Goal: Task Accomplishment & Management: Complete application form

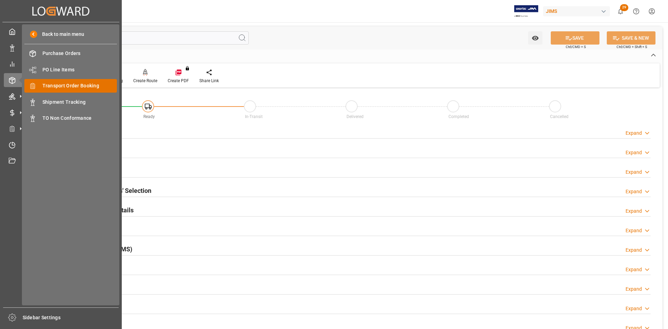
click at [57, 85] on span "Transport Order Booking" at bounding box center [79, 85] width 75 height 7
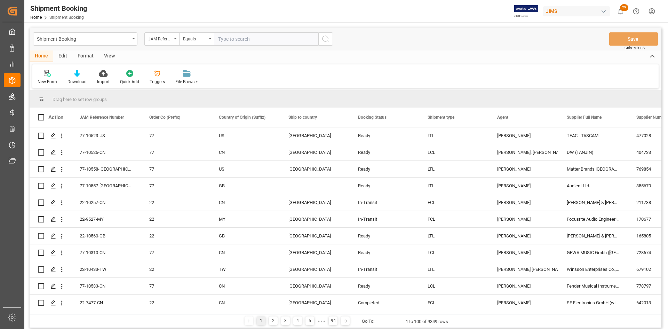
click at [222, 41] on input "text" at bounding box center [266, 38] width 104 height 13
type input "77-2766-[GEOGRAPHIC_DATA]"
click at [329, 37] on icon "search button" at bounding box center [326, 39] width 8 height 8
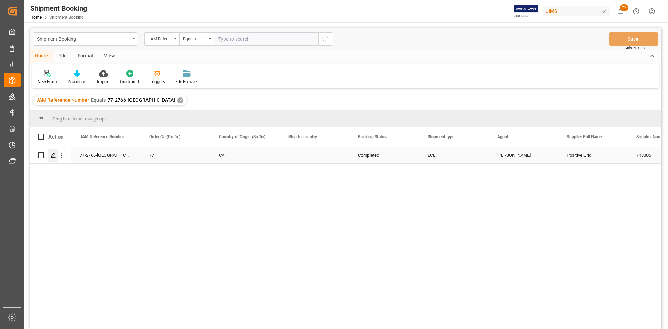
click at [54, 156] on icon "Press SPACE to select this row." at bounding box center [53, 155] width 6 height 6
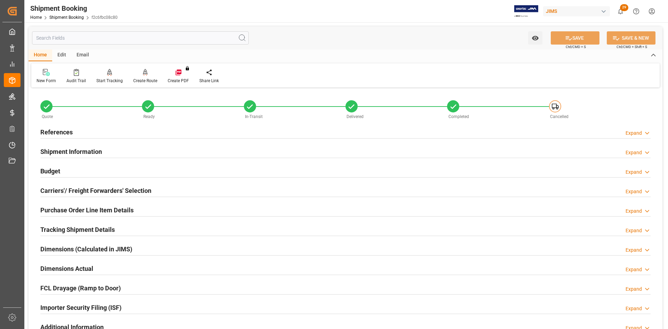
click at [69, 187] on h2 "Carriers'/ Freight Forwarders' Selection" at bounding box center [95, 190] width 111 height 9
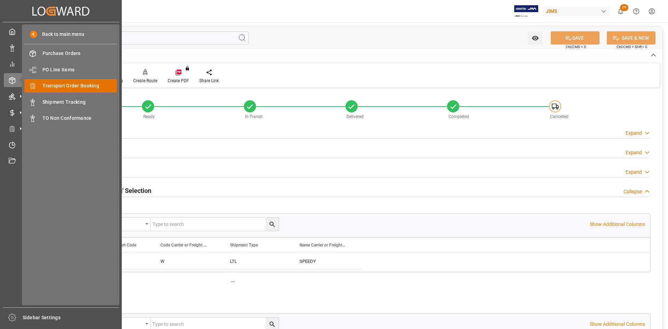
click at [50, 86] on span "Transport Order Booking" at bounding box center [79, 85] width 75 height 7
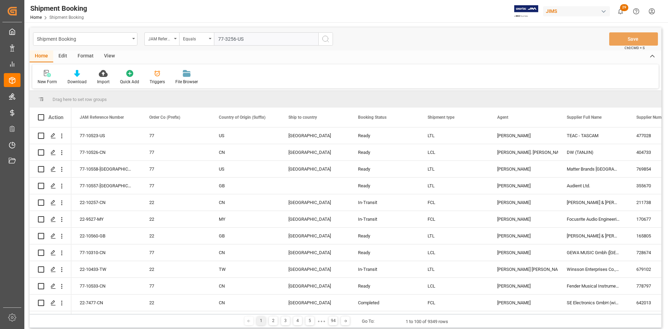
type input "77-3256-US"
click at [324, 40] on icon "search button" at bounding box center [326, 39] width 8 height 8
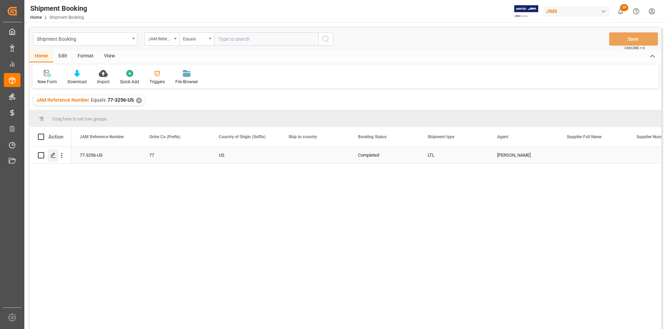
click at [54, 153] on polygon "Press SPACE to select this row." at bounding box center [52, 154] width 3 height 3
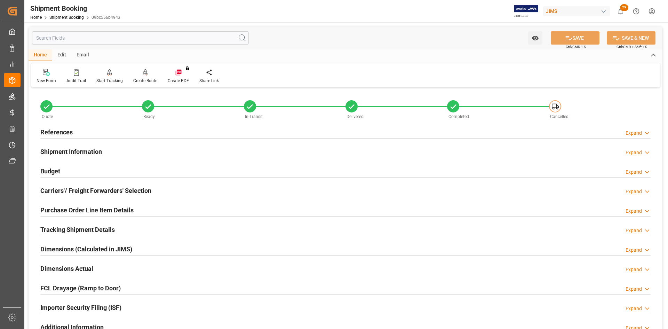
click at [76, 190] on h2 "Carriers'/ Freight Forwarders' Selection" at bounding box center [95, 190] width 111 height 9
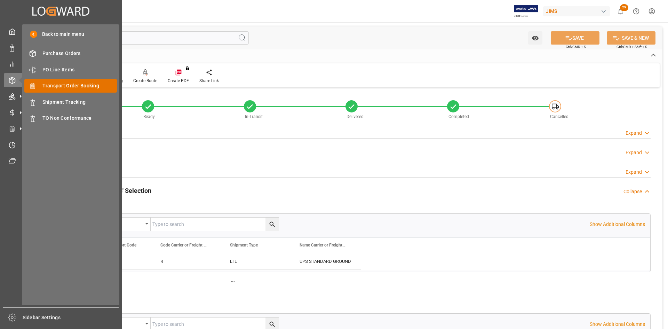
click at [56, 86] on span "Transport Order Booking" at bounding box center [79, 85] width 75 height 7
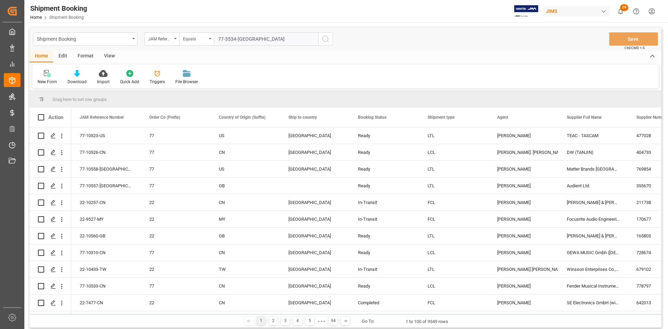
type input "77-3534-[GEOGRAPHIC_DATA]"
click at [322, 39] on icon "search button" at bounding box center [326, 39] width 8 height 8
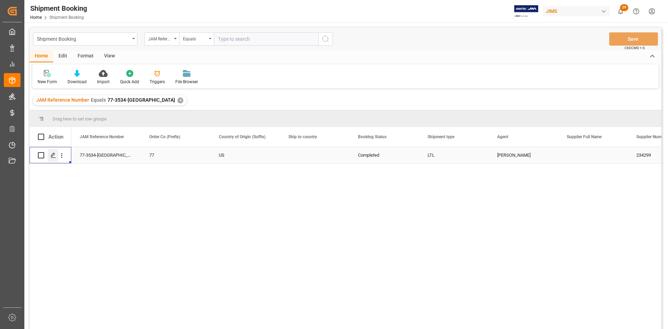
click at [51, 155] on icon "Press SPACE to select this row." at bounding box center [53, 155] width 6 height 6
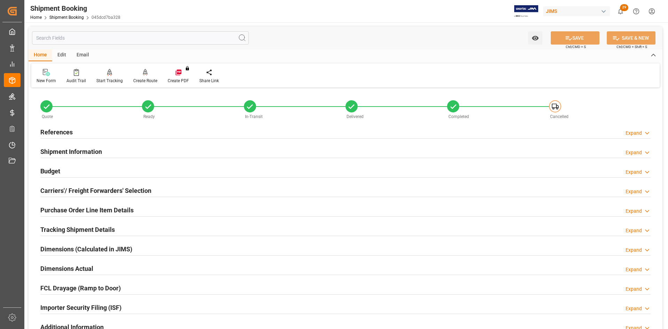
click at [66, 190] on h2 "Carriers'/ Freight Forwarders' Selection" at bounding box center [95, 190] width 111 height 9
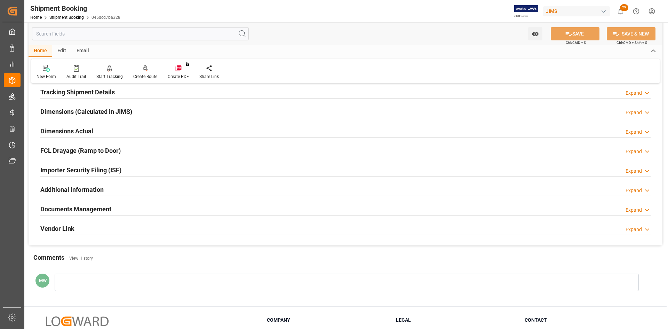
scroll to position [367, 0]
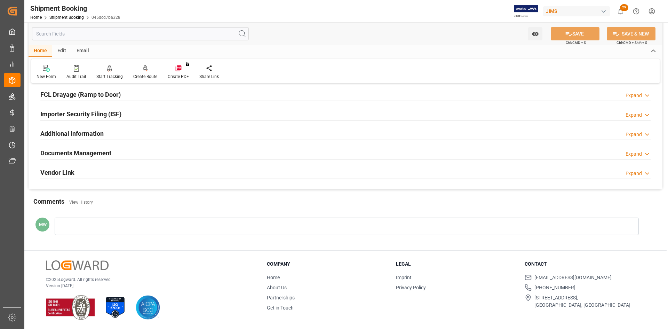
click at [88, 155] on h2 "Documents Management" at bounding box center [75, 152] width 71 height 9
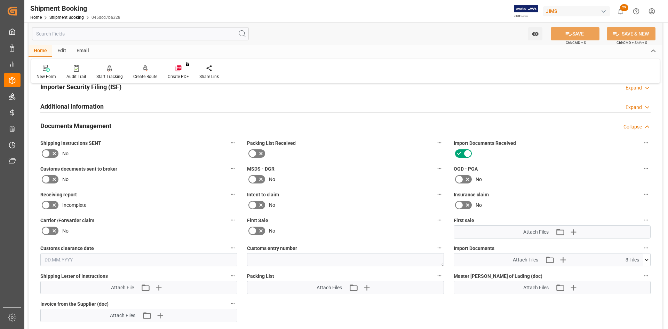
scroll to position [472, 0]
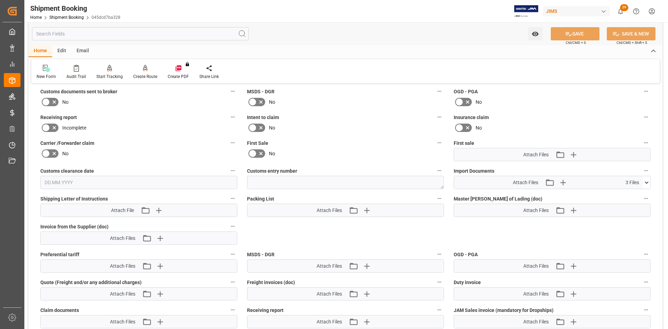
click at [648, 179] on icon at bounding box center [646, 182] width 7 height 7
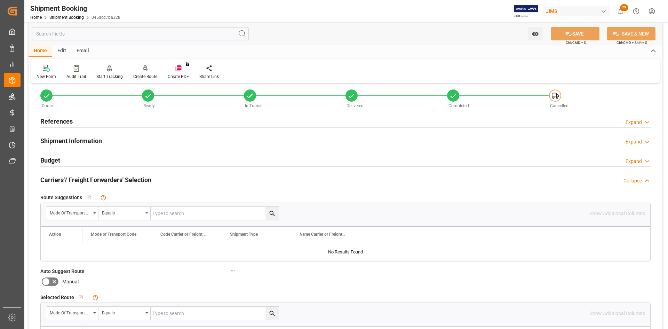
scroll to position [0, 0]
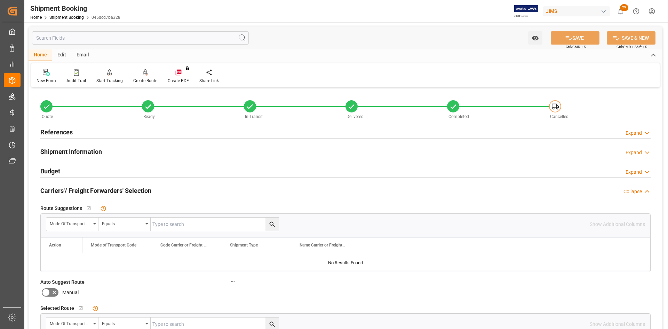
click at [51, 129] on h2 "References" at bounding box center [56, 131] width 32 height 9
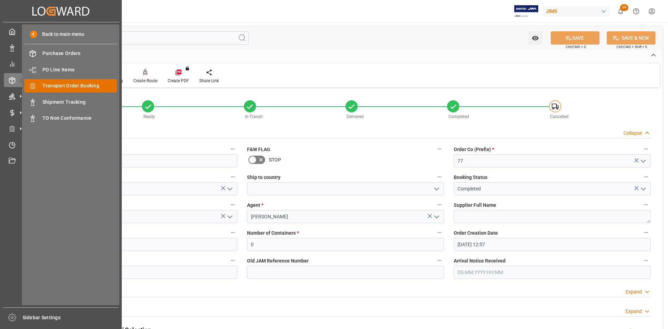
click at [65, 86] on span "Transport Order Booking" at bounding box center [79, 85] width 75 height 7
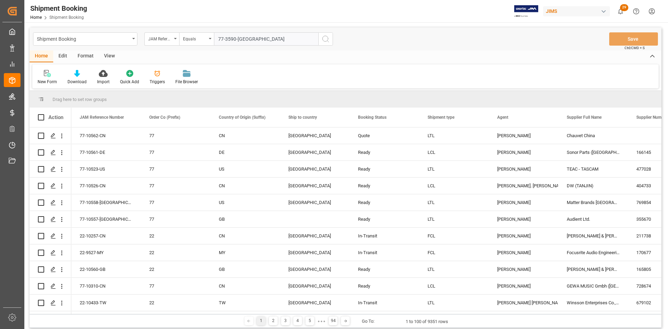
type input "77-3590-[GEOGRAPHIC_DATA]"
click at [325, 36] on icon "search button" at bounding box center [326, 39] width 8 height 8
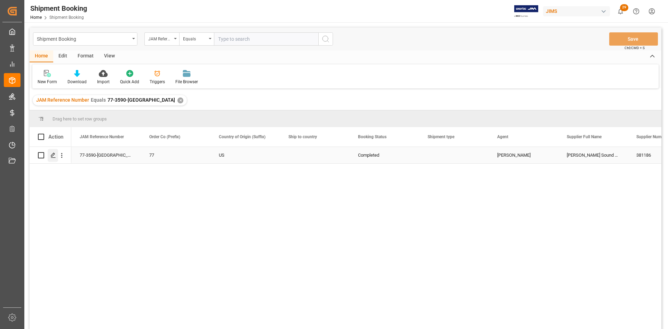
click at [49, 154] on div "Press SPACE to select this row." at bounding box center [53, 155] width 10 height 13
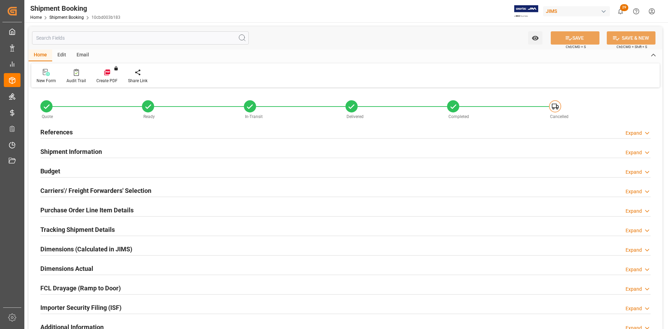
type input "2"
click at [74, 148] on h2 "Shipment Information" at bounding box center [71, 151] width 62 height 9
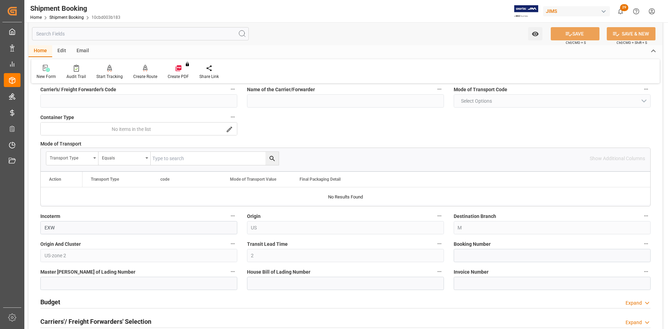
scroll to position [174, 0]
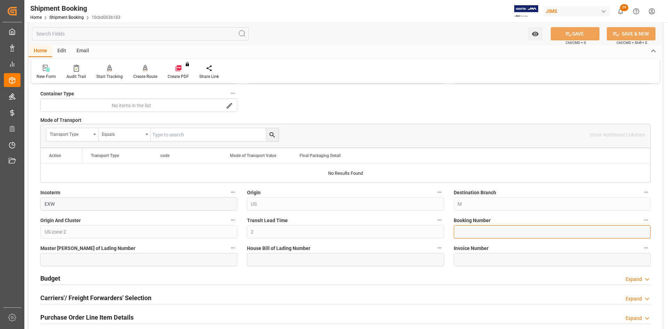
click at [460, 231] on input at bounding box center [552, 231] width 197 height 13
paste input "1ZV191446841294635"
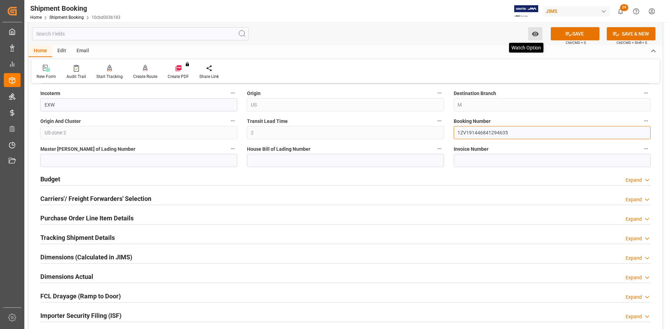
scroll to position [278, 0]
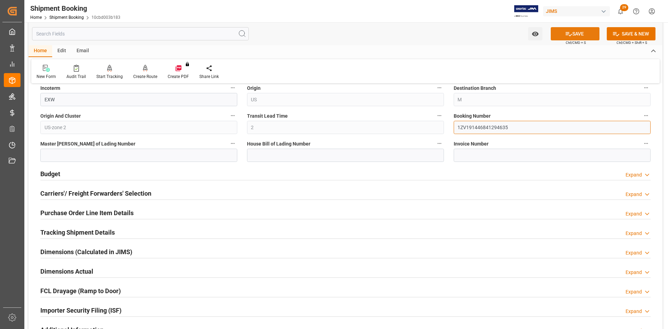
type input "1ZV191446841294635"
click at [584, 34] on button "SAVE" at bounding box center [575, 33] width 49 height 13
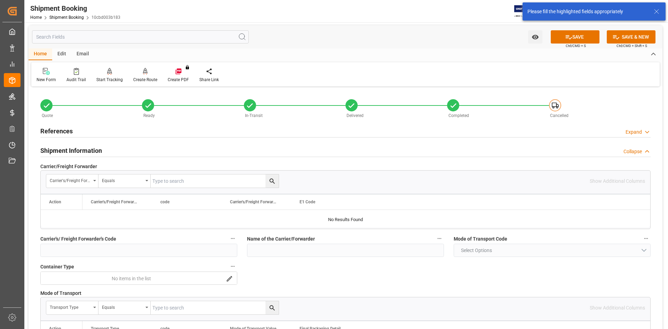
scroll to position [0, 0]
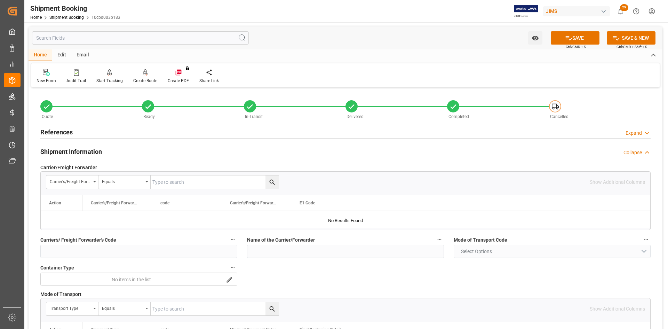
click at [57, 130] on h2 "References" at bounding box center [56, 131] width 32 height 9
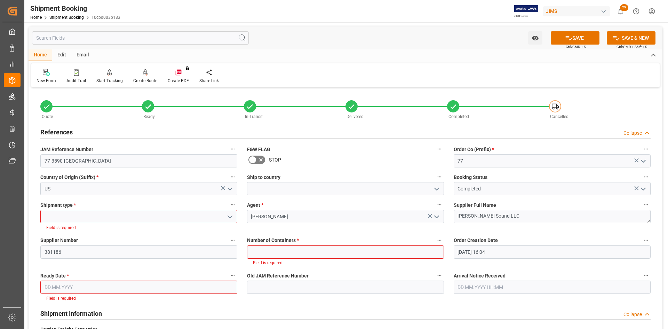
click at [234, 217] on button "open menu" at bounding box center [229, 216] width 10 height 11
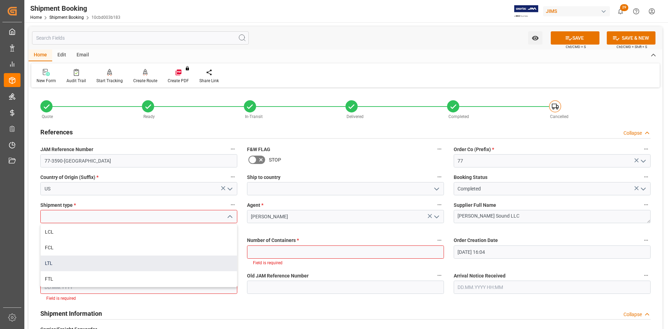
click at [52, 263] on div "LTL" at bounding box center [139, 263] width 196 height 16
type input "LTL"
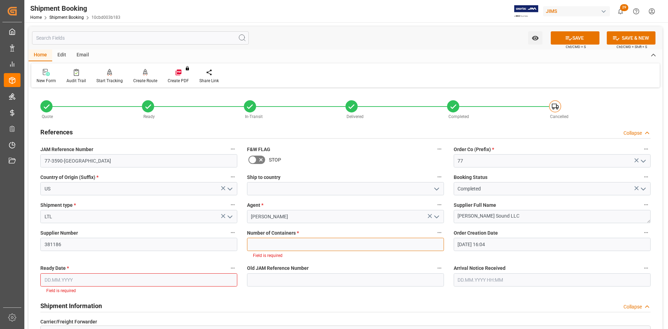
click at [290, 241] on input "text" at bounding box center [345, 244] width 197 height 13
type input "0"
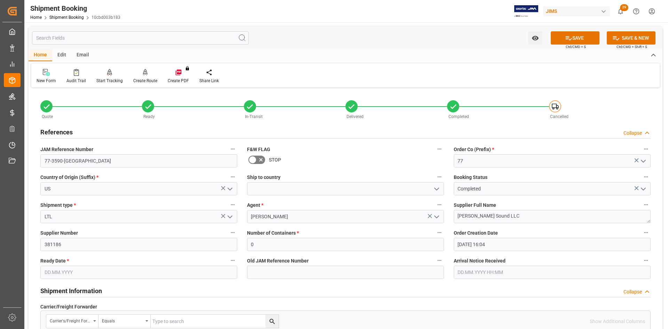
click at [180, 275] on input "text" at bounding box center [138, 272] width 197 height 13
click at [48, 169] on button "Previous Month" at bounding box center [46, 170] width 4 height 4
click at [92, 170] on div "July 2025" at bounding box center [90, 170] width 99 height 7
click at [90, 170] on div "July 2025" at bounding box center [90, 170] width 99 height 7
click at [46, 170] on button "Previous Month" at bounding box center [46, 170] width 4 height 4
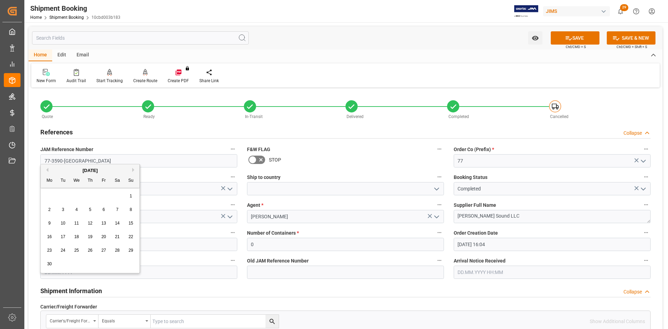
click at [46, 170] on button "Previous Month" at bounding box center [46, 170] width 4 height 4
click at [47, 170] on button "Previous Month" at bounding box center [46, 170] width 4 height 4
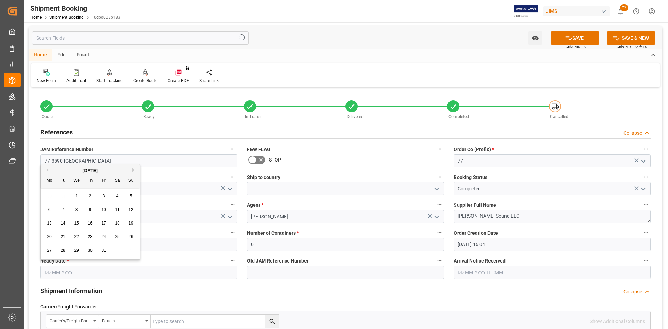
click at [48, 170] on button "Previous Month" at bounding box center [46, 170] width 4 height 4
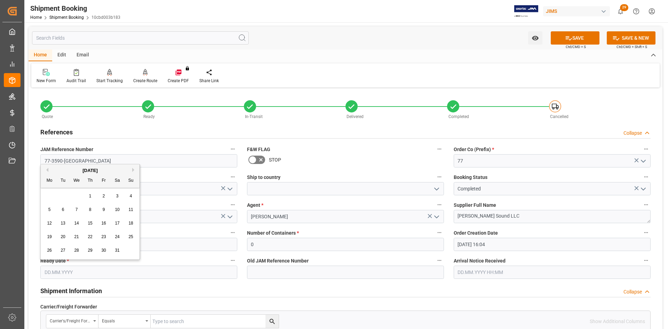
click at [48, 170] on button "Previous Month" at bounding box center [46, 170] width 4 height 4
click at [76, 208] on span "5" at bounding box center [77, 209] width 2 height 5
type input "05.06.2024"
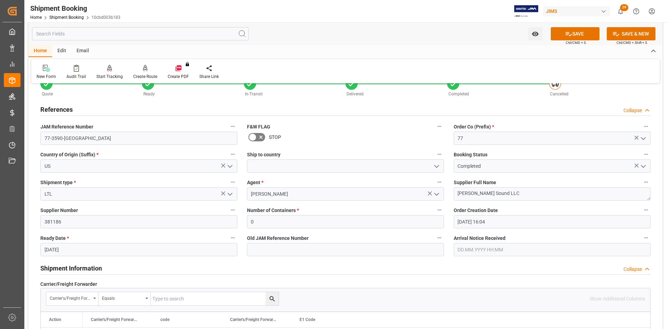
scroll to position [35, 0]
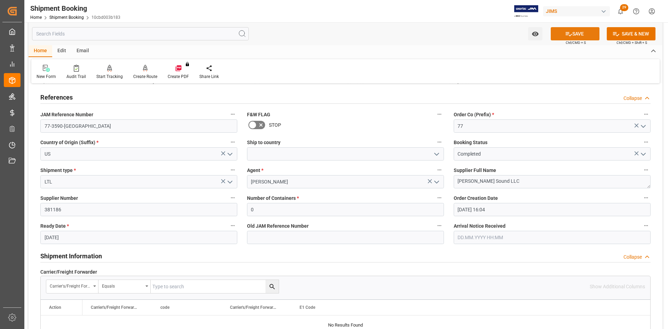
click at [577, 35] on button "SAVE" at bounding box center [575, 33] width 49 height 13
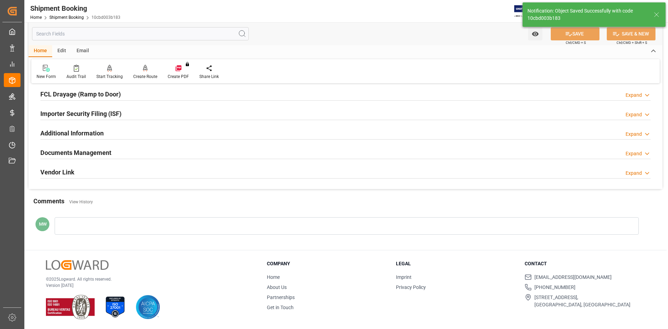
scroll to position [32, 0]
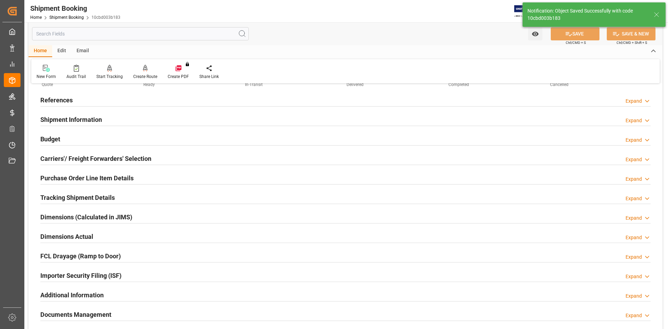
click at [60, 160] on h2 "Carriers'/ Freight Forwarders' Selection" at bounding box center [95, 158] width 111 height 9
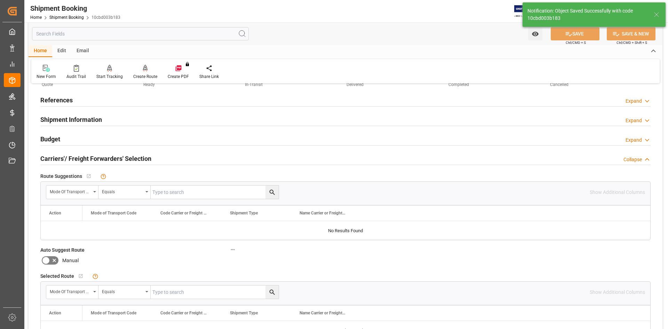
click at [141, 72] on div "Create Route" at bounding box center [145, 71] width 34 height 15
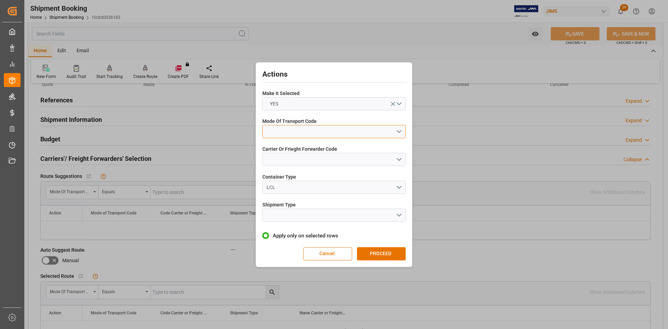
click at [396, 130] on button "open menu" at bounding box center [333, 131] width 143 height 13
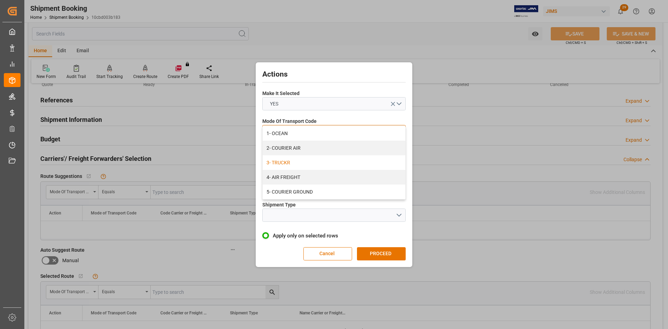
click at [282, 162] on div "3- TRUCKR" at bounding box center [334, 162] width 143 height 15
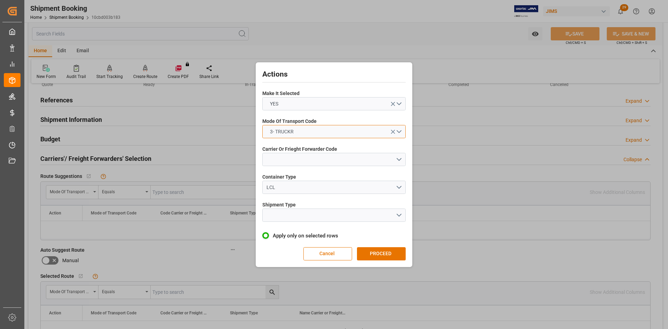
click at [399, 128] on button "3- TRUCKR" at bounding box center [333, 131] width 143 height 13
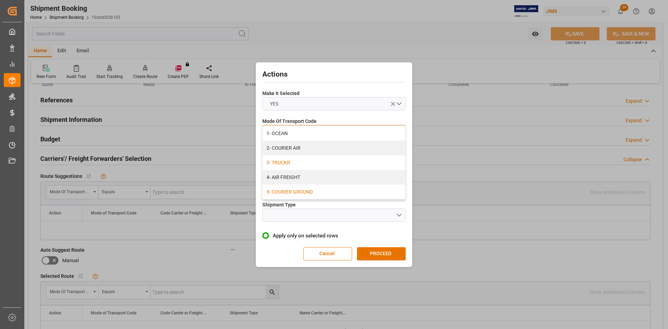
click at [298, 192] on div "5- COURIER GROUND" at bounding box center [334, 191] width 143 height 15
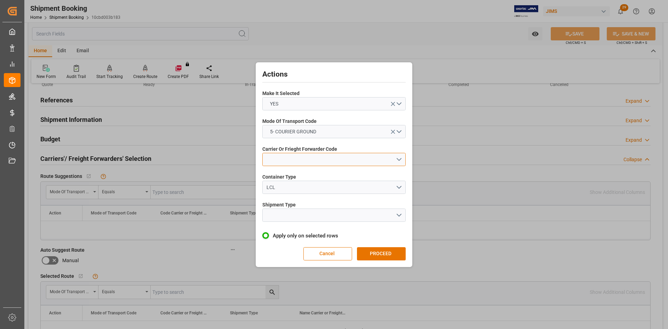
click at [396, 156] on button "open menu" at bounding box center [333, 159] width 143 height 13
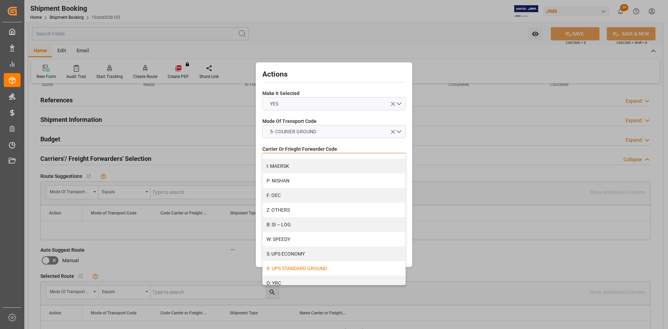
scroll to position [373, 0]
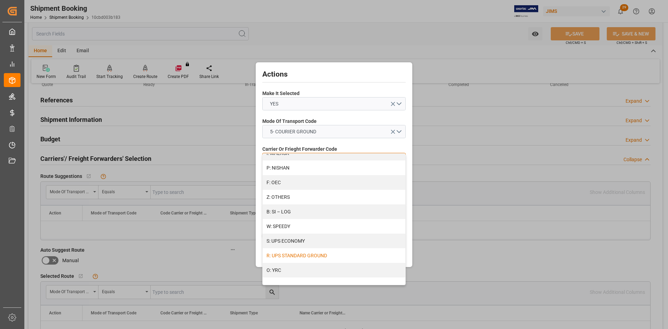
click at [296, 256] on div "R: UPS STANDARD GROUND" at bounding box center [334, 255] width 143 height 15
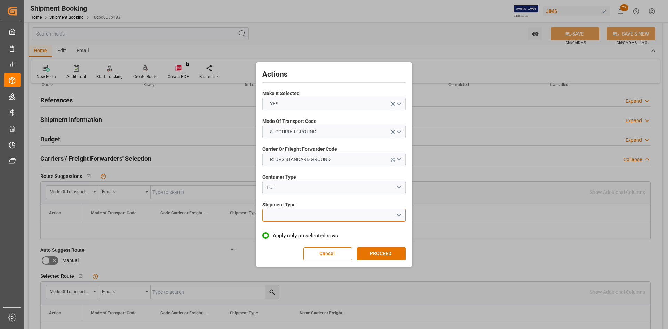
click at [398, 212] on button "open menu" at bounding box center [333, 214] width 143 height 13
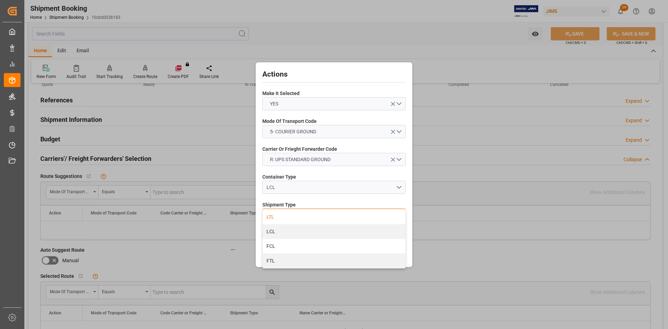
click at [277, 218] on div "LTL" at bounding box center [334, 216] width 143 height 15
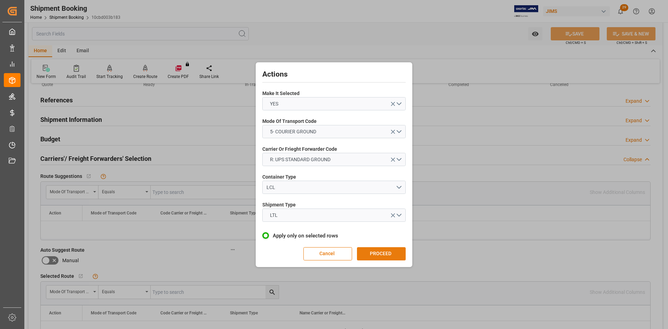
click at [384, 256] on button "PROCEED" at bounding box center [381, 253] width 49 height 13
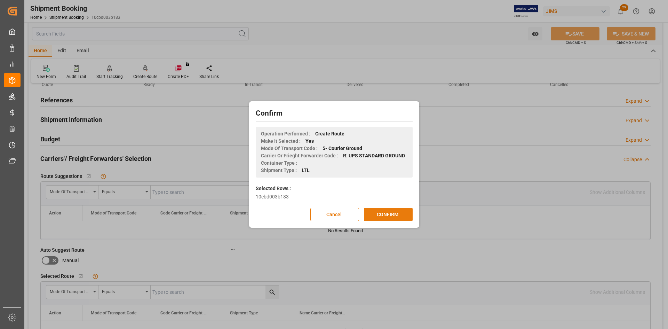
click at [379, 214] on button "CONFIRM" at bounding box center [388, 214] width 49 height 13
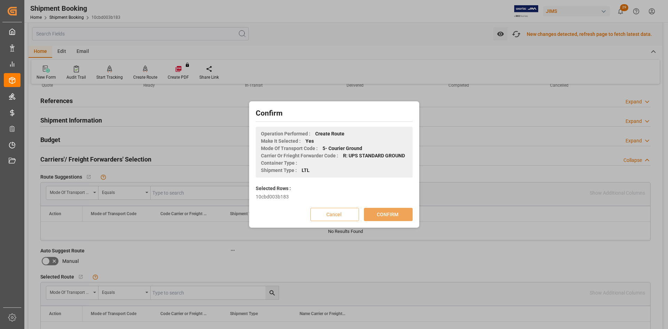
scroll to position [33, 0]
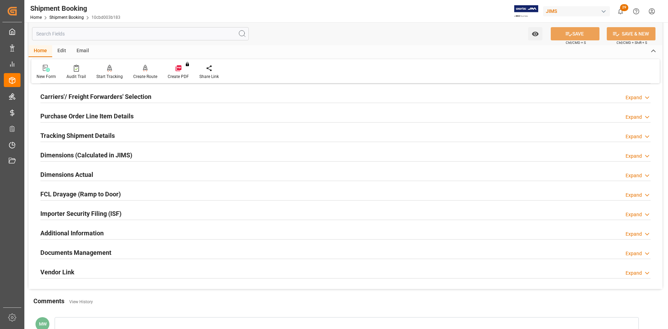
scroll to position [104, 0]
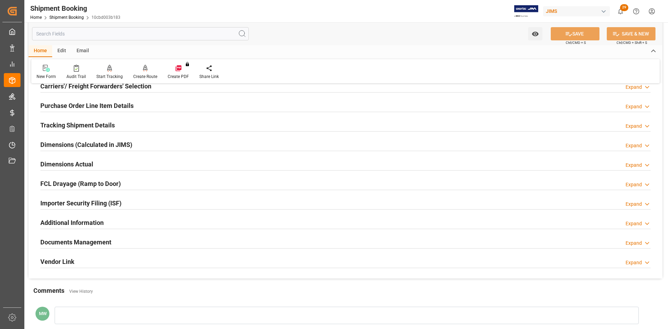
click at [64, 165] on h2 "Dimensions Actual" at bounding box center [66, 163] width 53 height 9
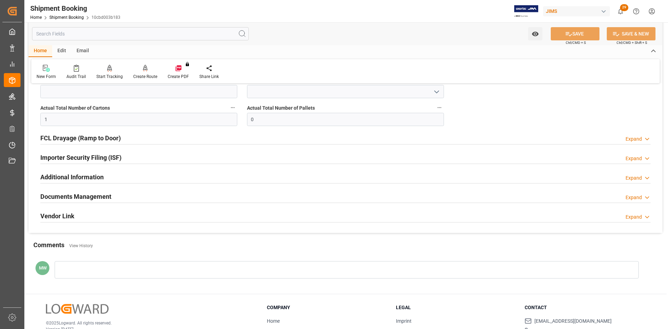
scroll to position [244, 0]
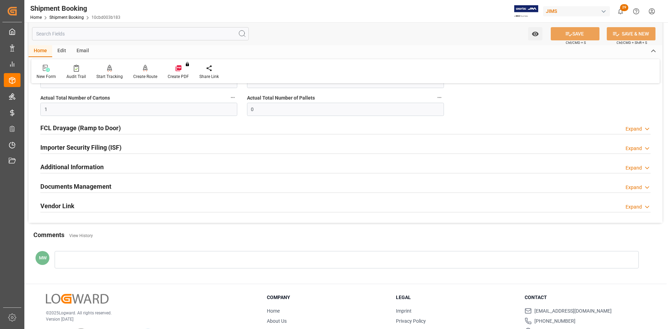
click at [80, 188] on h2 "Documents Management" at bounding box center [75, 186] width 71 height 9
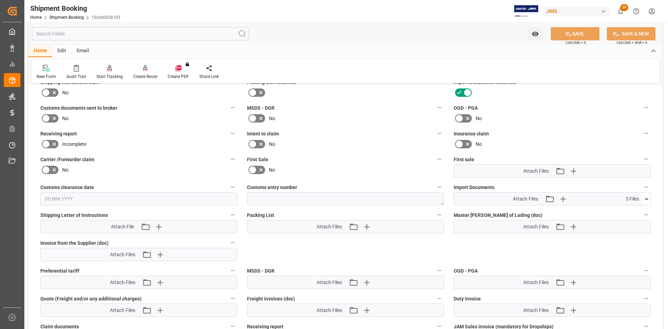
scroll to position [383, 0]
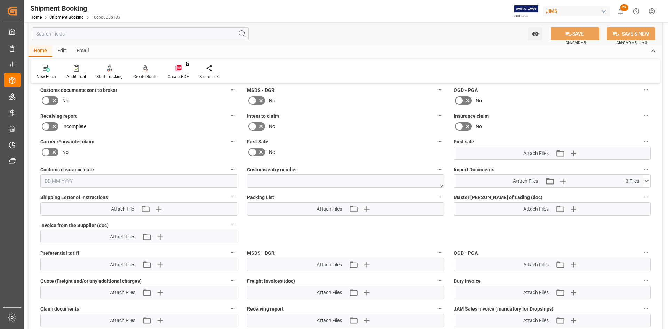
click at [645, 177] on icon at bounding box center [646, 180] width 7 height 7
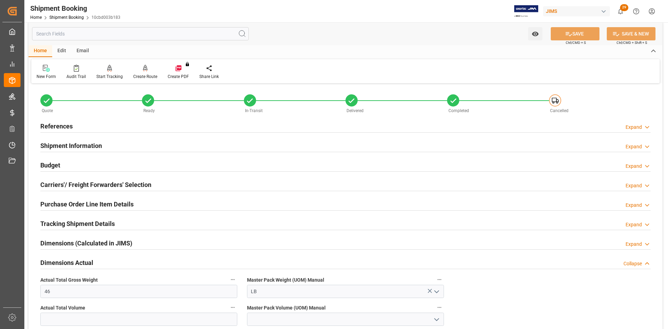
scroll to position [0, 0]
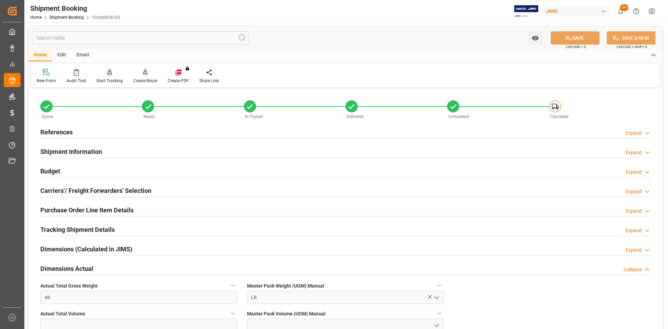
drag, startPoint x: 182, startPoint y: 172, endPoint x: 171, endPoint y: 161, distance: 14.5
click at [182, 172] on div "Budget Expand" at bounding box center [345, 170] width 610 height 13
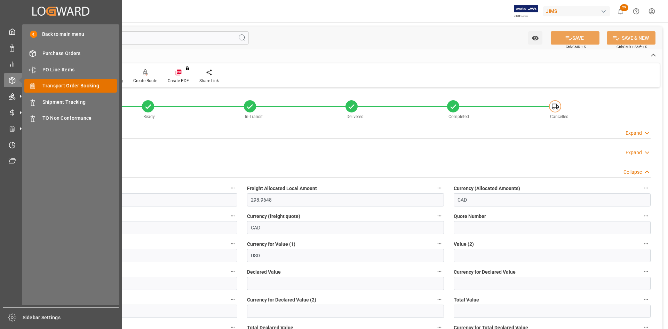
click at [57, 88] on span "Transport Order Booking" at bounding box center [79, 85] width 75 height 7
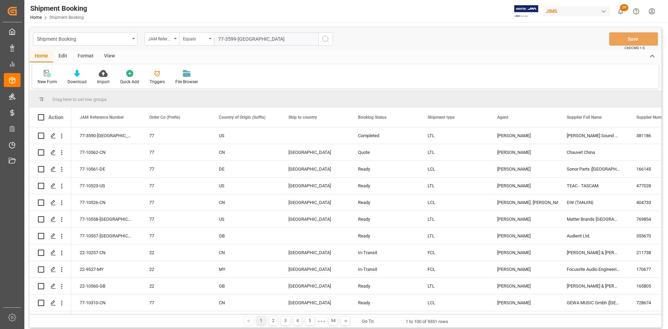
type input "77-3599-[GEOGRAPHIC_DATA]"
click at [325, 40] on icon "search button" at bounding box center [326, 39] width 8 height 8
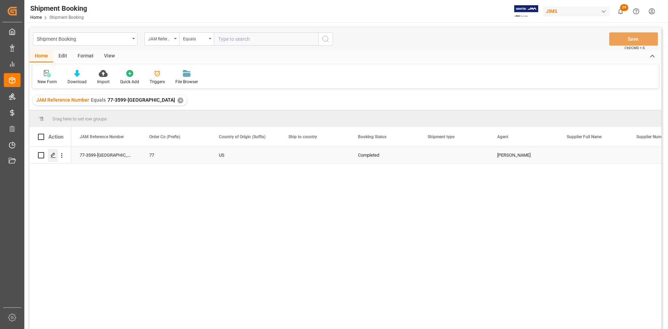
click at [49, 153] on div "Press SPACE to select this row." at bounding box center [53, 155] width 10 height 13
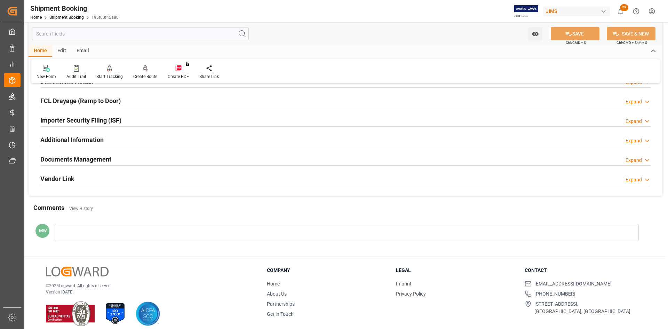
scroll to position [193, 0]
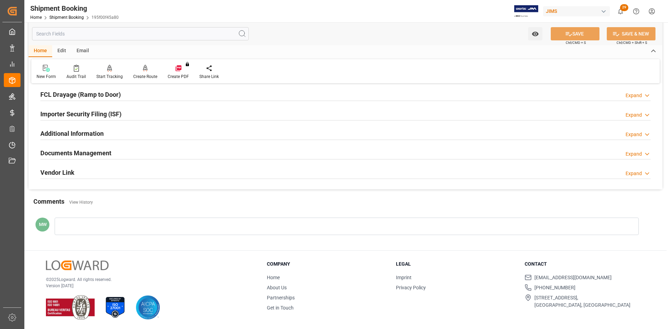
click at [84, 153] on h2 "Documents Management" at bounding box center [75, 152] width 71 height 9
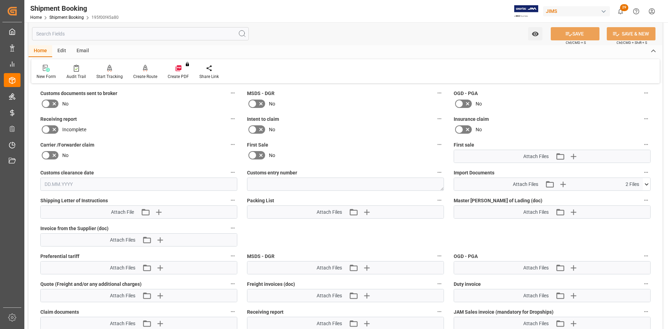
scroll to position [298, 0]
click at [645, 181] on icon at bounding box center [646, 182] width 7 height 7
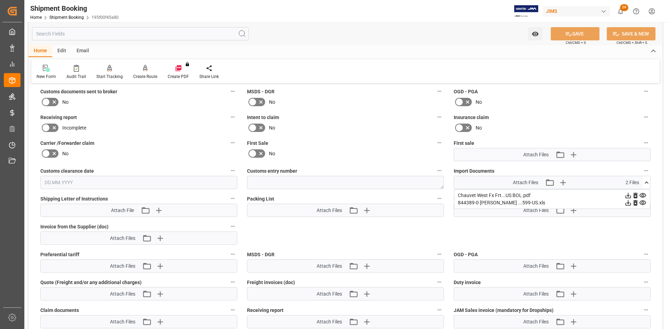
click at [509, 196] on div "Chauvet West Fx Frt...US BOL.pdf" at bounding box center [552, 195] width 189 height 7
click at [628, 194] on icon at bounding box center [628, 195] width 7 height 7
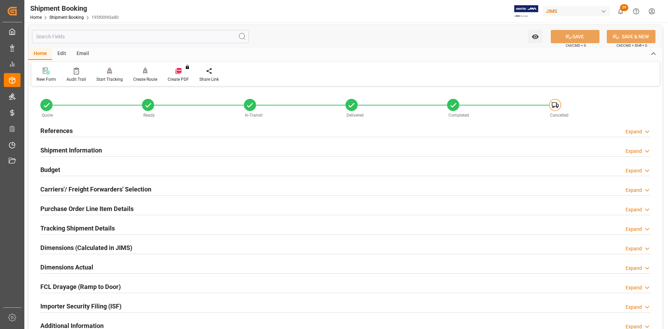
scroll to position [0, 0]
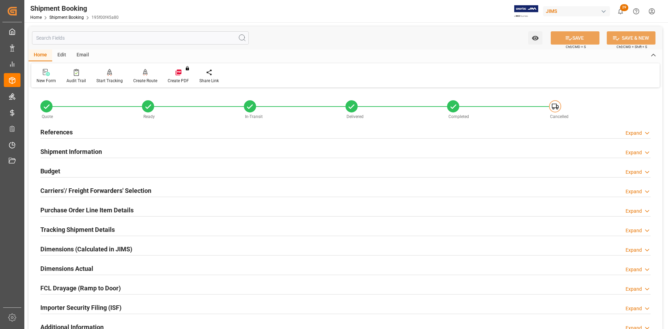
drag, startPoint x: 61, startPoint y: 148, endPoint x: 56, endPoint y: 148, distance: 4.9
click at [60, 148] on h2 "Shipment Information" at bounding box center [71, 151] width 62 height 9
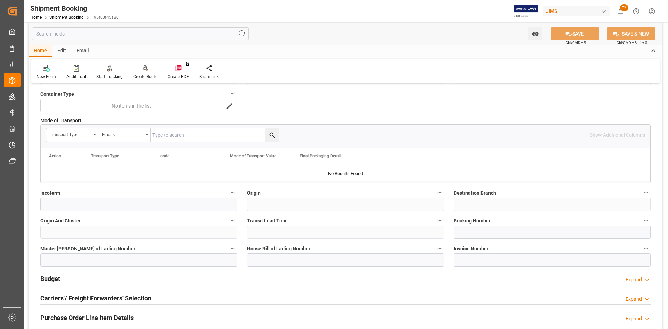
scroll to position [174, 0]
click at [464, 233] on input at bounding box center [552, 231] width 197 height 13
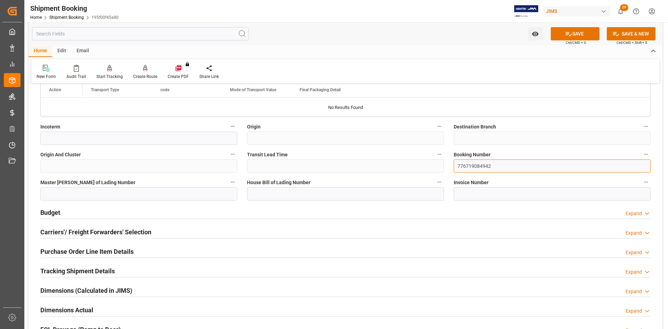
scroll to position [244, 0]
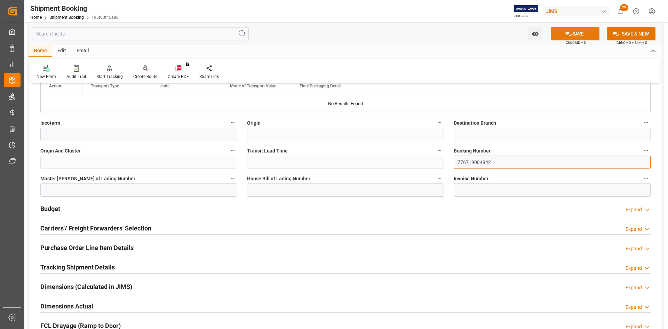
type input "776719084942"
click at [580, 32] on button "SAVE" at bounding box center [575, 33] width 49 height 13
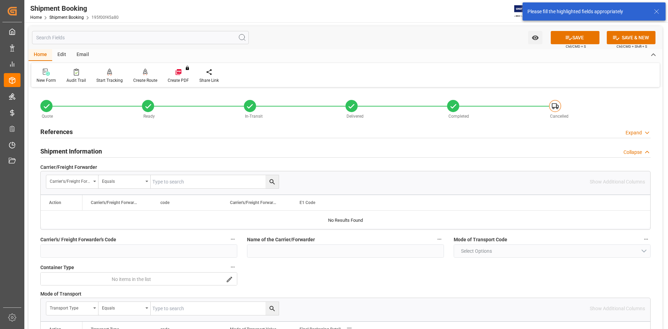
scroll to position [0, 0]
click at [56, 132] on h2 "References" at bounding box center [56, 131] width 32 height 9
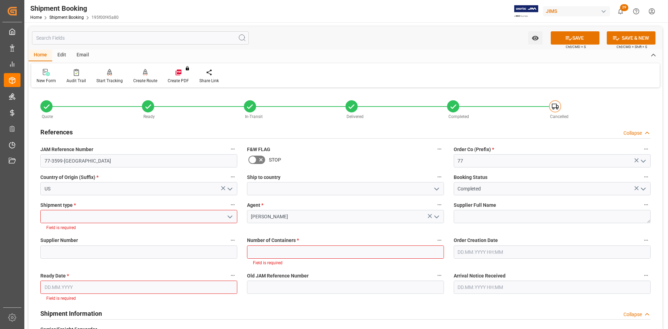
click at [230, 214] on icon "open menu" at bounding box center [230, 217] width 8 height 8
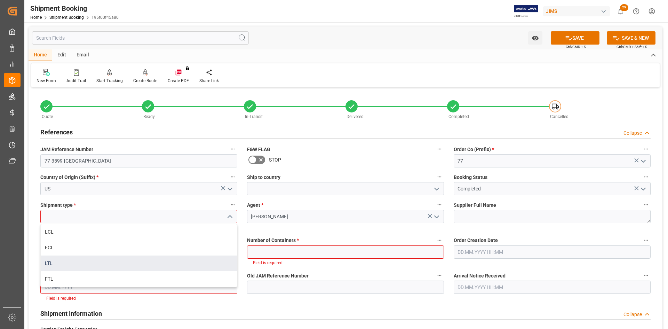
click at [49, 262] on div "LTL" at bounding box center [139, 263] width 196 height 16
type input "LTL"
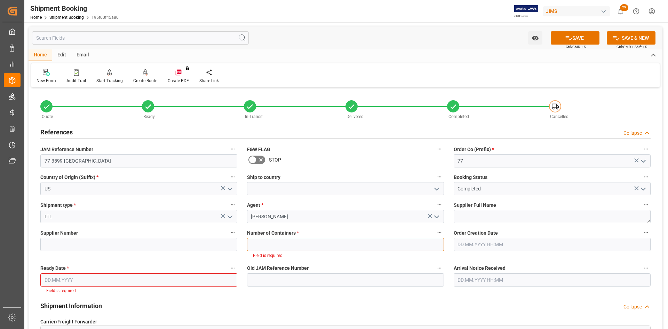
click at [287, 244] on input "text" at bounding box center [345, 244] width 197 height 13
type input "0"
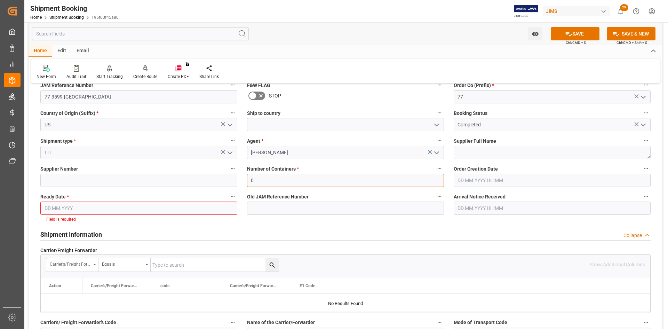
scroll to position [70, 0]
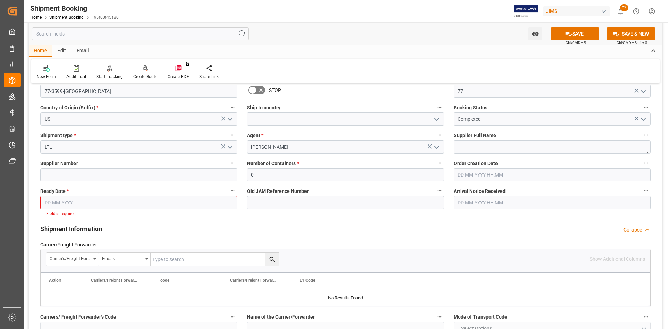
click at [168, 204] on input "text" at bounding box center [138, 202] width 197 height 13
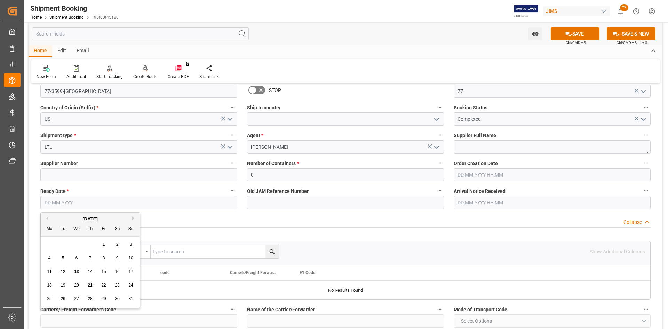
click at [45, 216] on button "Previous Month" at bounding box center [46, 218] width 4 height 4
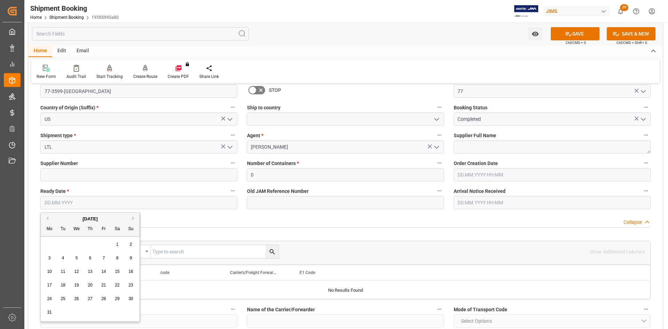
click at [45, 216] on button "Previous Month" at bounding box center [46, 218] width 4 height 4
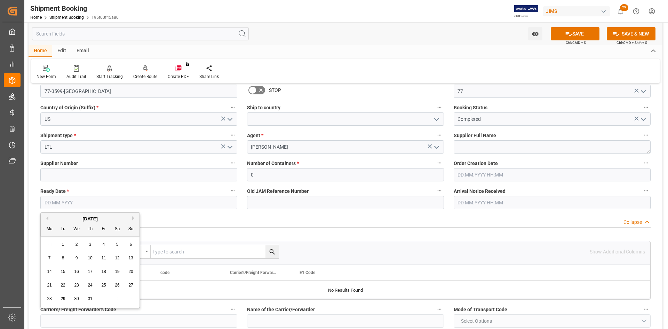
click at [45, 216] on button "Previous Month" at bounding box center [46, 218] width 4 height 4
click at [48, 218] on div "June 2024" at bounding box center [90, 218] width 99 height 7
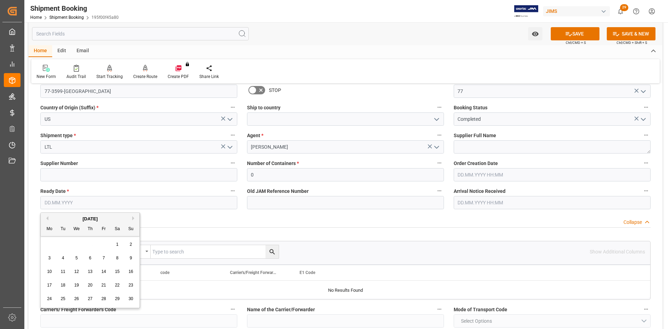
click at [47, 218] on button "Previous Month" at bounding box center [46, 218] width 4 height 4
click at [49, 258] on span "6" at bounding box center [49, 257] width 2 height 5
type input "06.05.2024"
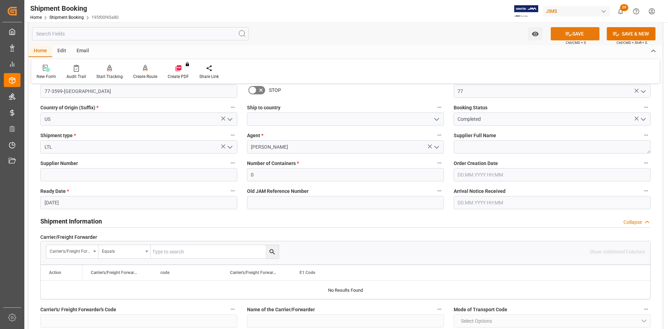
click at [580, 35] on button "SAVE" at bounding box center [575, 33] width 49 height 13
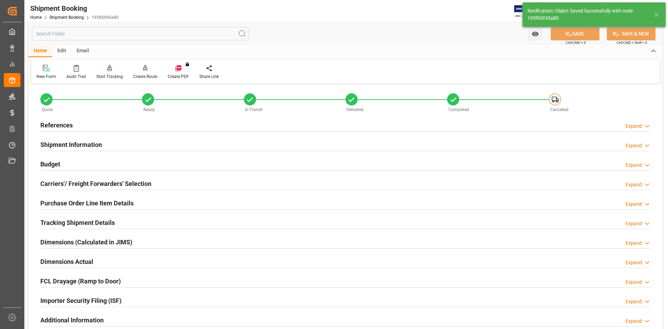
scroll to position [0, 0]
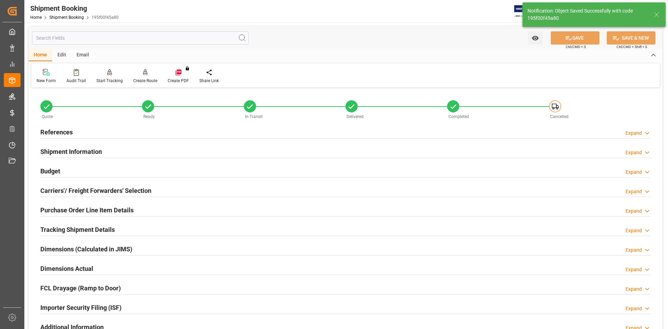
click at [81, 191] on h2 "Carriers'/ Freight Forwarders' Selection" at bounding box center [95, 190] width 111 height 9
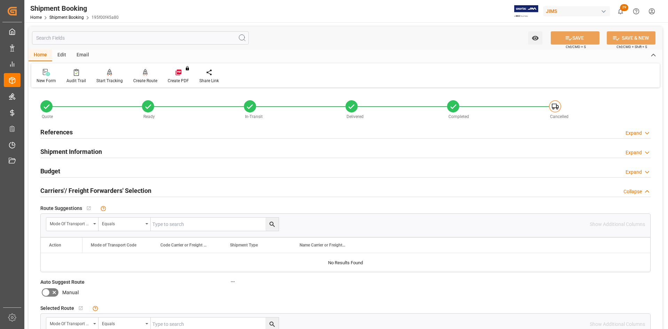
click at [140, 80] on div "Create Route" at bounding box center [145, 81] width 24 height 6
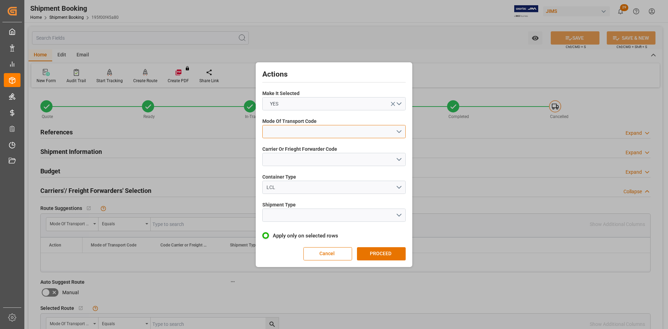
click at [396, 131] on button "open menu" at bounding box center [333, 131] width 143 height 13
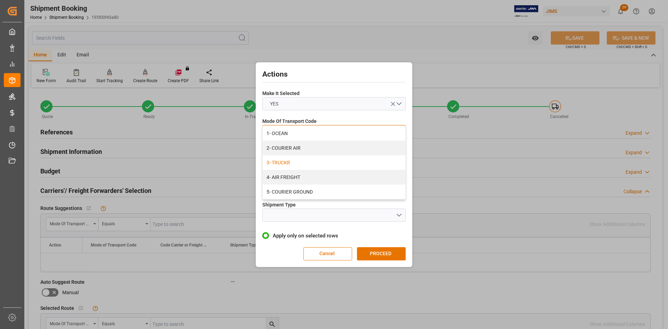
click at [287, 164] on div "3- TRUCKR" at bounding box center [334, 162] width 143 height 15
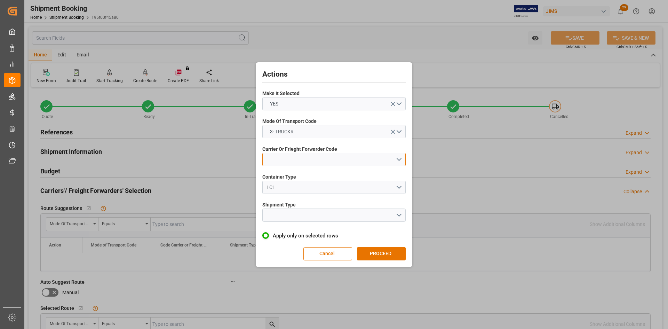
click at [293, 160] on button "open menu" at bounding box center [333, 159] width 143 height 13
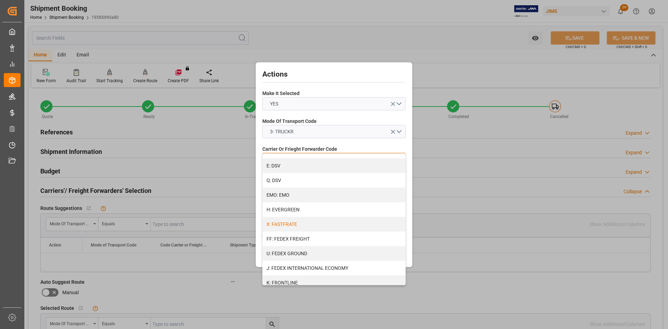
scroll to position [139, 0]
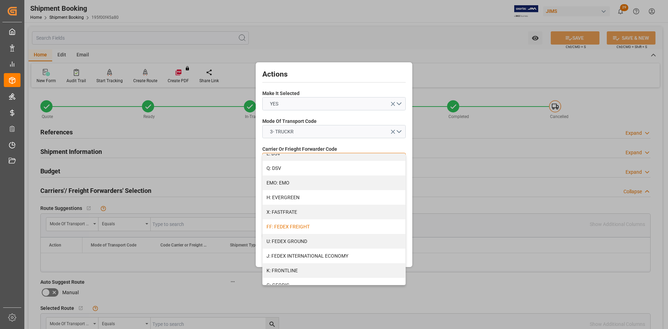
click at [291, 227] on div "FF: FEDEX FREIGHT" at bounding box center [334, 226] width 143 height 15
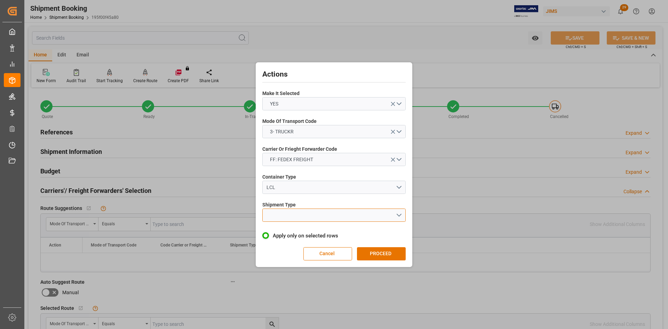
click at [315, 216] on button "open menu" at bounding box center [333, 214] width 143 height 13
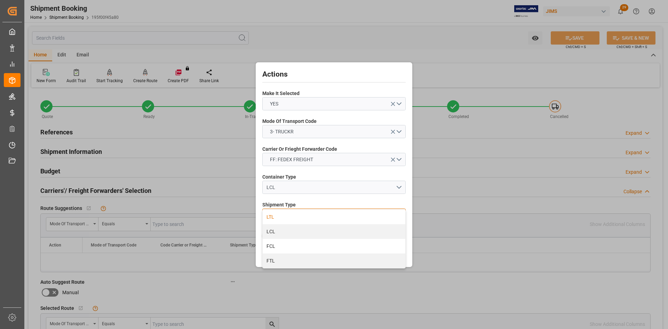
click at [277, 218] on div "LTL" at bounding box center [334, 216] width 143 height 15
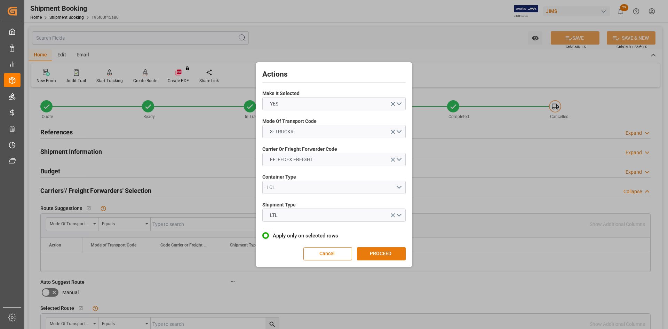
click at [378, 250] on button "PROCEED" at bounding box center [381, 253] width 49 height 13
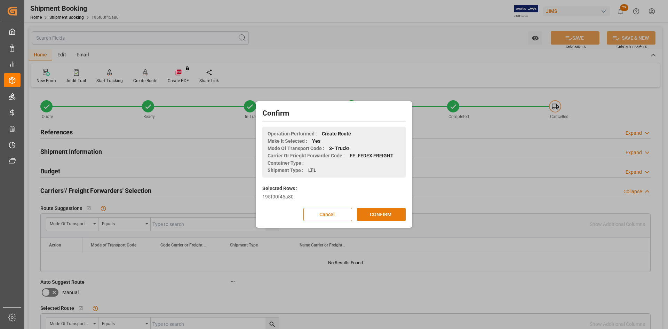
click at [370, 213] on button "CONFIRM" at bounding box center [381, 214] width 49 height 13
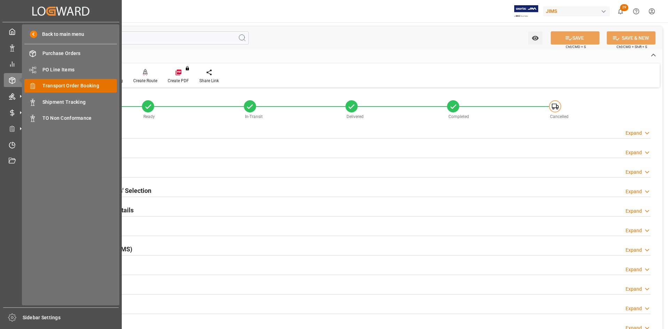
click at [57, 86] on span "Transport Order Booking" at bounding box center [79, 85] width 75 height 7
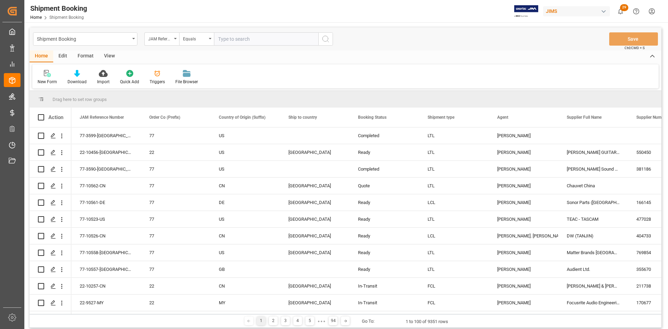
click at [273, 37] on input "text" at bounding box center [266, 38] width 104 height 13
type input "77-3704-US"
drag, startPoint x: 325, startPoint y: 40, endPoint x: 331, endPoint y: 42, distance: 6.3
click at [326, 40] on icon "search button" at bounding box center [326, 39] width 8 height 8
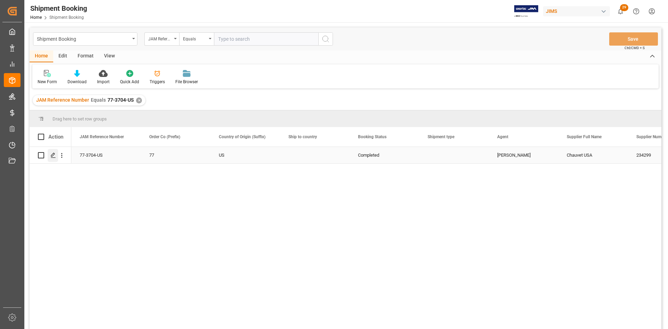
click at [53, 155] on icon "Press SPACE to select this row." at bounding box center [53, 155] width 6 height 6
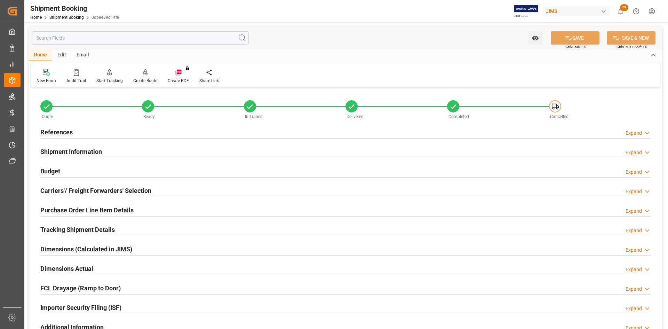
click at [61, 135] on h2 "References" at bounding box center [56, 131] width 32 height 9
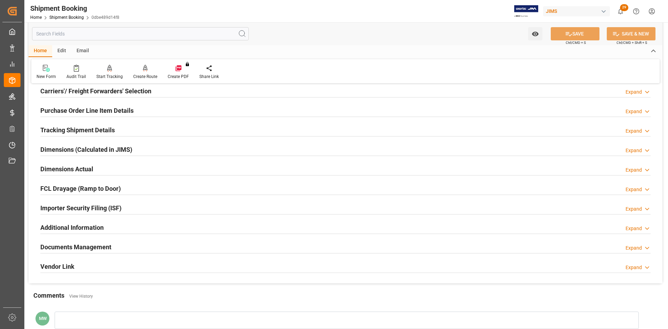
scroll to position [278, 0]
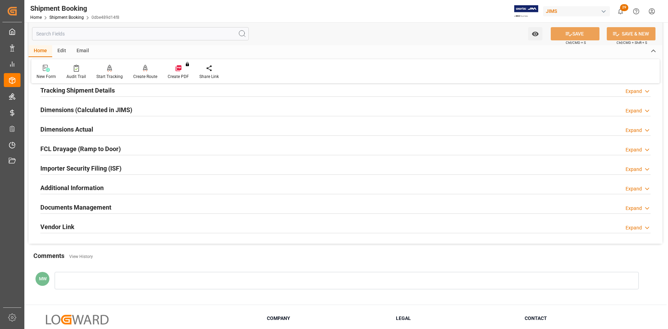
click at [84, 209] on h2 "Documents Management" at bounding box center [75, 207] width 71 height 9
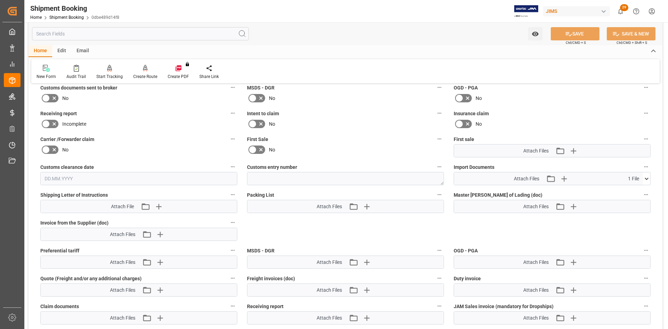
scroll to position [452, 0]
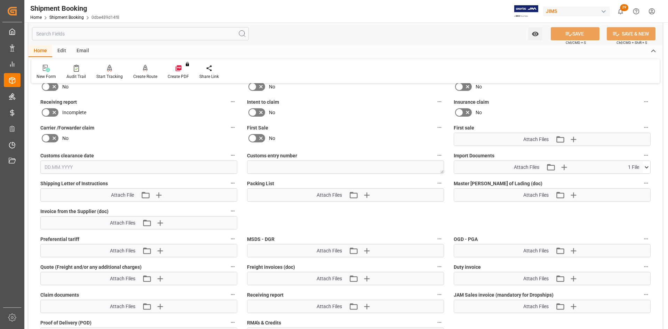
click at [646, 165] on icon at bounding box center [646, 167] width 7 height 7
click at [630, 179] on icon at bounding box center [628, 179] width 7 height 7
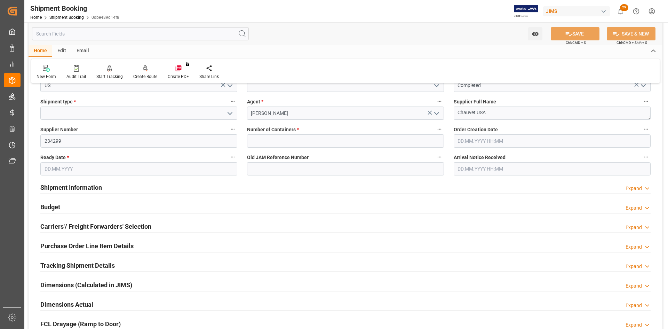
scroll to position [104, 0]
drag, startPoint x: 70, startPoint y: 223, endPoint x: 75, endPoint y: 223, distance: 5.2
click at [70, 223] on h2 "Carriers'/ Freight Forwarders' Selection" at bounding box center [95, 225] width 111 height 9
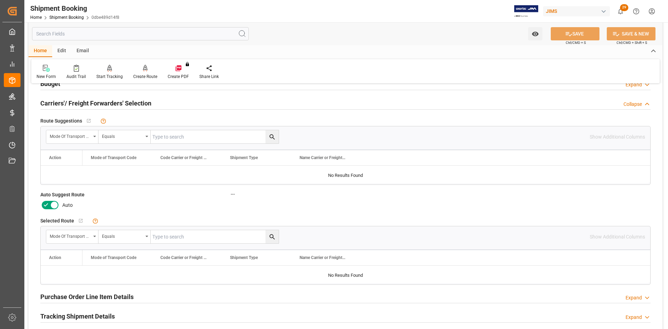
scroll to position [244, 0]
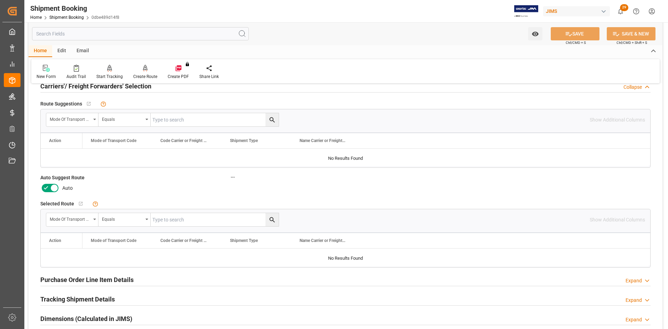
click at [54, 188] on icon at bounding box center [54, 188] width 8 height 8
click at [0, 0] on input "checkbox" at bounding box center [0, 0] width 0 height 0
click at [589, 31] on button "SAVE" at bounding box center [575, 33] width 49 height 13
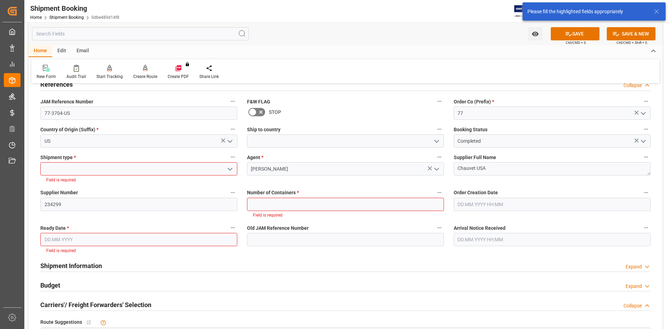
scroll to position [41, 0]
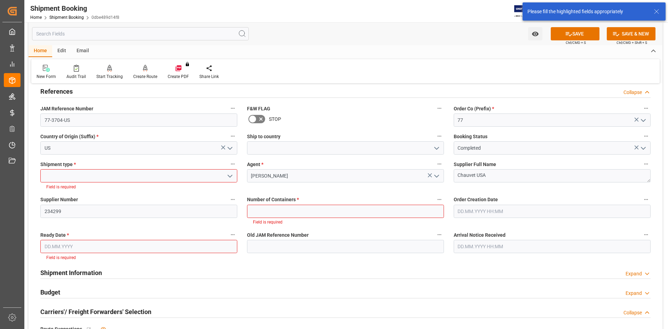
click at [235, 175] on input at bounding box center [138, 175] width 197 height 13
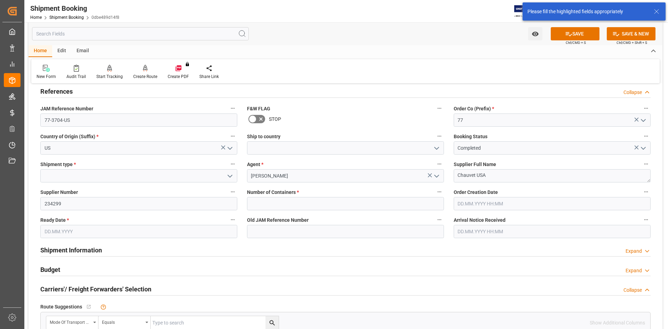
click at [231, 177] on icon "open menu" at bounding box center [230, 176] width 8 height 8
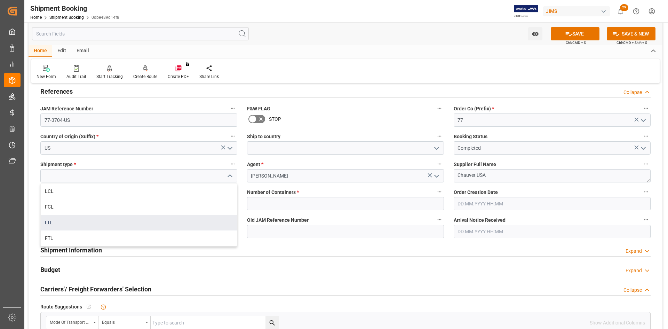
click at [54, 219] on div "LTL" at bounding box center [139, 223] width 196 height 16
type input "LTL"
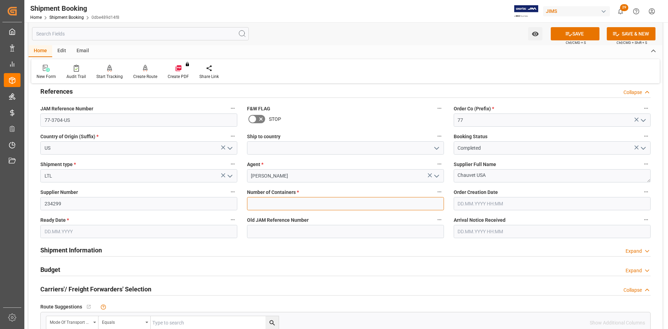
click at [296, 203] on input "text" at bounding box center [345, 203] width 197 height 13
type input "0"
click at [71, 235] on input "text" at bounding box center [138, 231] width 197 height 13
click at [48, 130] on button "Previous Month" at bounding box center [46, 129] width 4 height 4
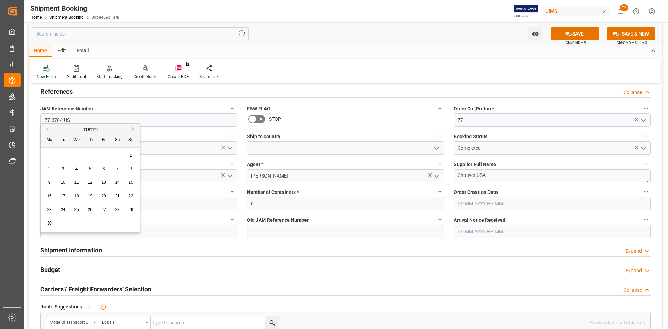
click at [48, 130] on button "Previous Month" at bounding box center [46, 129] width 4 height 4
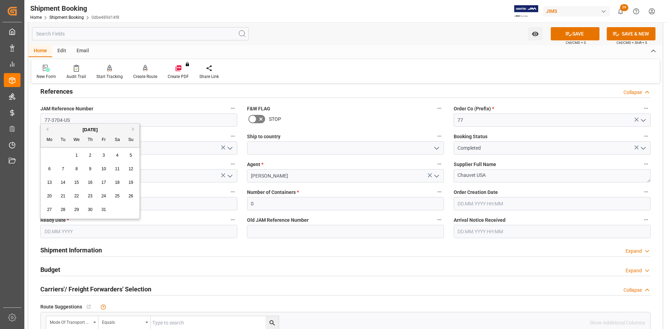
click at [48, 130] on button "Previous Month" at bounding box center [46, 129] width 4 height 4
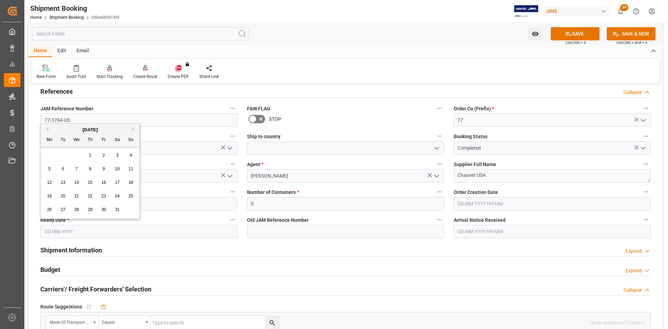
click at [48, 130] on button "Previous Month" at bounding box center [46, 129] width 4 height 4
click at [132, 130] on div "May 2024" at bounding box center [90, 129] width 99 height 7
click at [134, 130] on button "Next Month" at bounding box center [134, 129] width 4 height 4
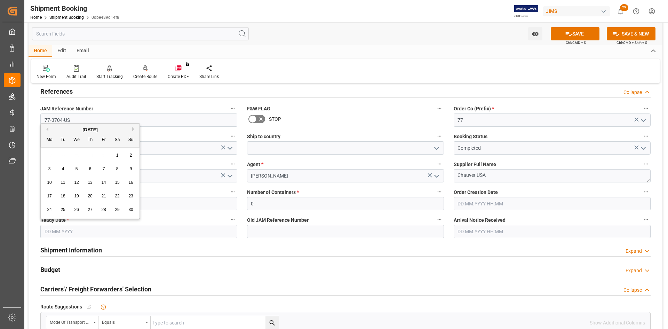
click at [63, 182] on span "11" at bounding box center [63, 182] width 5 height 5
type input "[DATE]"
click at [584, 34] on button "SAVE" at bounding box center [575, 33] width 49 height 13
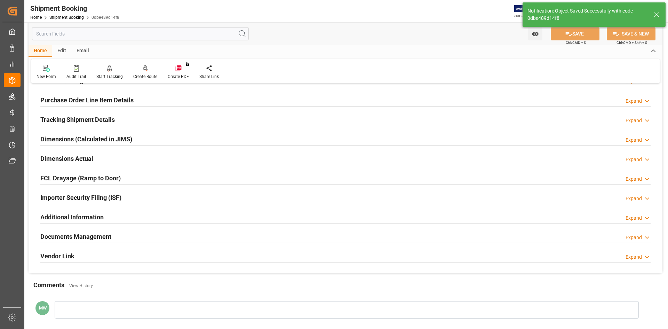
scroll to position [110, 0]
click at [69, 239] on h2 "Documents Management" at bounding box center [75, 235] width 71 height 9
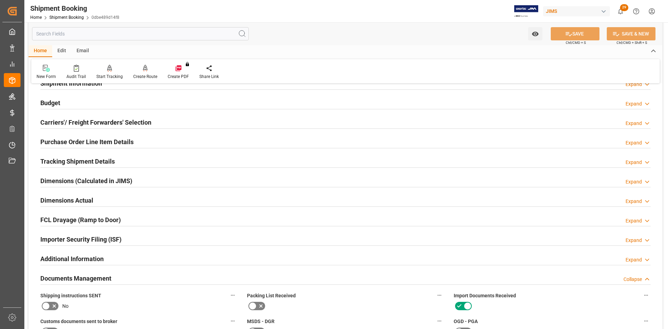
scroll to position [41, 0]
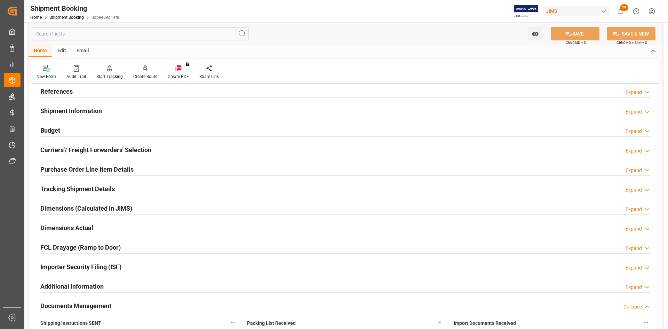
click at [55, 145] on h2 "Carriers'/ Freight Forwarders' Selection" at bounding box center [95, 149] width 111 height 9
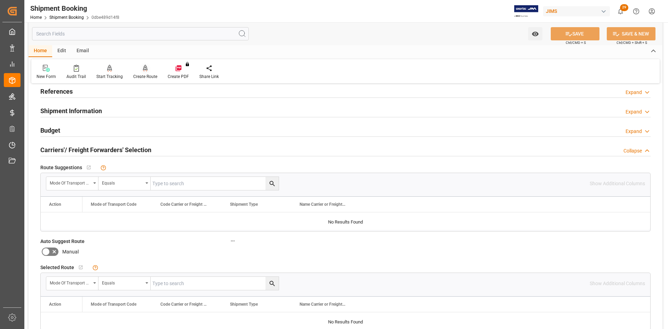
click at [148, 75] on div "Create Route" at bounding box center [145, 76] width 24 height 6
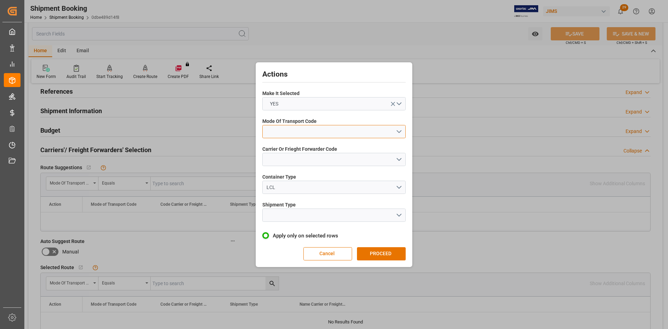
click at [398, 132] on button "open menu" at bounding box center [333, 131] width 143 height 13
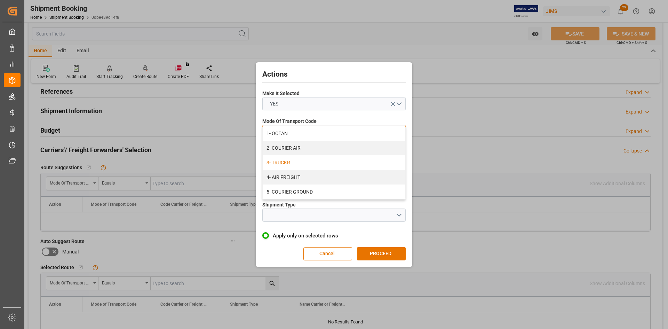
click at [284, 164] on div "3- TRUCKR" at bounding box center [334, 162] width 143 height 15
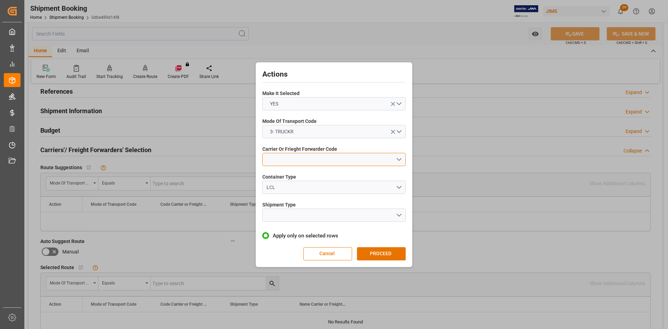
click at [309, 161] on button "open menu" at bounding box center [333, 159] width 143 height 13
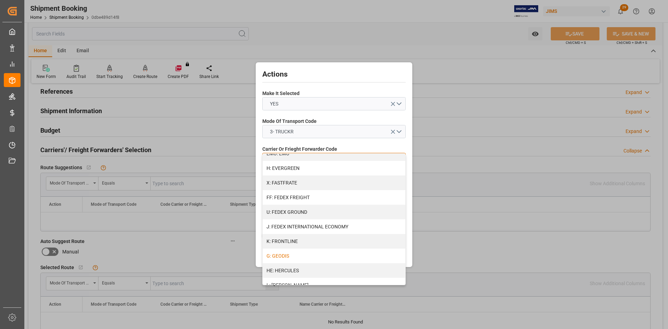
scroll to position [174, 0]
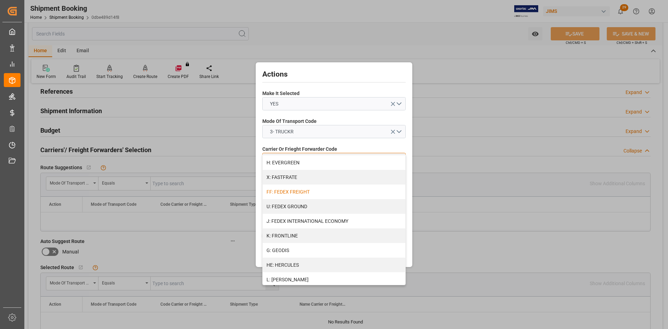
click at [301, 193] on div "FF: FEDEX FREIGHT" at bounding box center [334, 191] width 143 height 15
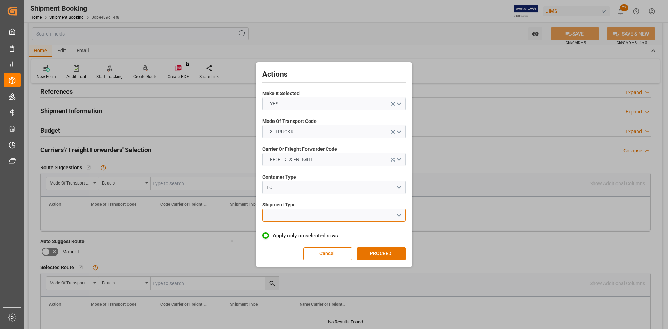
click at [401, 214] on button "open menu" at bounding box center [333, 214] width 143 height 13
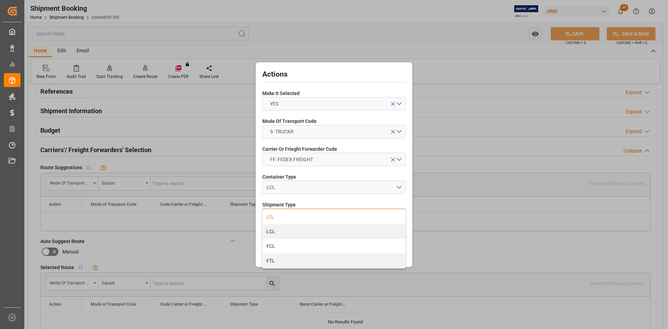
click at [273, 219] on div "LTL" at bounding box center [334, 216] width 143 height 15
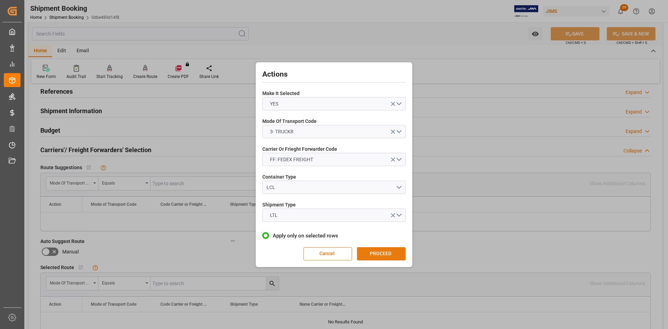
click at [382, 255] on button "PROCEED" at bounding box center [381, 253] width 49 height 13
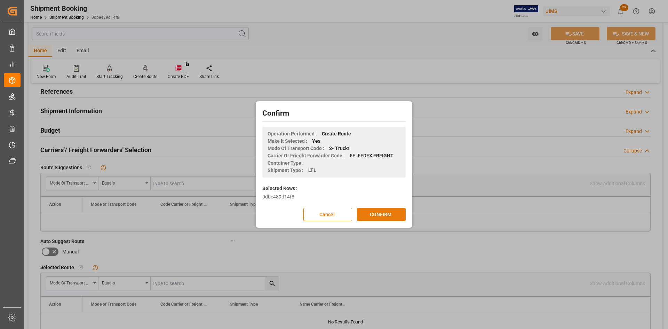
click at [375, 215] on button "CONFIRM" at bounding box center [381, 214] width 49 height 13
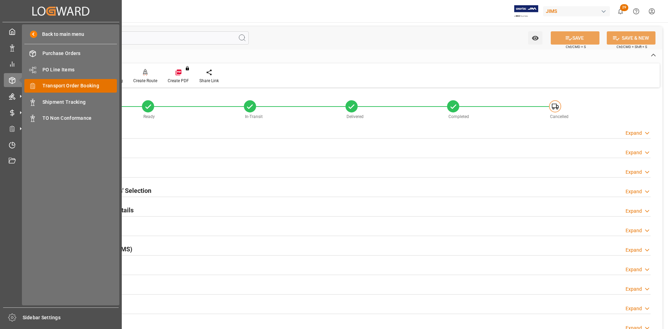
click at [64, 86] on span "Transport Order Booking" at bounding box center [79, 85] width 75 height 7
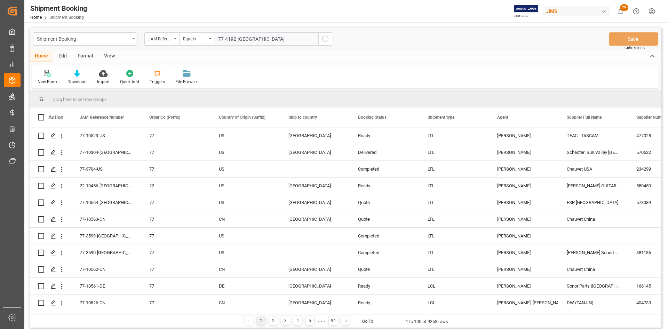
type input "77-4192-[GEOGRAPHIC_DATA]"
click at [327, 39] on icon "search button" at bounding box center [326, 39] width 8 height 8
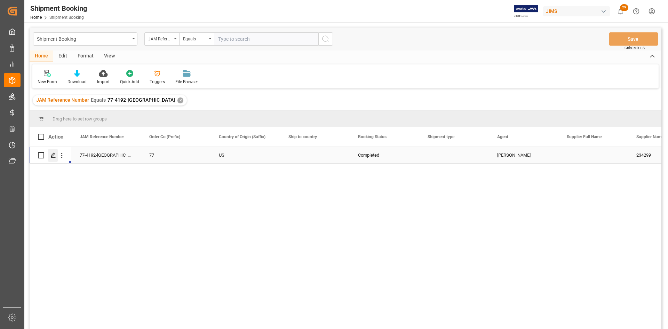
click at [54, 156] on icon "Press SPACE to select this row." at bounding box center [53, 155] width 6 height 6
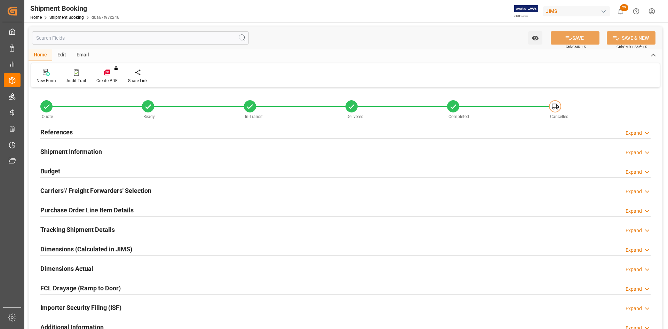
type input "[DATE] 13:24"
type input "[DATE]"
click at [56, 131] on h2 "References" at bounding box center [56, 131] width 32 height 9
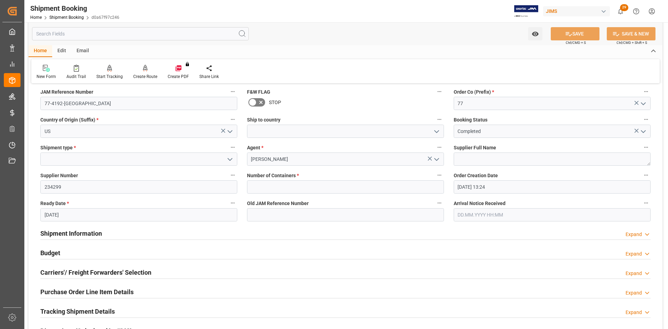
scroll to position [70, 0]
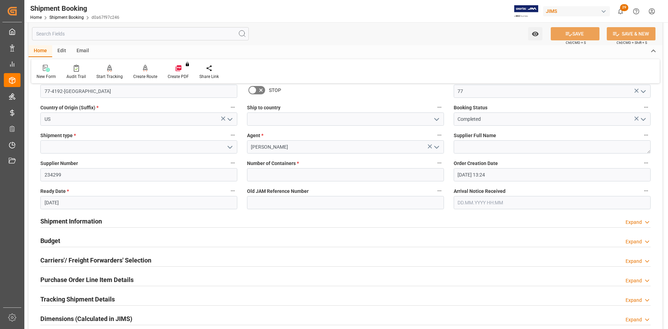
click at [230, 144] on icon "open menu" at bounding box center [230, 147] width 8 height 8
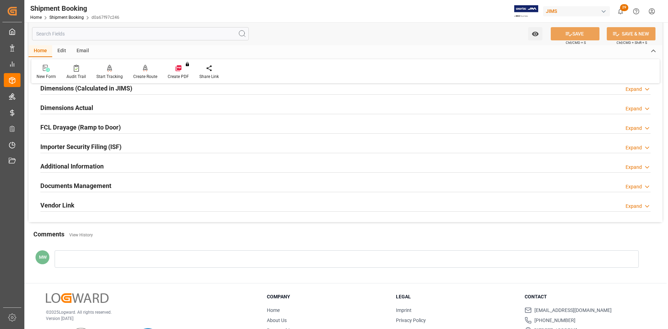
scroll to position [313, 0]
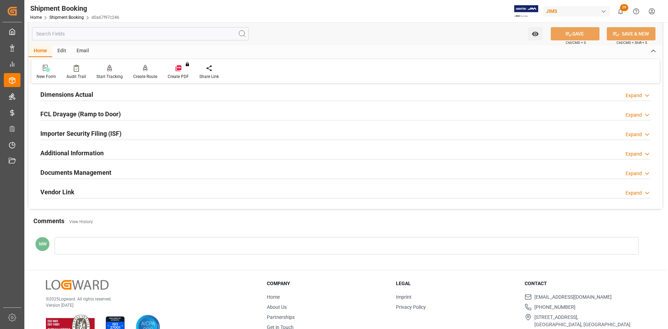
click at [77, 175] on h2 "Documents Management" at bounding box center [75, 172] width 71 height 9
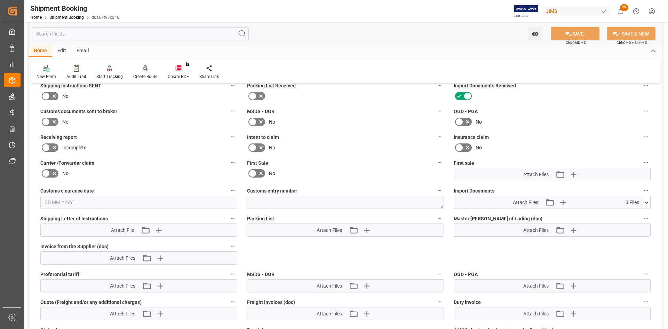
scroll to position [418, 0]
click at [650, 200] on icon at bounding box center [646, 201] width 7 height 7
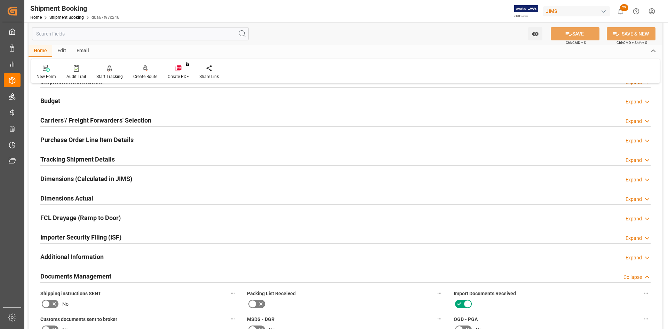
scroll to position [209, 0]
click at [50, 117] on h2 "Carriers'/ Freight Forwarders' Selection" at bounding box center [95, 120] width 111 height 9
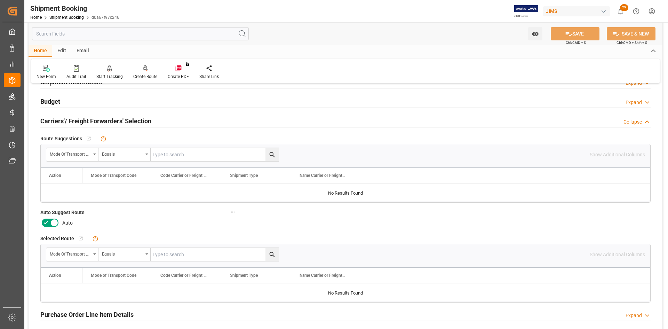
click at [52, 222] on icon at bounding box center [54, 223] width 8 height 8
click at [0, 0] on input "checkbox" at bounding box center [0, 0] width 0 height 0
click at [588, 35] on button "SAVE" at bounding box center [575, 33] width 49 height 13
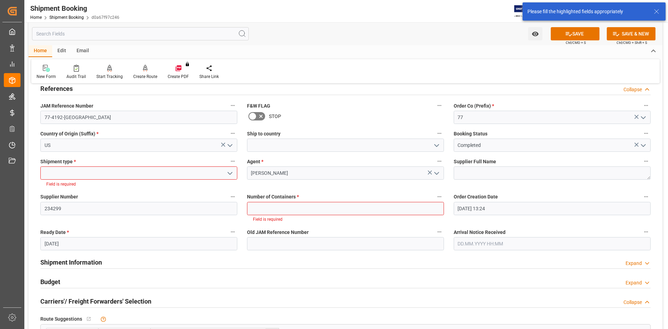
scroll to position [41, 0]
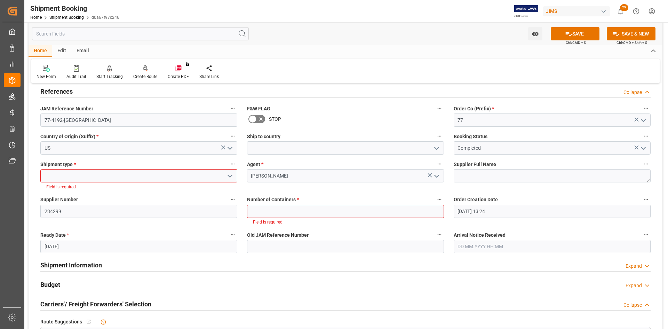
click at [229, 174] on icon "open menu" at bounding box center [230, 176] width 8 height 8
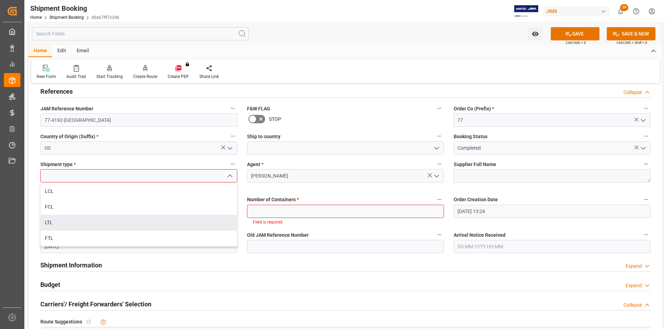
click at [52, 221] on div "LTL" at bounding box center [139, 223] width 196 height 16
type input "LTL"
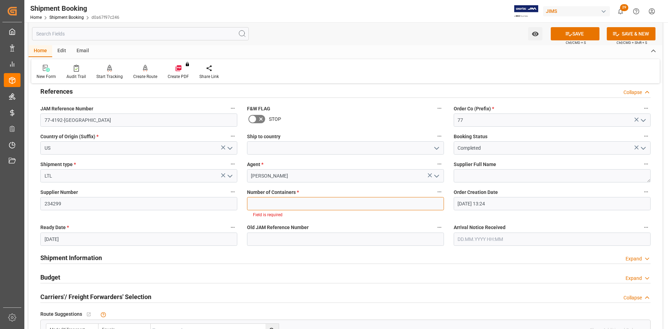
click at [342, 204] on input "text" at bounding box center [345, 203] width 197 height 13
type input "0"
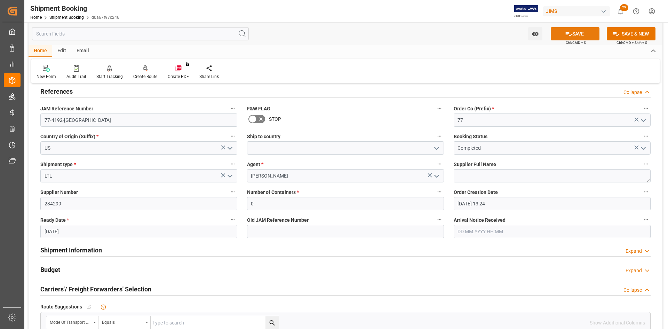
click at [584, 35] on button "SAVE" at bounding box center [575, 33] width 49 height 13
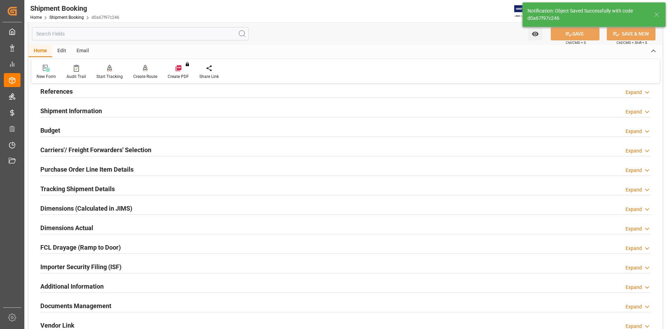
click at [58, 149] on h2 "Carriers'/ Freight Forwarders' Selection" at bounding box center [95, 149] width 111 height 9
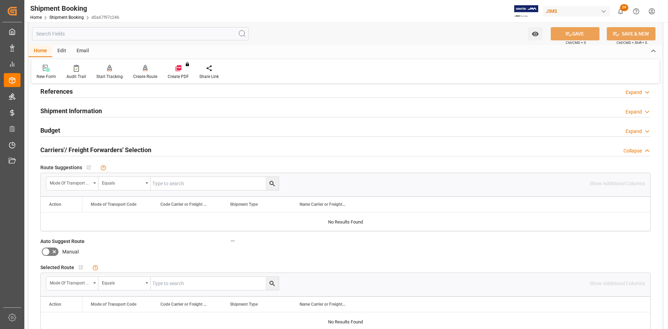
click at [140, 72] on div "Create Route" at bounding box center [145, 71] width 34 height 15
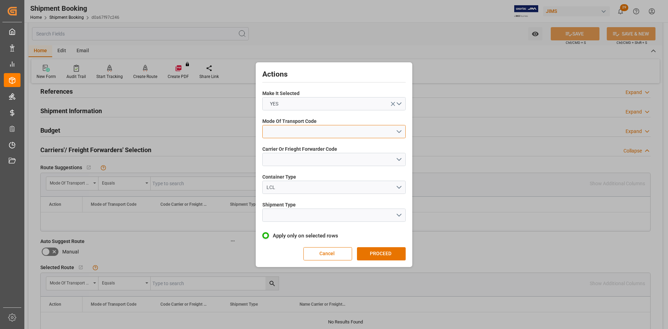
click at [400, 135] on button "open menu" at bounding box center [333, 131] width 143 height 13
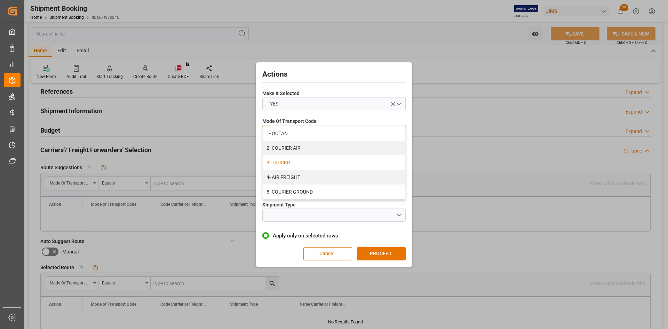
click at [290, 161] on div "3- TRUCKR" at bounding box center [334, 162] width 143 height 15
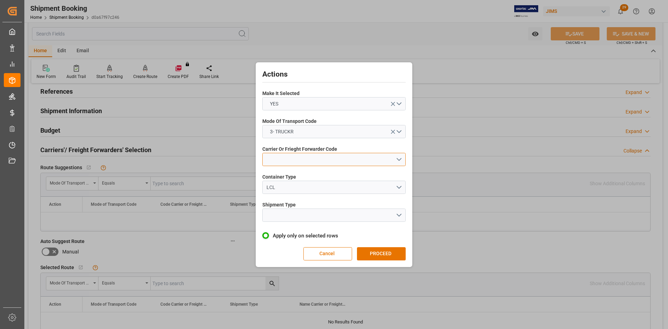
click at [309, 158] on button "open menu" at bounding box center [333, 159] width 143 height 13
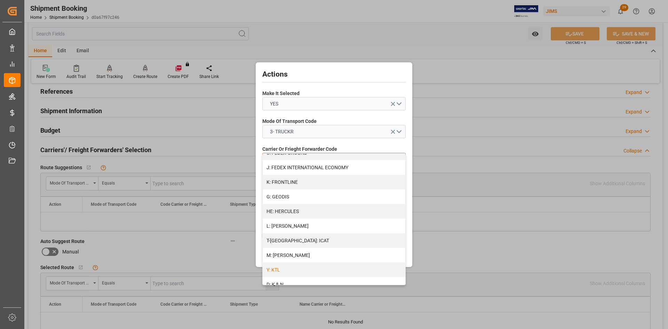
scroll to position [244, 0]
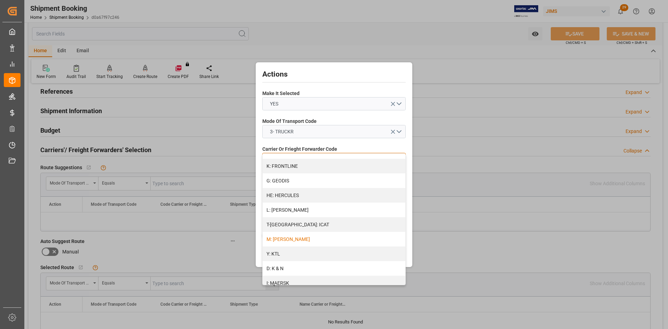
click at [280, 240] on div "M: [PERSON_NAME]" at bounding box center [334, 239] width 143 height 15
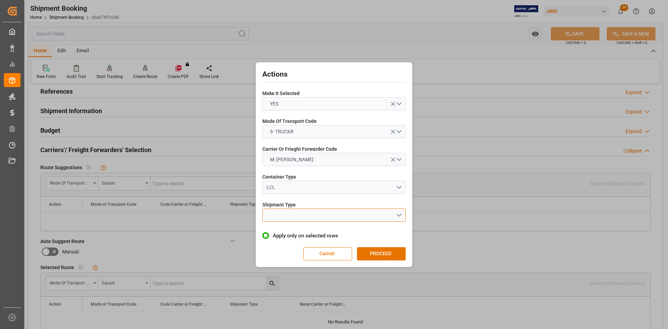
click at [399, 214] on button "open menu" at bounding box center [333, 214] width 143 height 13
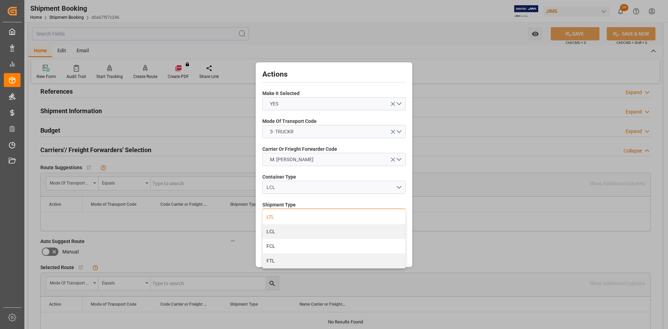
click at [276, 218] on div "LTL" at bounding box center [334, 216] width 143 height 15
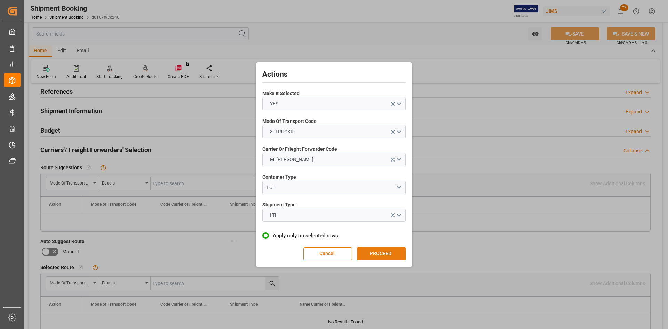
click at [379, 255] on button "PROCEED" at bounding box center [381, 253] width 49 height 13
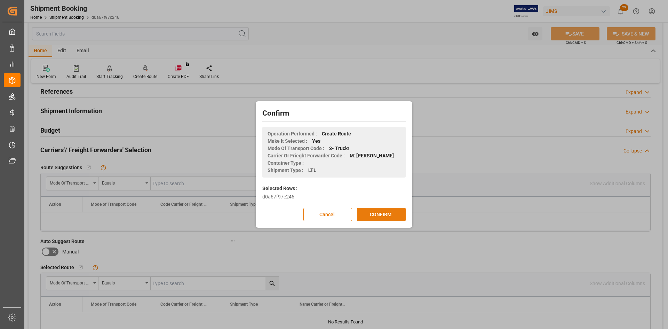
click at [371, 214] on button "CONFIRM" at bounding box center [381, 214] width 49 height 13
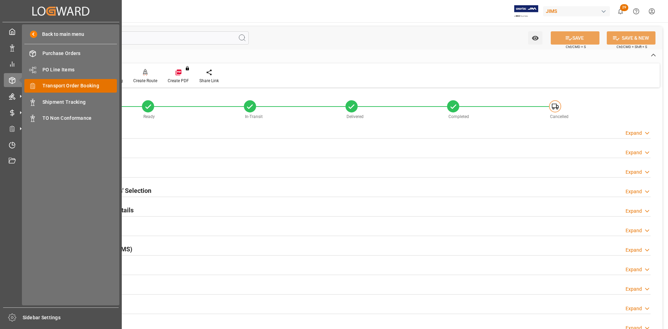
click at [50, 87] on span "Transport Order Booking" at bounding box center [79, 85] width 75 height 7
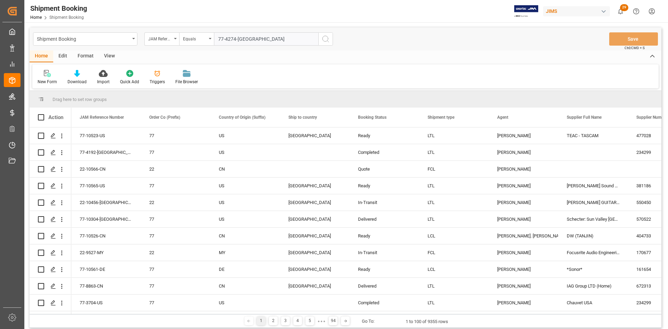
type input "77-4274-[GEOGRAPHIC_DATA]"
click at [325, 41] on icon "search button" at bounding box center [326, 39] width 8 height 8
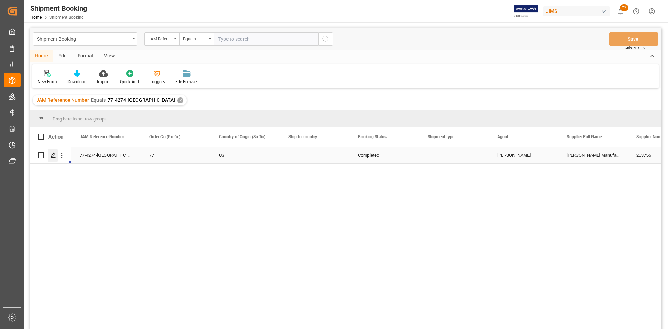
click at [54, 156] on icon "Press SPACE to select this row." at bounding box center [53, 155] width 6 height 6
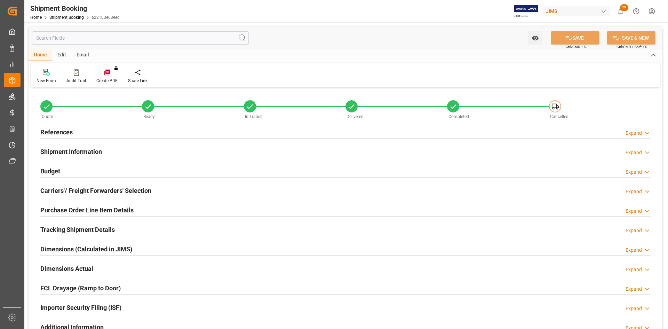
type input "[DATE] 20:50"
click at [50, 129] on h2 "References" at bounding box center [56, 131] width 32 height 9
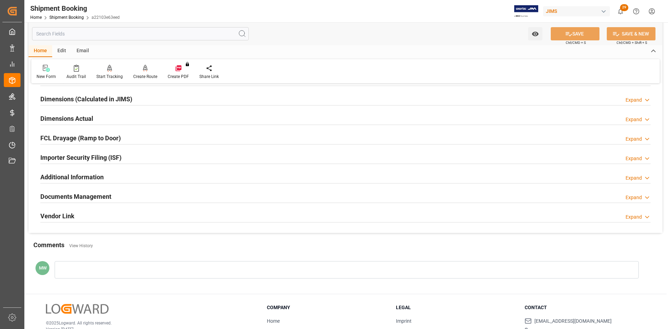
scroll to position [313, 0]
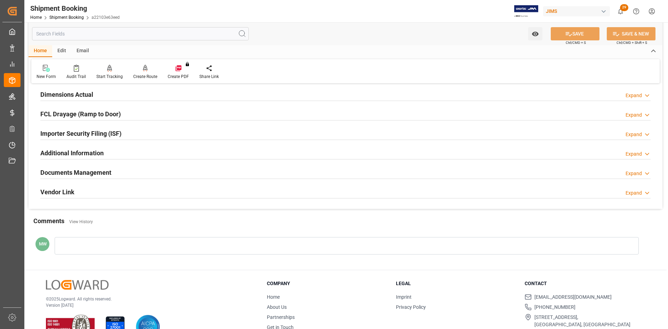
click at [650, 172] on icon at bounding box center [647, 173] width 7 height 7
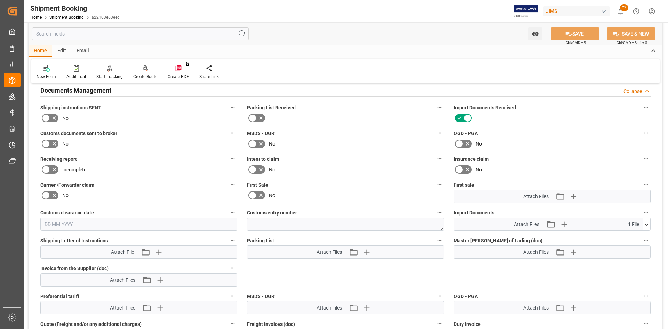
scroll to position [452, 0]
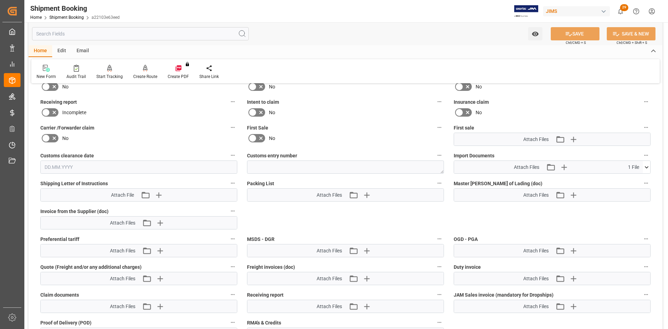
click at [650, 165] on icon at bounding box center [646, 167] width 7 height 7
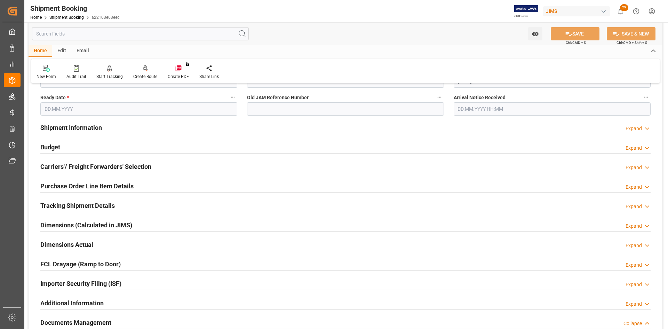
scroll to position [139, 0]
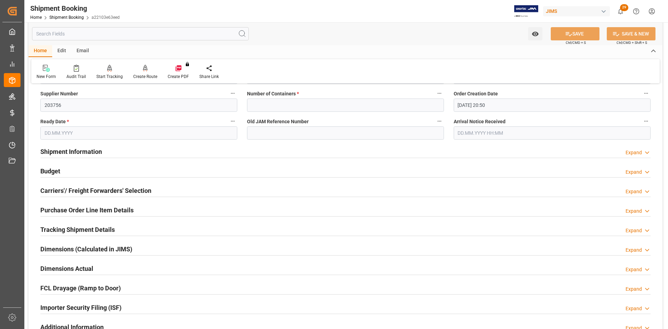
click at [65, 133] on input "text" at bounding box center [138, 132] width 197 height 13
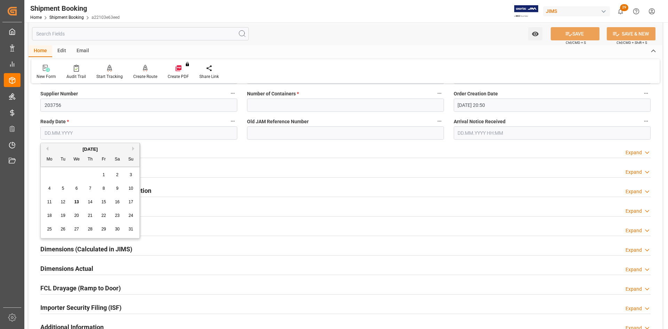
click at [47, 149] on button "Previous Month" at bounding box center [46, 149] width 4 height 4
click at [46, 149] on button "Previous Month" at bounding box center [46, 149] width 4 height 4
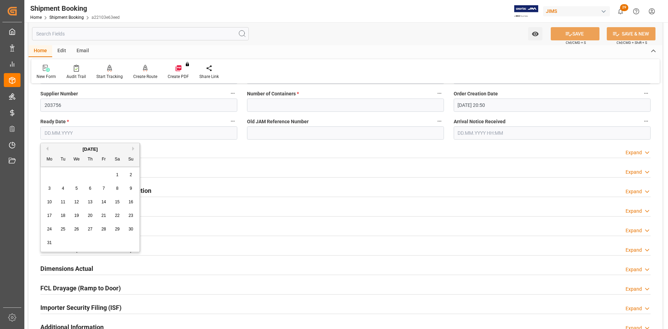
click at [46, 149] on button "Previous Month" at bounding box center [46, 149] width 4 height 4
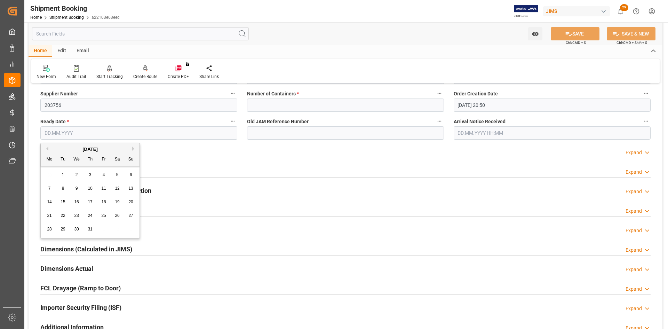
click at [46, 149] on button "Previous Month" at bounding box center [46, 149] width 4 height 4
click at [132, 148] on div "June 2024" at bounding box center [90, 149] width 99 height 7
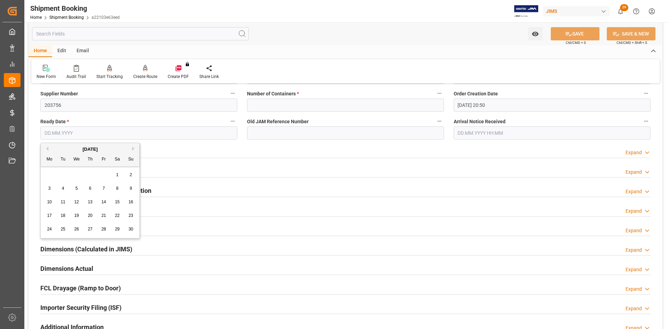
click at [132, 148] on div "June 2024" at bounding box center [90, 149] width 99 height 7
click at [133, 149] on button "Next Month" at bounding box center [134, 149] width 4 height 4
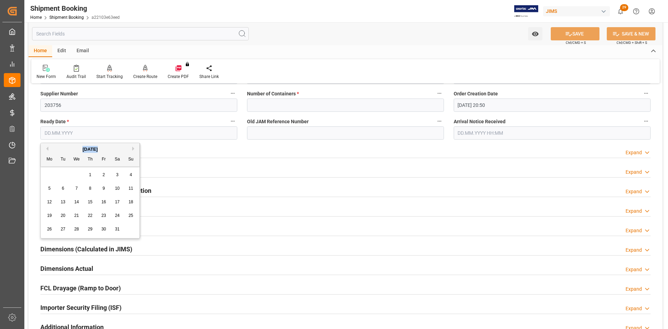
click at [133, 149] on button "Next Month" at bounding box center [134, 149] width 4 height 4
click at [119, 187] on div "7" at bounding box center [117, 188] width 9 height 8
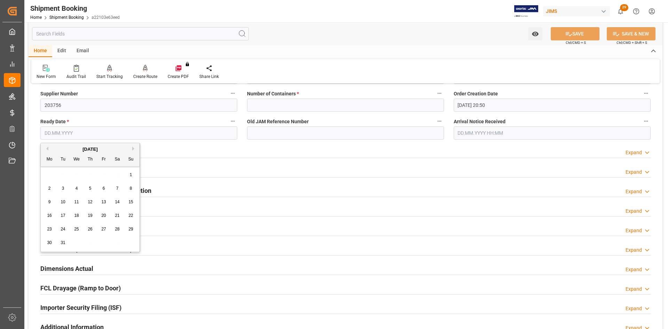
type input "[DATE]"
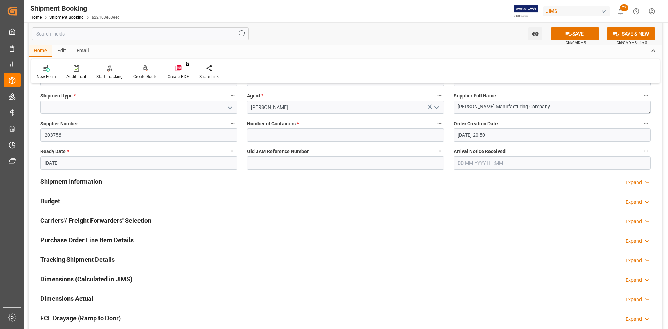
scroll to position [70, 0]
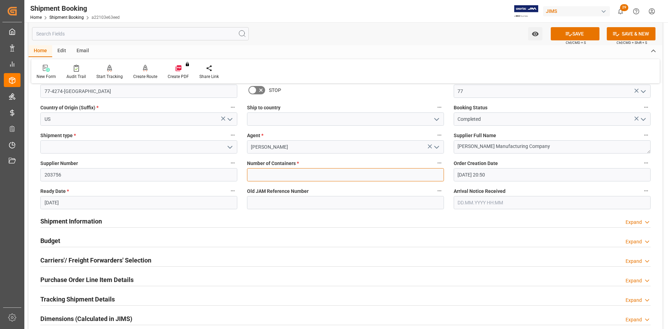
click at [264, 175] on input "text" at bounding box center [345, 174] width 197 height 13
type input "0"
click at [110, 145] on input at bounding box center [138, 146] width 197 height 13
click at [234, 144] on button "open menu" at bounding box center [229, 147] width 10 height 11
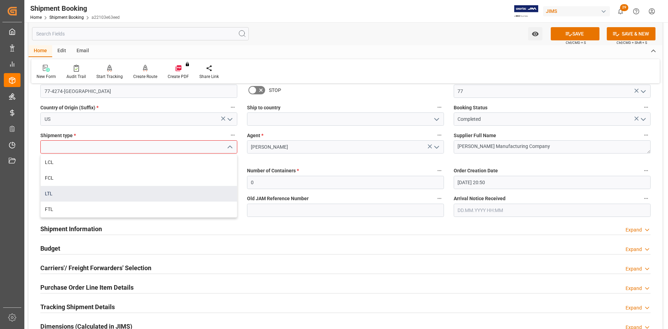
click at [51, 192] on div "LTL" at bounding box center [139, 194] width 196 height 16
type input "LTL"
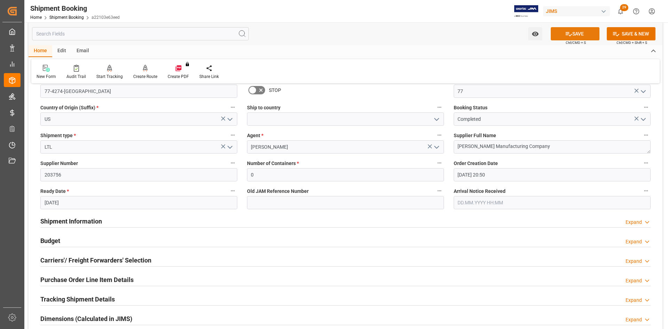
click at [582, 30] on button "SAVE" at bounding box center [575, 33] width 49 height 13
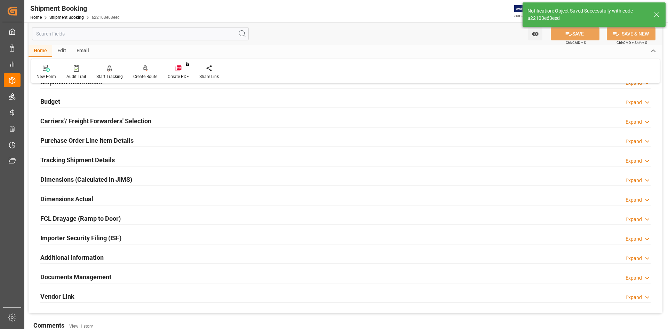
scroll to position [104, 0]
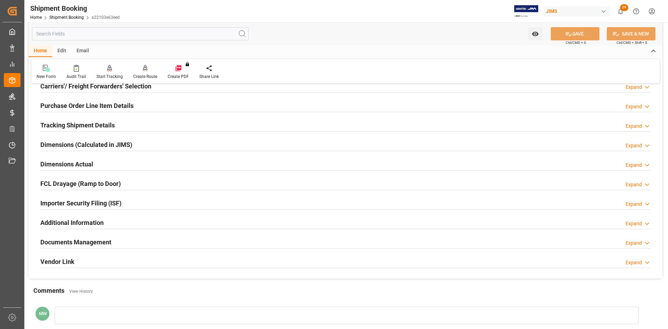
click at [89, 243] on h2 "Documents Management" at bounding box center [75, 241] width 71 height 9
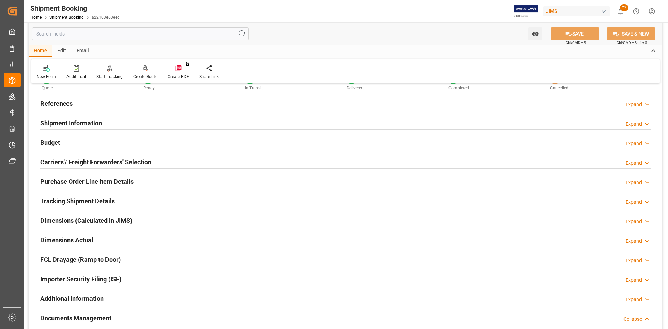
scroll to position [0, 0]
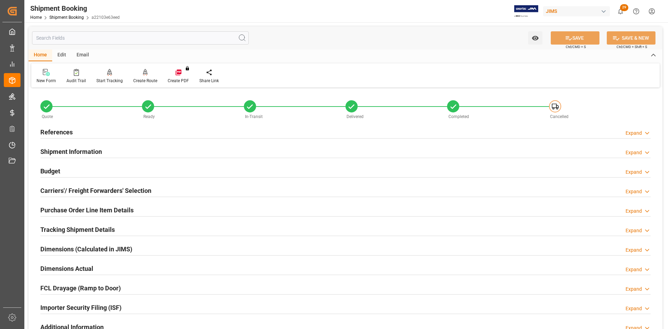
click at [101, 190] on h2 "Carriers'/ Freight Forwarders' Selection" at bounding box center [95, 190] width 111 height 9
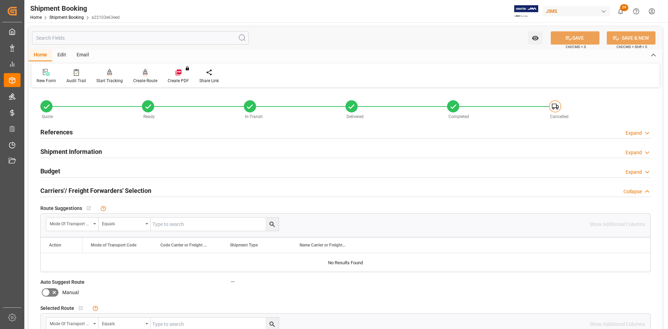
click at [141, 78] on div "Create Route" at bounding box center [145, 81] width 24 height 6
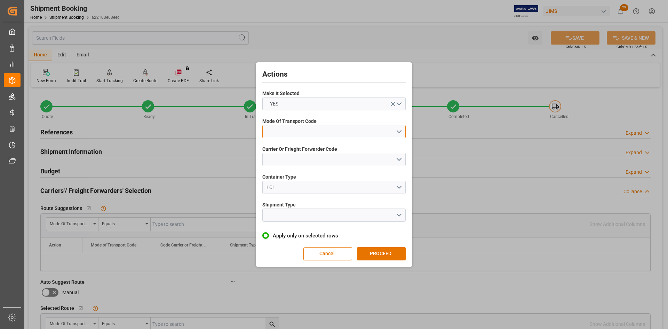
click at [402, 132] on button "open menu" at bounding box center [333, 131] width 143 height 13
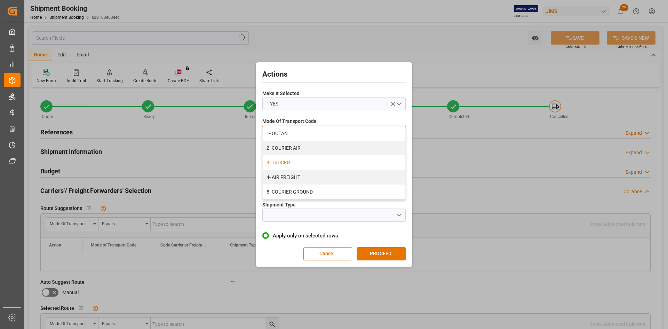
click at [283, 162] on div "3- TRUCKR" at bounding box center [334, 162] width 143 height 15
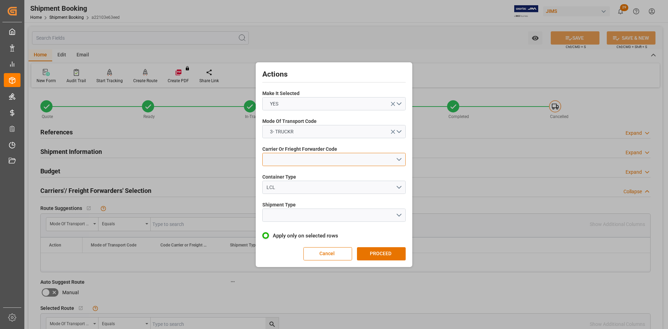
click at [400, 158] on button "open menu" at bounding box center [333, 159] width 143 height 13
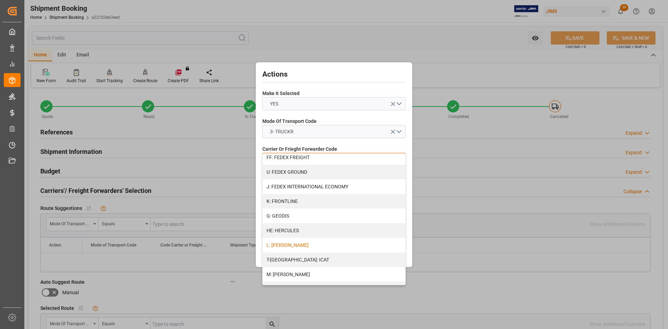
scroll to position [209, 0]
click at [283, 155] on div "FF: FEDEX FREIGHT" at bounding box center [334, 157] width 143 height 15
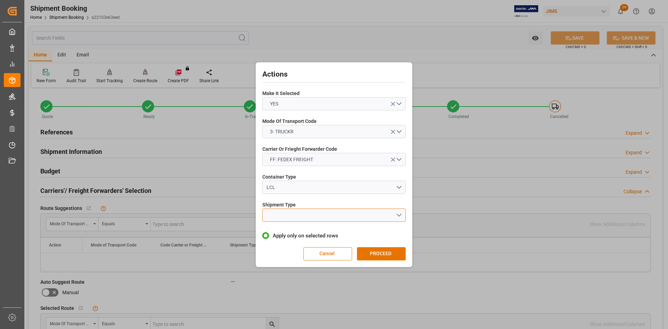
click at [403, 212] on button "open menu" at bounding box center [333, 214] width 143 height 13
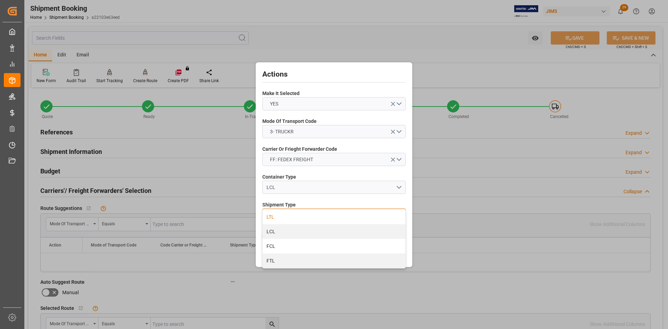
click at [272, 216] on div "LTL" at bounding box center [334, 216] width 143 height 15
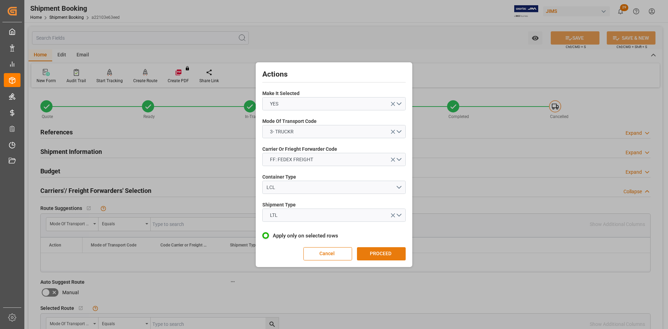
click at [384, 253] on button "PROCEED" at bounding box center [381, 253] width 49 height 13
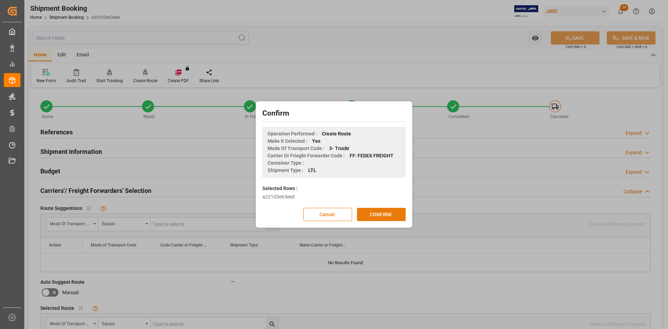
click at [372, 214] on button "CONFIRM" at bounding box center [381, 214] width 49 height 13
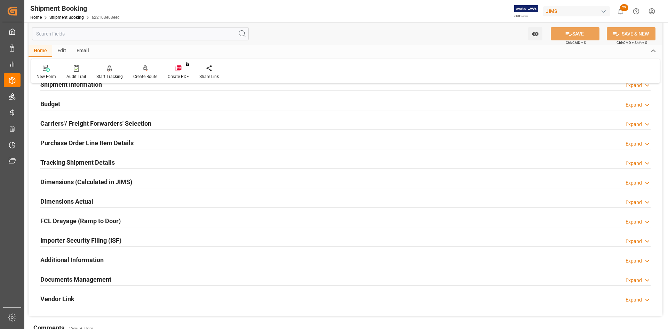
scroll to position [70, 0]
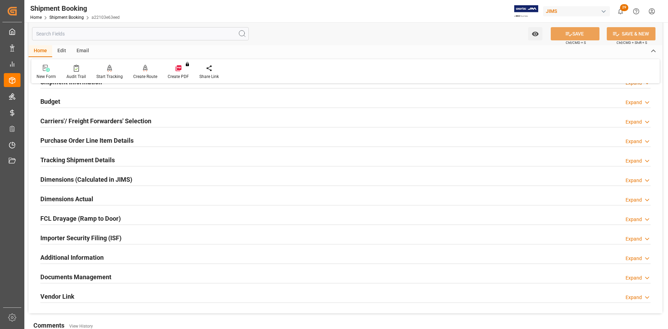
click at [71, 276] on h2 "Documents Management" at bounding box center [75, 276] width 71 height 9
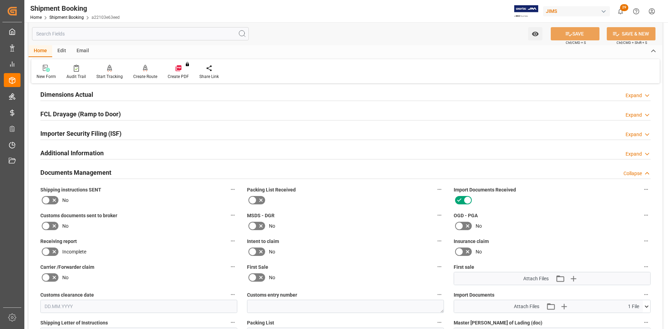
scroll to position [209, 0]
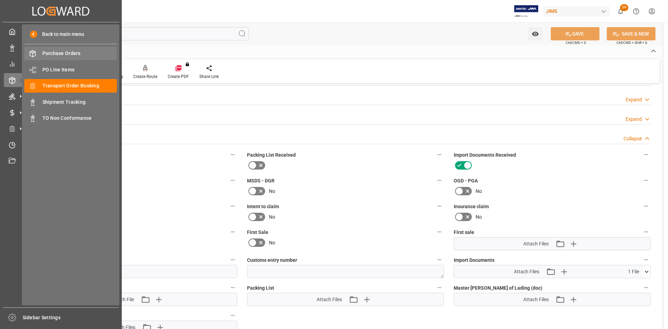
click at [64, 53] on span "Purchase Orders" at bounding box center [79, 53] width 75 height 7
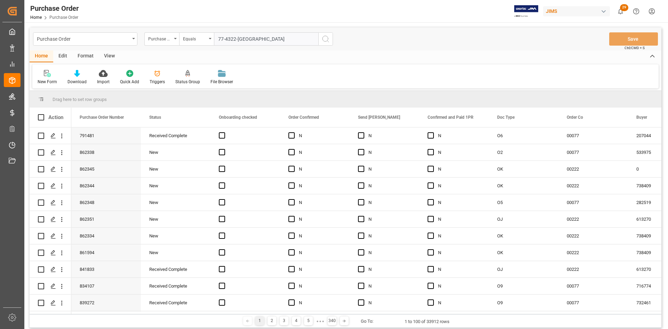
type input "77-4322-[GEOGRAPHIC_DATA]"
click at [323, 39] on icon "search button" at bounding box center [326, 39] width 8 height 8
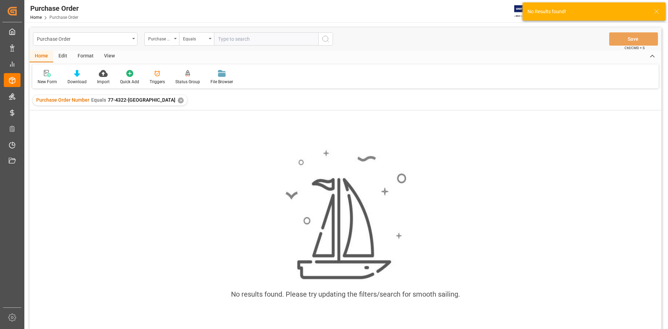
click at [178, 100] on div "✕" at bounding box center [181, 100] width 6 height 6
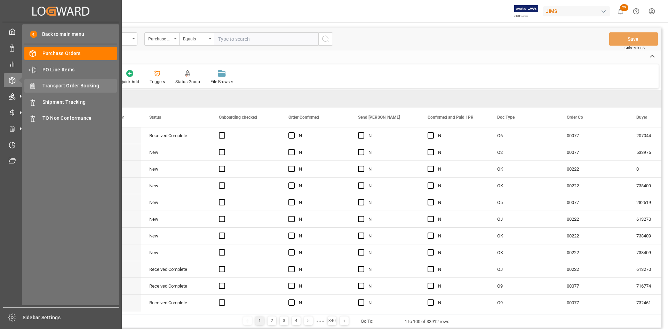
click at [78, 85] on span "Transport Order Booking" at bounding box center [79, 85] width 75 height 7
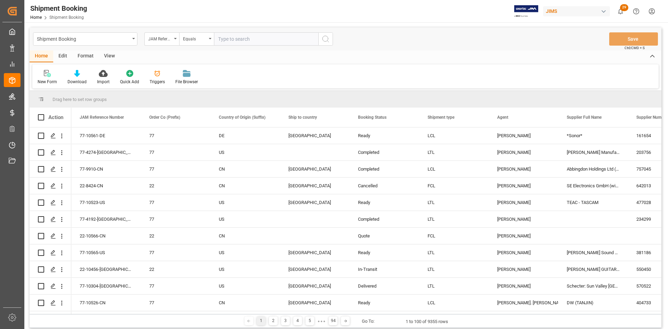
paste input "77-4322-[GEOGRAPHIC_DATA]"
type input "77-4322-[GEOGRAPHIC_DATA]"
click at [327, 37] on icon "search button" at bounding box center [326, 39] width 8 height 8
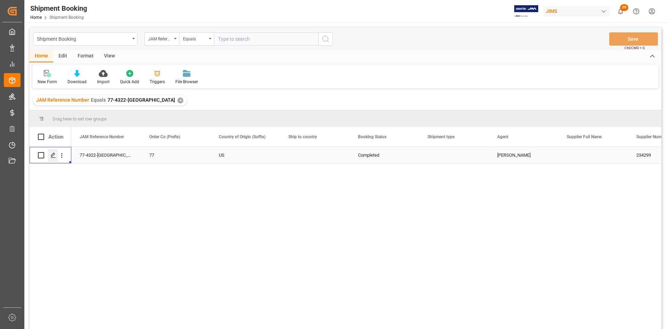
click at [54, 156] on icon "Press SPACE to select this row." at bounding box center [53, 155] width 6 height 6
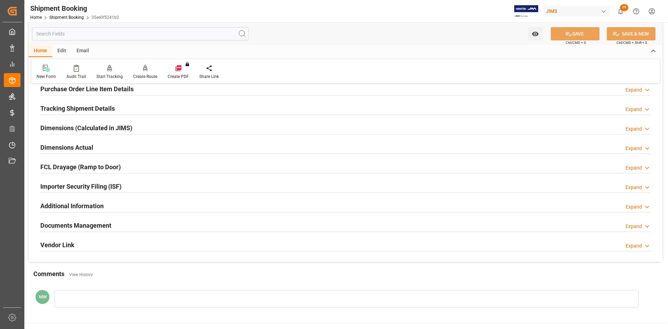
scroll to position [139, 0]
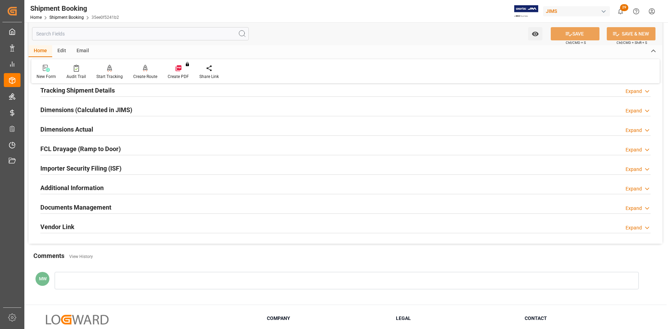
click at [78, 208] on h2 "Documents Management" at bounding box center [75, 207] width 71 height 9
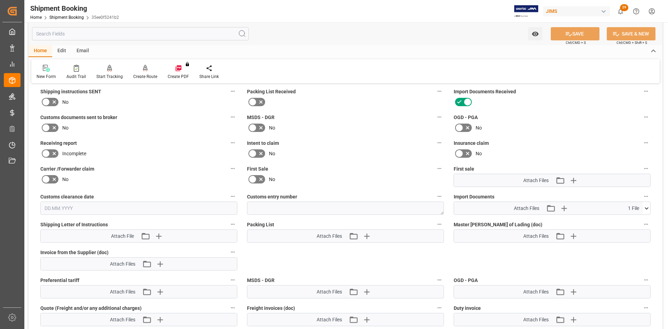
scroll to position [278, 0]
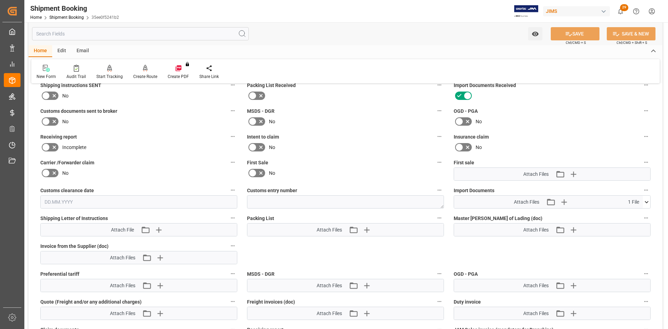
click at [649, 201] on icon at bounding box center [646, 201] width 7 height 7
click at [626, 215] on icon at bounding box center [628, 214] width 7 height 7
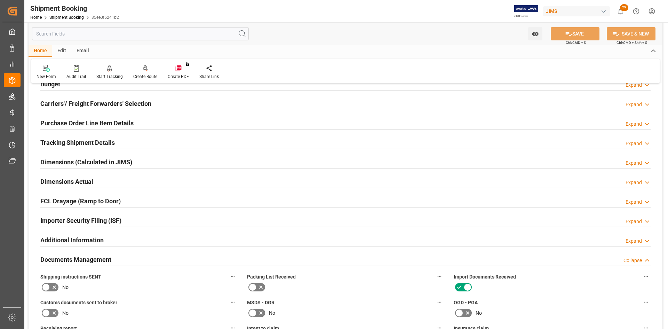
scroll to position [70, 0]
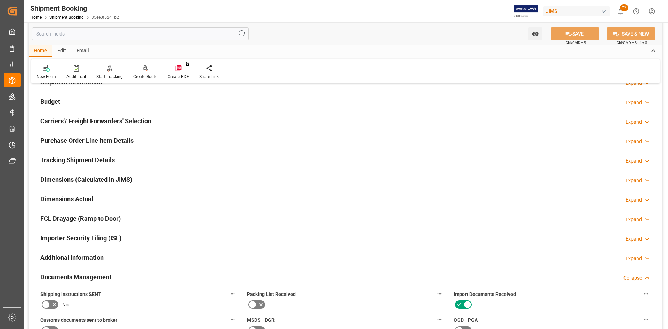
click at [497, 32] on div "Watch Option SAVE Ctrl/CMD + S SAVE & NEW Ctrl/CMD + Shift + S" at bounding box center [346, 33] width 634 height 23
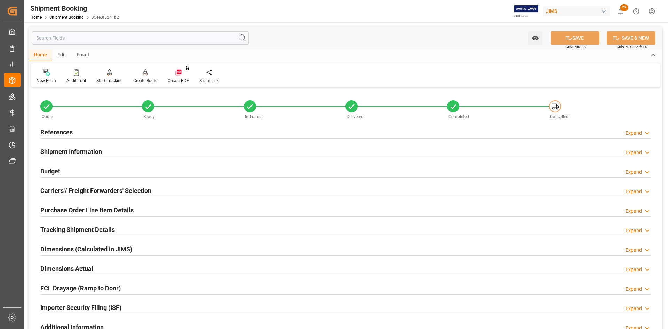
click at [54, 130] on h2 "References" at bounding box center [56, 131] width 32 height 9
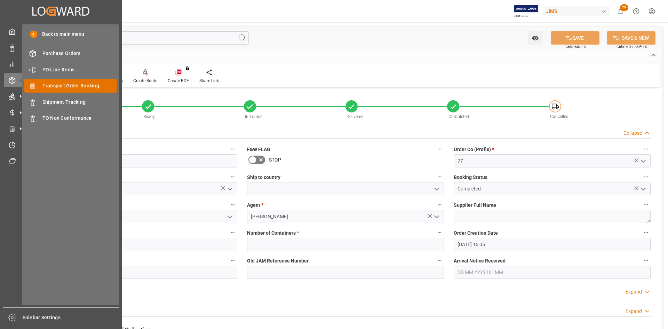
click at [52, 86] on span "Transport Order Booking" at bounding box center [79, 85] width 75 height 7
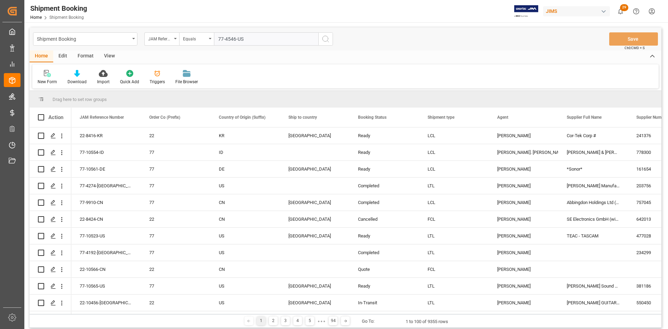
type input "77-4546-US"
click at [325, 39] on icon "search button" at bounding box center [326, 39] width 8 height 8
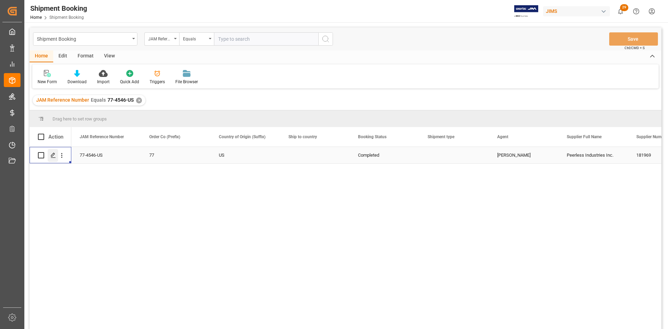
click at [50, 156] on div "Press SPACE to select this row." at bounding box center [53, 155] width 10 height 13
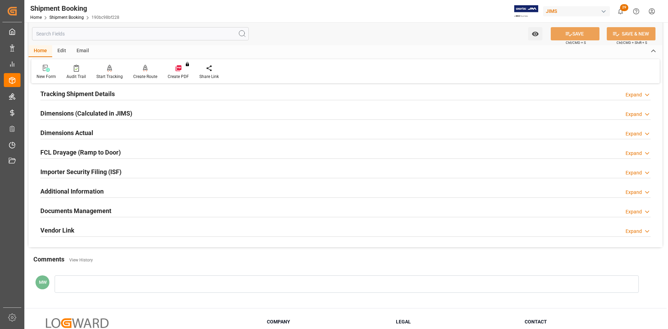
scroll to position [139, 0]
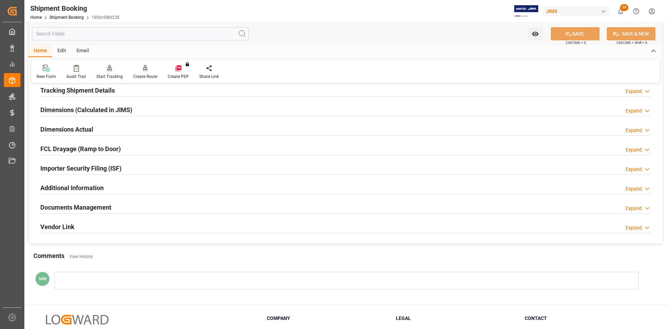
click at [75, 207] on h2 "Documents Management" at bounding box center [75, 207] width 71 height 9
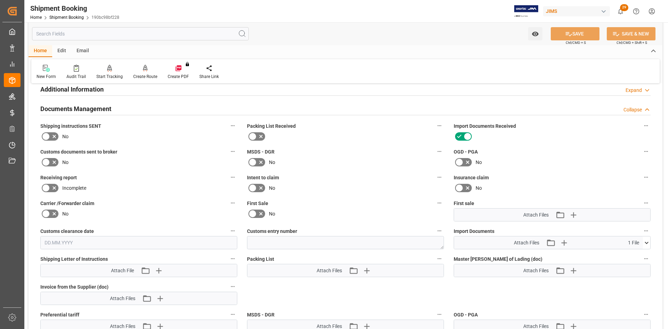
scroll to position [278, 0]
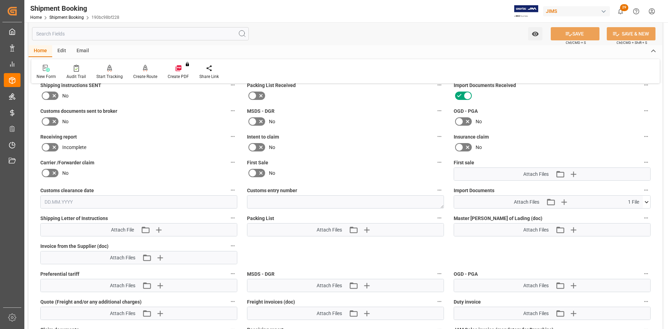
click at [646, 200] on icon at bounding box center [646, 201] width 7 height 7
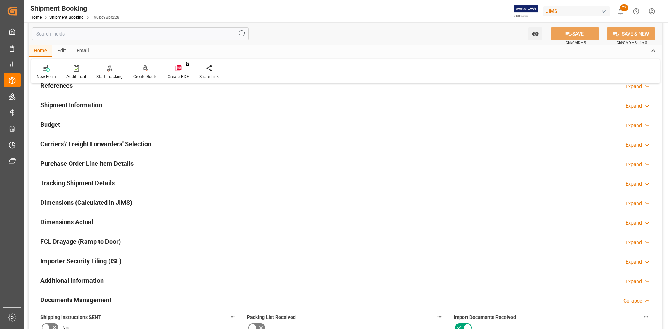
scroll to position [0, 0]
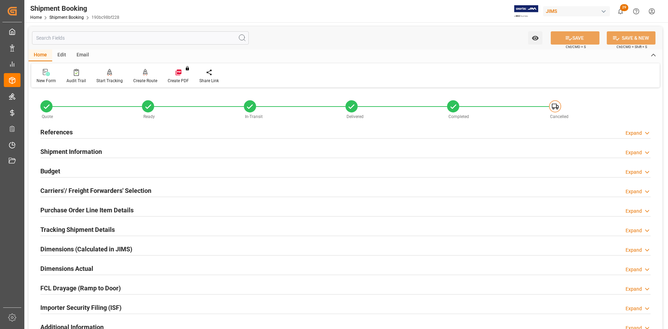
click at [47, 131] on h2 "References" at bounding box center [56, 131] width 32 height 9
type input "02.08.2024 14:19"
click at [61, 133] on h2 "References" at bounding box center [56, 131] width 32 height 9
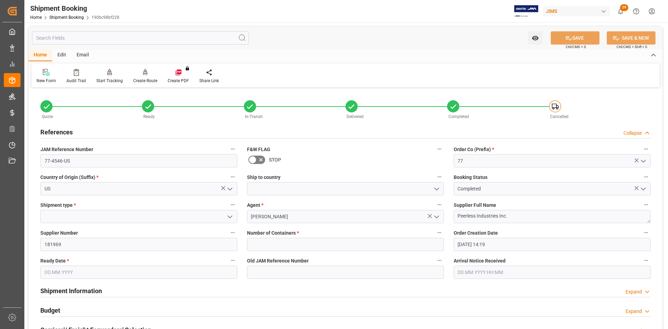
click at [229, 214] on icon "open menu" at bounding box center [230, 217] width 8 height 8
click at [47, 261] on div "LTL" at bounding box center [139, 263] width 196 height 16
type input "LTL"
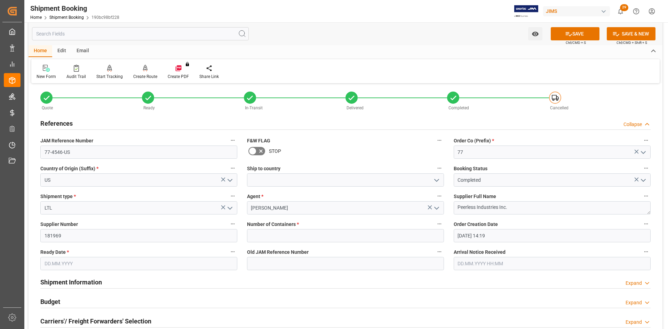
scroll to position [35, 0]
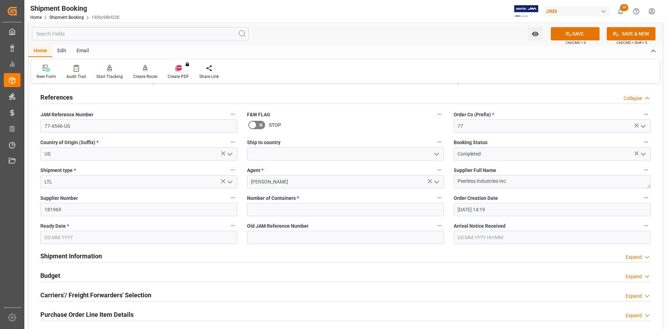
click at [90, 238] on input "text" at bounding box center [138, 237] width 197 height 13
click at [49, 135] on div "August 2025" at bounding box center [90, 135] width 99 height 7
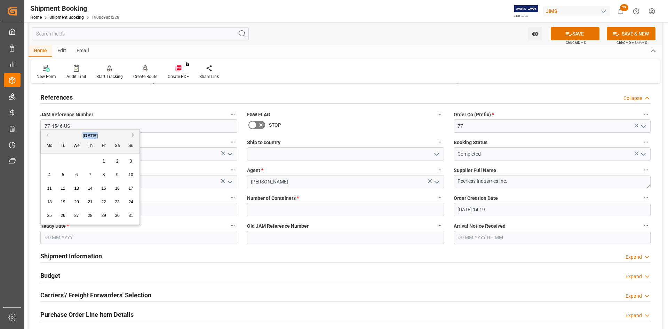
click at [49, 135] on div "August 2025" at bounding box center [90, 135] width 99 height 7
click at [48, 135] on button "Previous Month" at bounding box center [46, 135] width 4 height 4
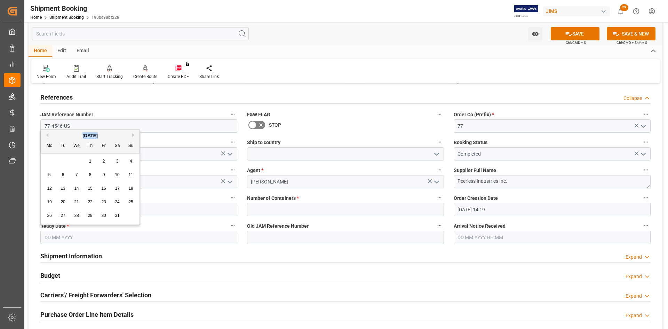
click at [48, 135] on button "Previous Month" at bounding box center [46, 135] width 4 height 4
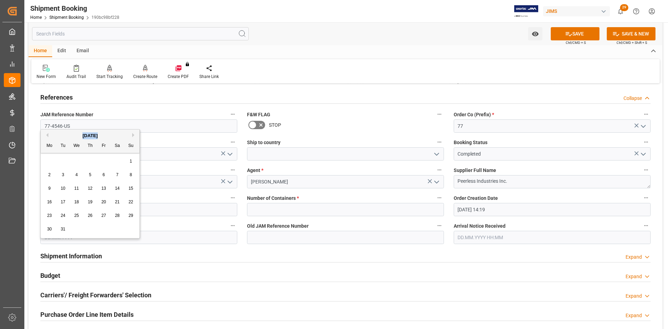
click at [48, 135] on button "Previous Month" at bounding box center [46, 135] width 4 height 4
click at [92, 161] on div "1" at bounding box center [90, 161] width 9 height 8
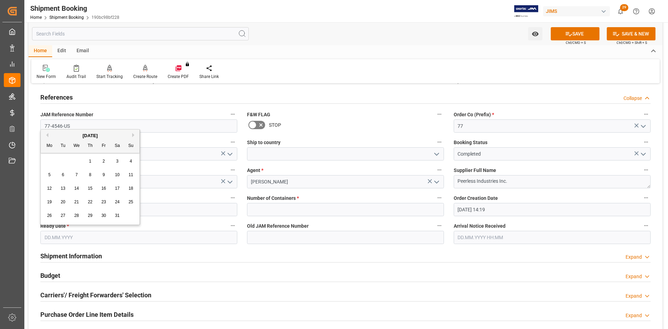
type input "01.08.2024"
click at [586, 33] on button "SAVE" at bounding box center [575, 33] width 49 height 13
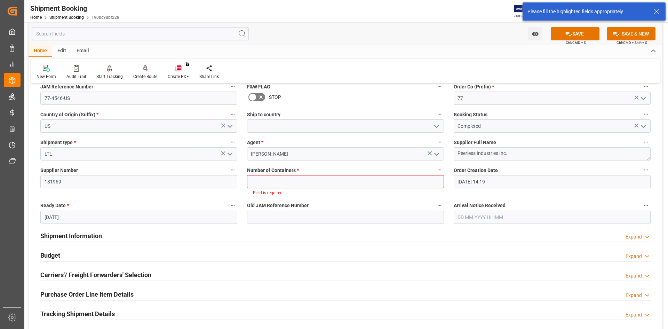
scroll to position [69, 0]
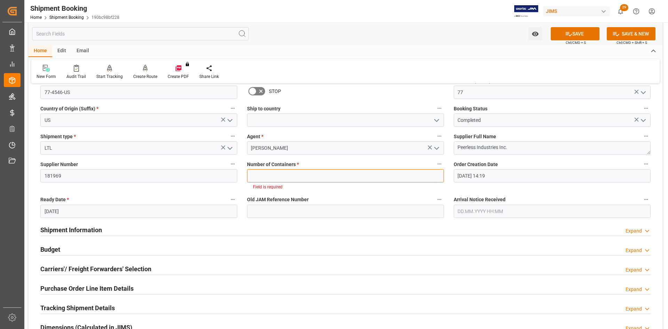
drag, startPoint x: 391, startPoint y: 171, endPoint x: 353, endPoint y: 178, distance: 38.9
click at [391, 171] on input "text" at bounding box center [345, 175] width 197 height 13
type input "0"
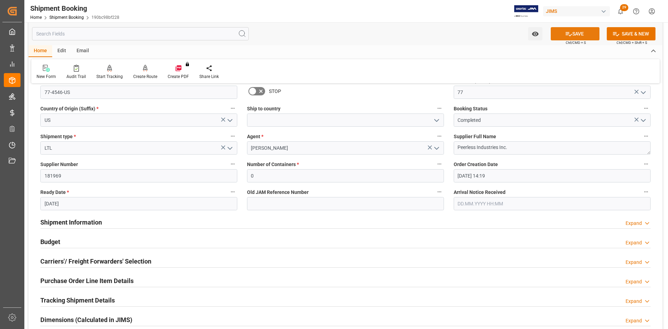
click at [577, 31] on button "SAVE" at bounding box center [575, 33] width 49 height 13
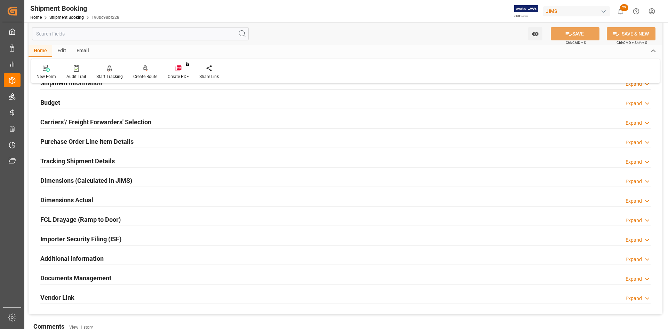
click at [86, 164] on h2 "Tracking Shipment Details" at bounding box center [77, 160] width 74 height 9
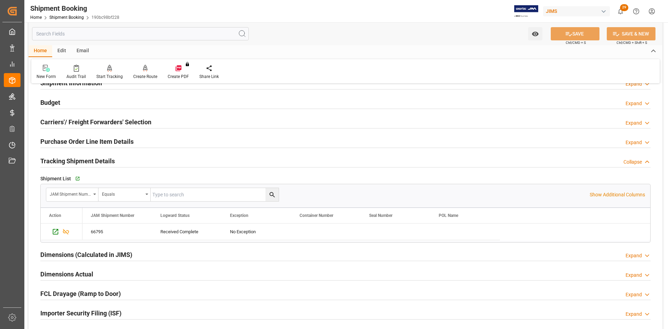
click at [95, 120] on h2 "Carriers'/ Freight Forwarders' Selection" at bounding box center [95, 121] width 111 height 9
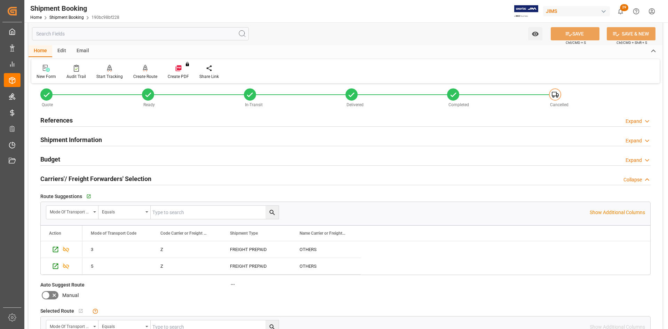
scroll to position [0, 0]
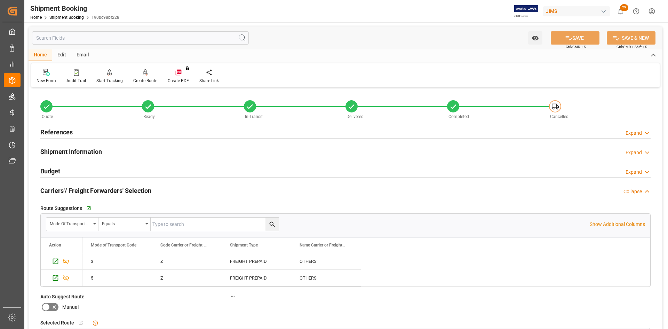
click at [77, 153] on h2 "Shipment Information" at bounding box center [71, 151] width 62 height 9
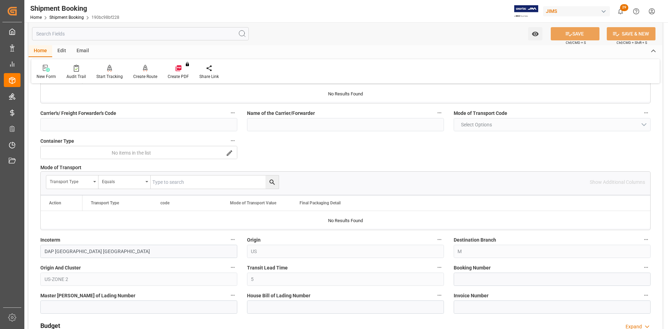
scroll to position [139, 0]
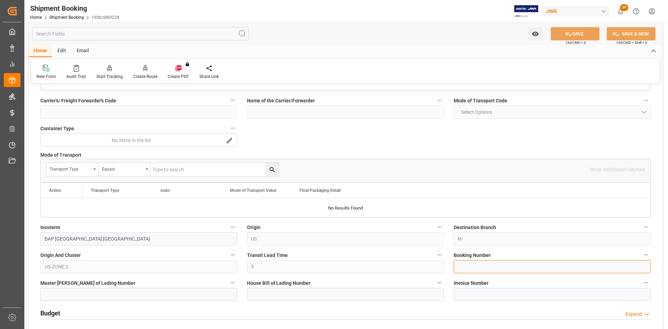
paste input "P2754847."
type input "P2754847"
click at [583, 34] on button "SAVE" at bounding box center [575, 33] width 49 height 13
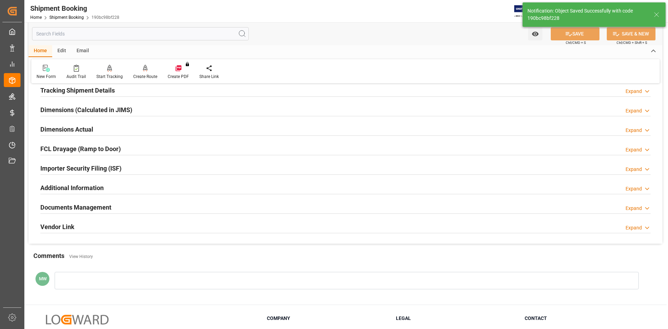
scroll to position [0, 0]
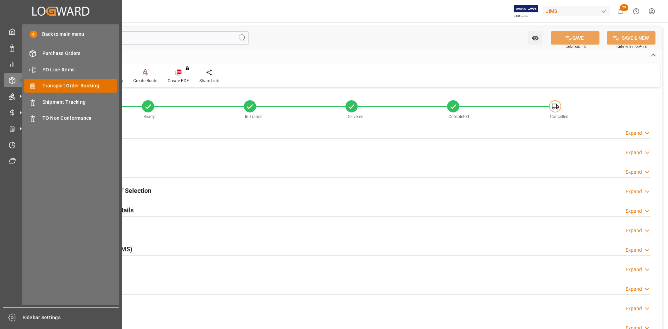
click at [71, 87] on span "Transport Order Booking" at bounding box center [79, 85] width 75 height 7
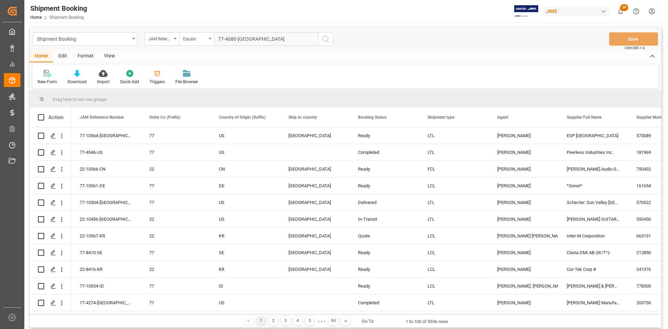
type input "77-4680-[GEOGRAPHIC_DATA]"
click at [324, 37] on icon "search button" at bounding box center [326, 39] width 8 height 8
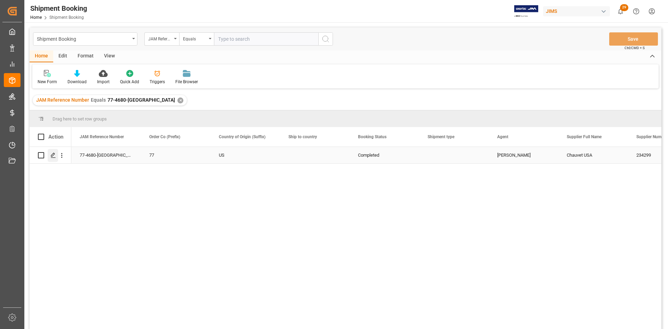
click at [51, 154] on icon "Press SPACE to select this row." at bounding box center [53, 155] width 6 height 6
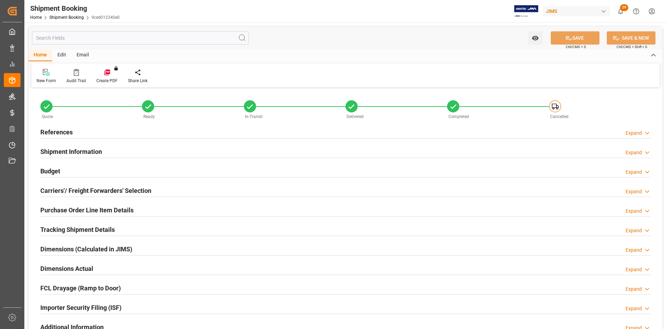
type input "5"
type input "19.08.2024 15:21"
click at [65, 131] on h2 "References" at bounding box center [56, 131] width 32 height 9
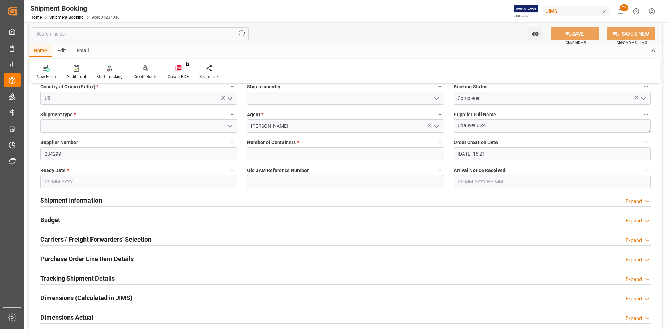
scroll to position [104, 0]
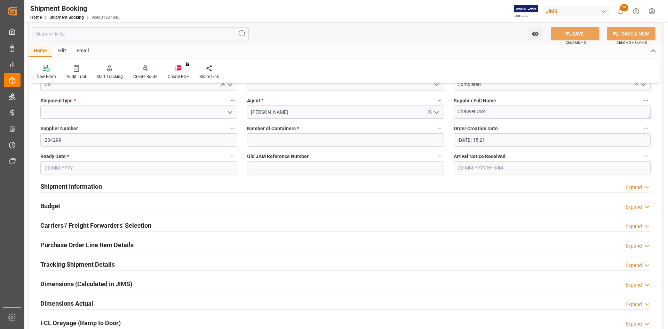
click at [57, 187] on h2 "Shipment Information" at bounding box center [71, 186] width 62 height 9
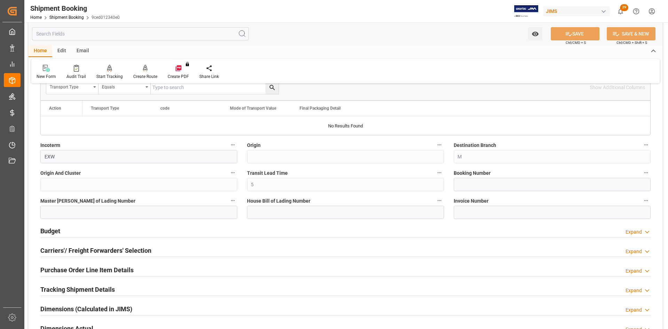
scroll to position [383, 0]
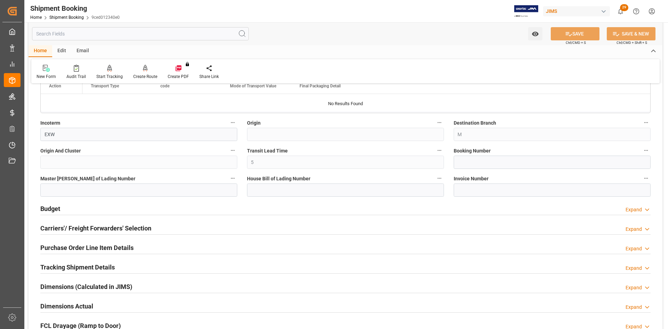
click at [46, 206] on h2 "Budget" at bounding box center [50, 208] width 20 height 9
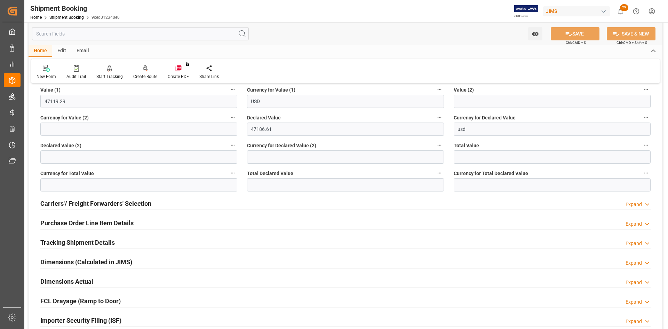
scroll to position [592, 0]
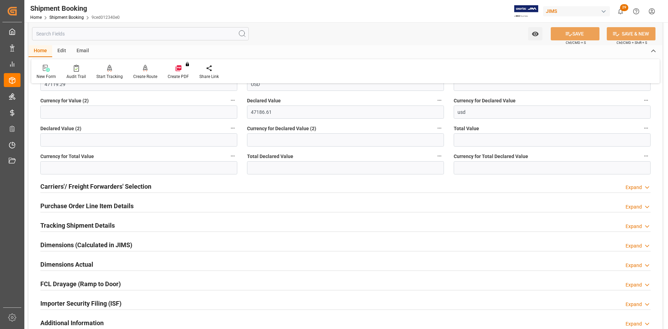
click at [86, 188] on h2 "Carriers'/ Freight Forwarders' Selection" at bounding box center [95, 186] width 111 height 9
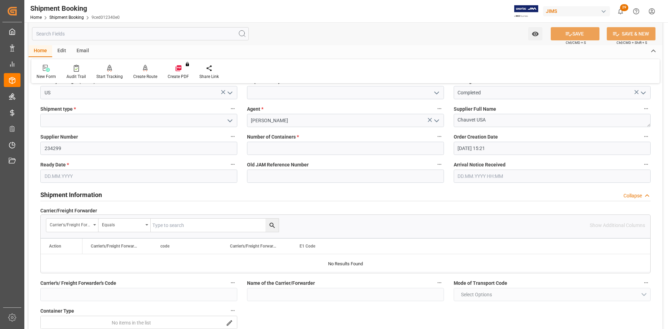
scroll to position [0, 0]
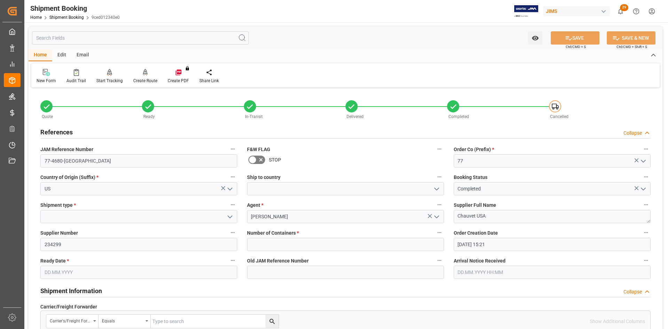
click at [230, 217] on icon "open menu" at bounding box center [230, 217] width 8 height 8
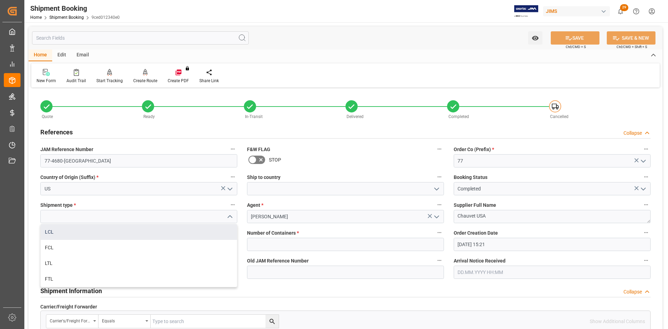
click at [62, 231] on div "LCL" at bounding box center [139, 232] width 196 height 16
type input "LCL"
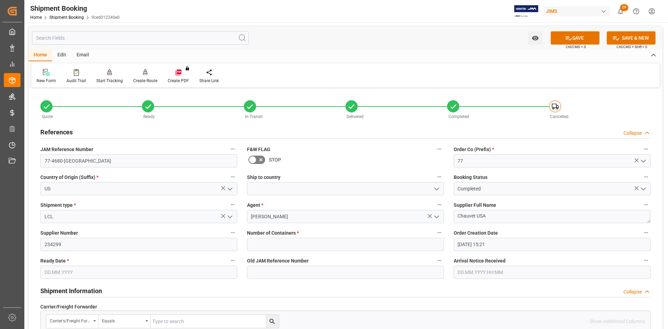
click at [73, 274] on input "text" at bounding box center [138, 272] width 197 height 13
click at [47, 170] on button "Previous Month" at bounding box center [46, 170] width 4 height 4
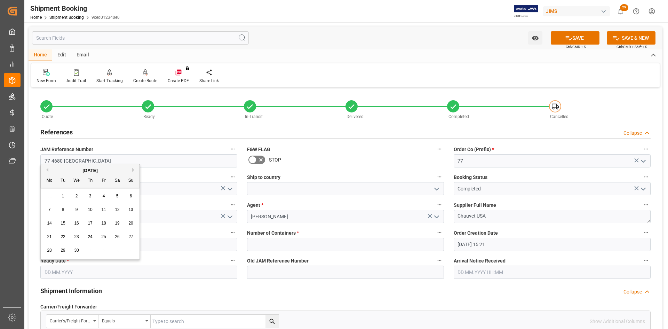
click at [47, 169] on button "Previous Month" at bounding box center [46, 170] width 4 height 4
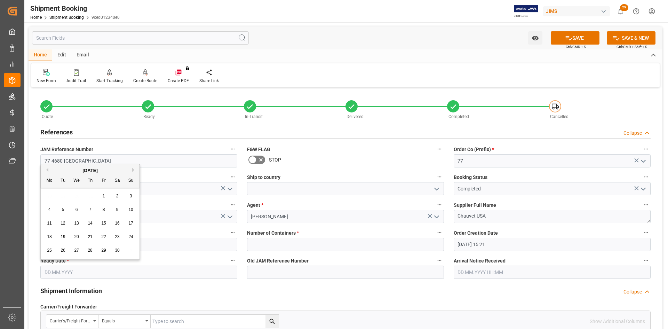
click at [47, 169] on button "Previous Month" at bounding box center [46, 170] width 4 height 4
click at [133, 170] on button "Next Month" at bounding box center [134, 170] width 4 height 4
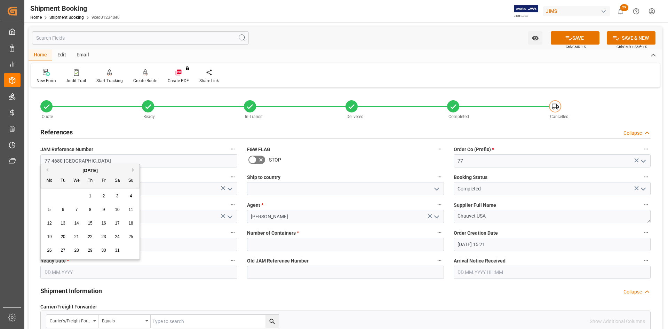
click at [133, 170] on button "Next Month" at bounding box center [134, 170] width 4 height 4
click at [47, 169] on button "Previous Month" at bounding box center [46, 170] width 4 height 4
click at [87, 222] on div "15" at bounding box center [90, 223] width 9 height 8
type input "15.08.2024"
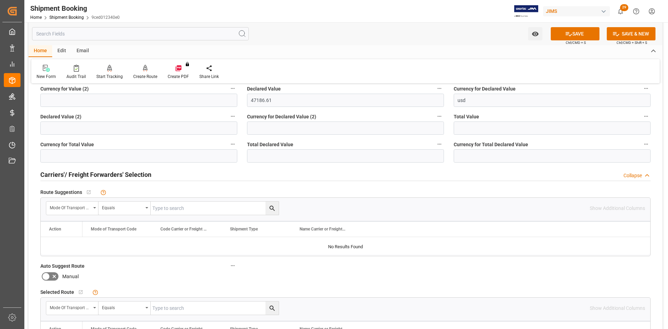
scroll to position [592, 0]
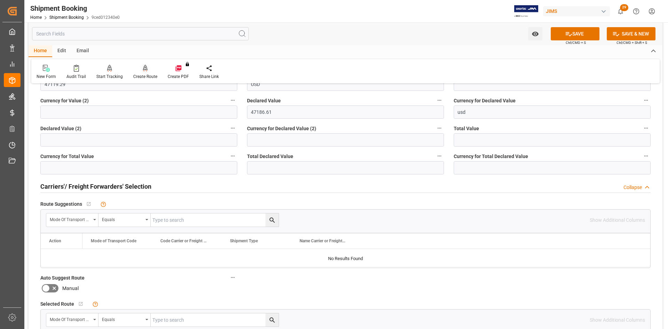
click at [144, 78] on div "Create Route" at bounding box center [145, 76] width 24 height 6
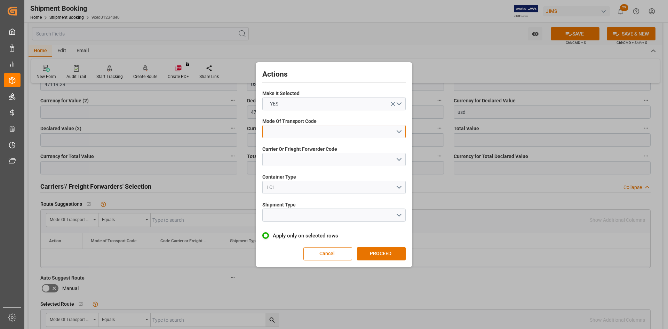
click at [400, 131] on button "open menu" at bounding box center [333, 131] width 143 height 13
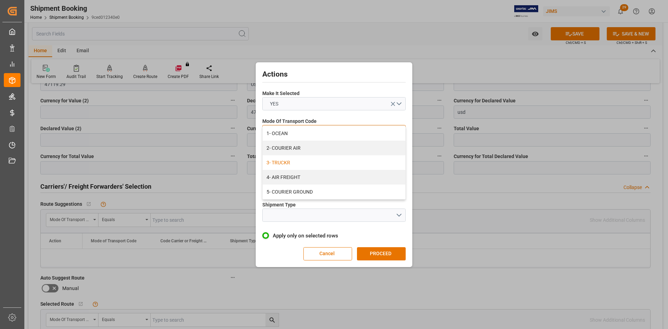
click at [293, 161] on div "3- TRUCKR" at bounding box center [334, 162] width 143 height 15
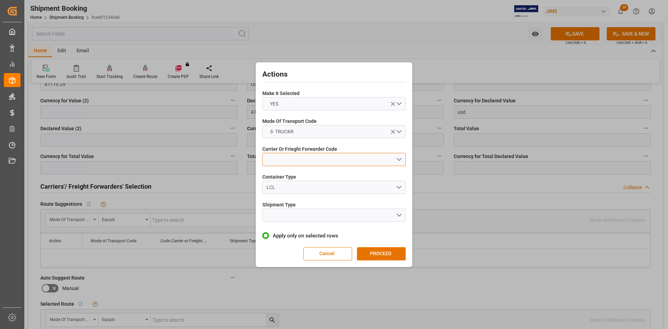
click at [395, 154] on button "open menu" at bounding box center [333, 159] width 143 height 13
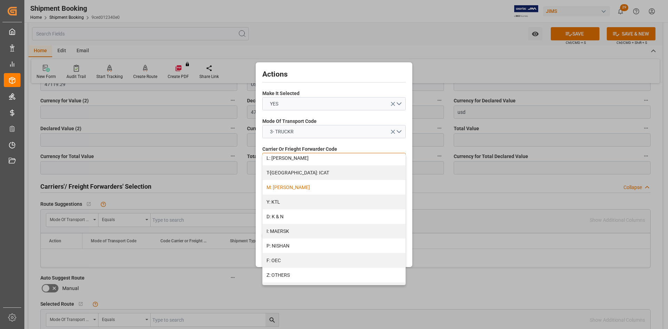
scroll to position [313, 0]
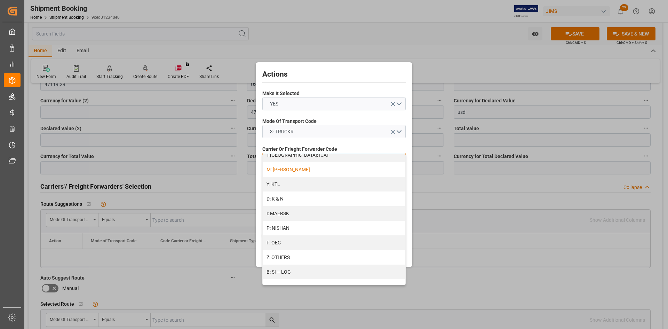
click at [286, 168] on div "M: [PERSON_NAME]" at bounding box center [334, 169] width 143 height 15
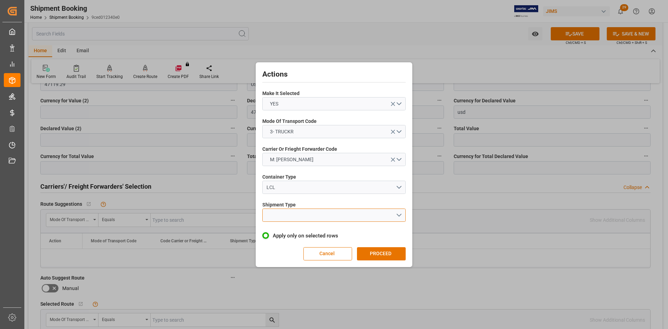
click at [398, 213] on button "open menu" at bounding box center [333, 214] width 143 height 13
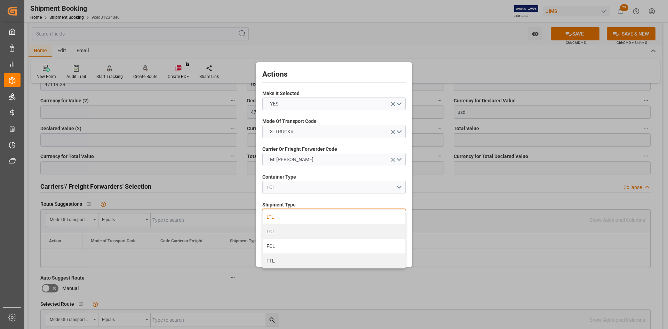
click at [267, 217] on div "LTL" at bounding box center [334, 216] width 143 height 15
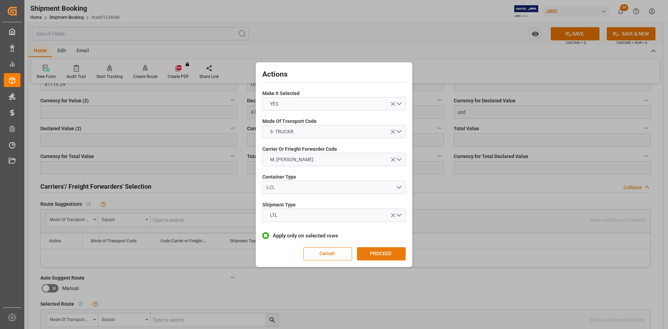
click at [388, 256] on button "PROCEED" at bounding box center [381, 253] width 49 height 13
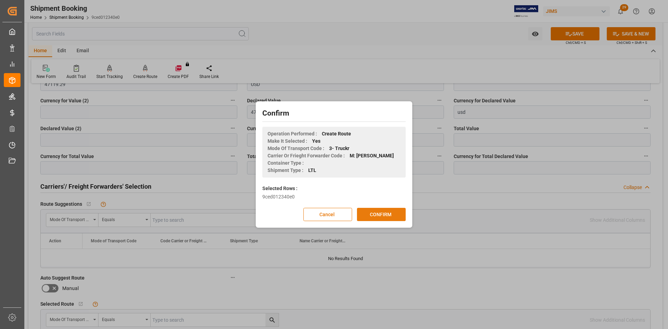
click at [371, 217] on button "CONFIRM" at bounding box center [381, 214] width 49 height 13
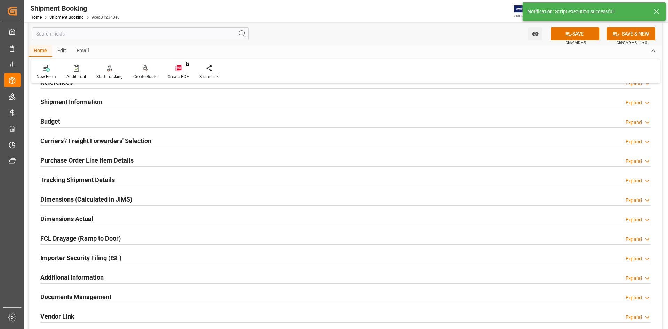
scroll to position [19, 0]
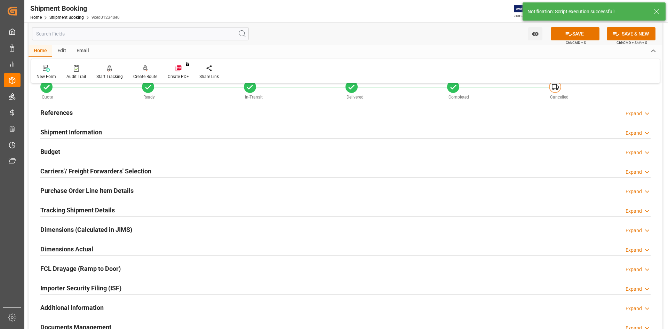
click at [95, 171] on h2 "Carriers'/ Freight Forwarders' Selection" at bounding box center [95, 170] width 111 height 9
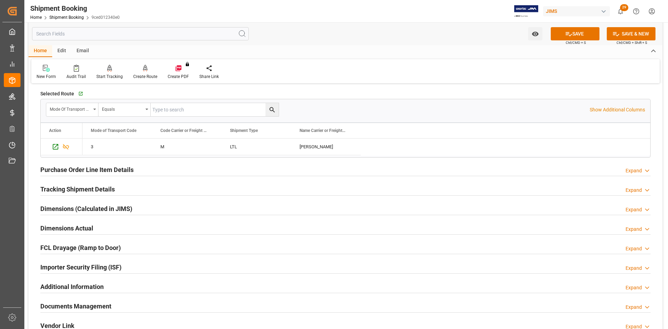
scroll to position [263, 0]
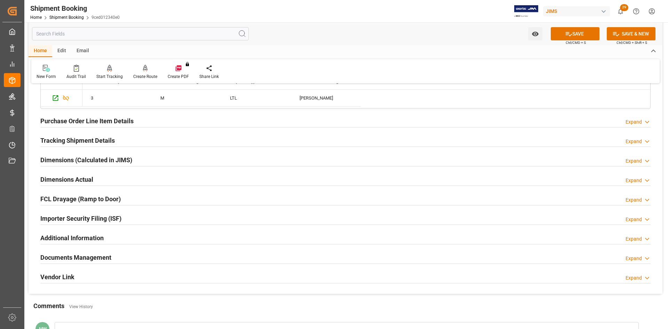
click at [71, 119] on h2 "Purchase Order Line Item Details" at bounding box center [86, 120] width 93 height 9
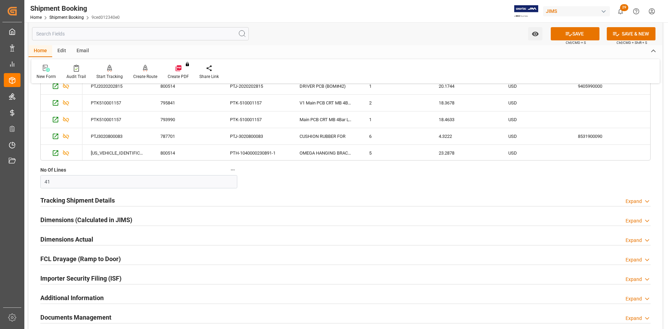
scroll to position [437, 0]
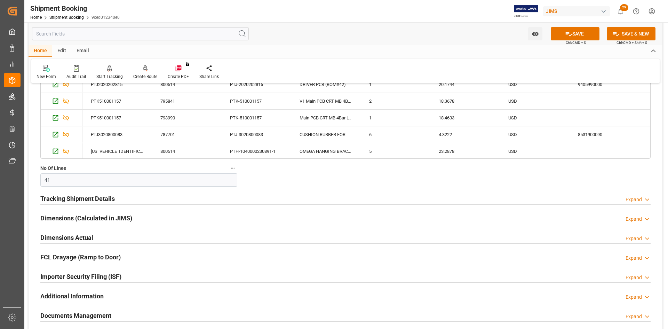
click at [51, 218] on h2 "Dimensions (Calculated in JIMS)" at bounding box center [86, 217] width 92 height 9
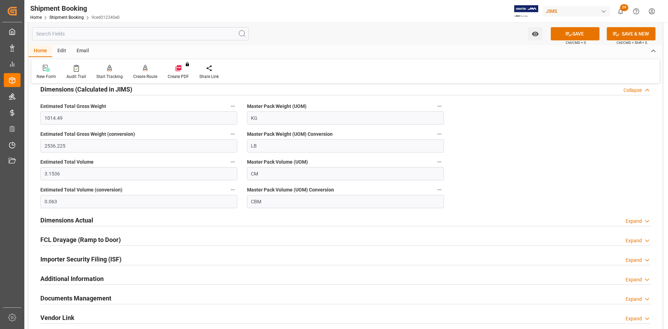
scroll to position [611, 0]
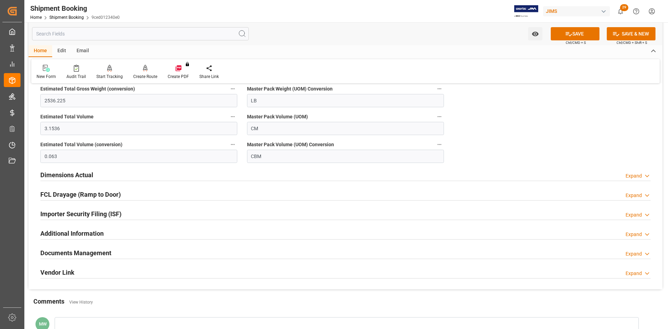
click at [68, 253] on h2 "Documents Management" at bounding box center [75, 252] width 71 height 9
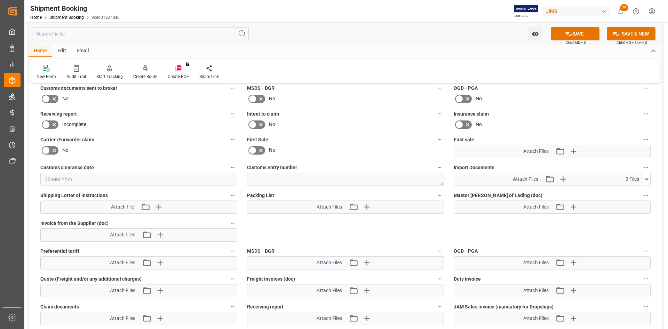
scroll to position [820, 0]
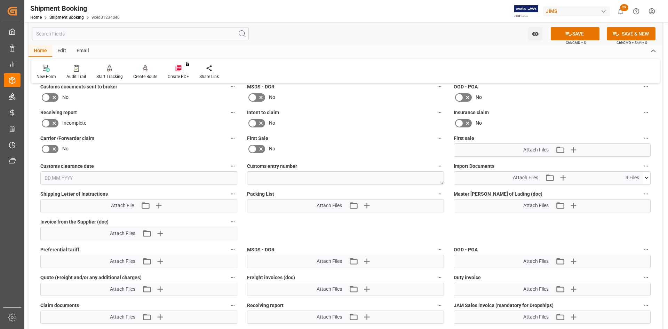
click at [647, 175] on icon at bounding box center [646, 177] width 7 height 7
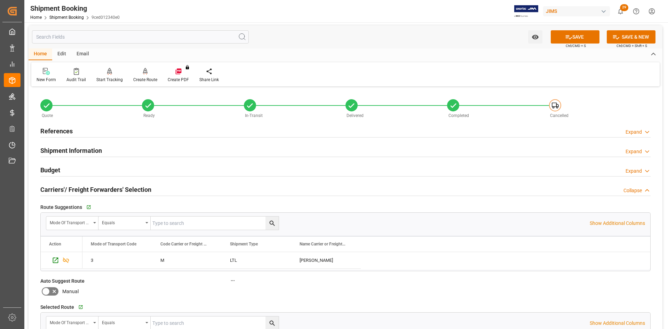
scroll to position [0, 0]
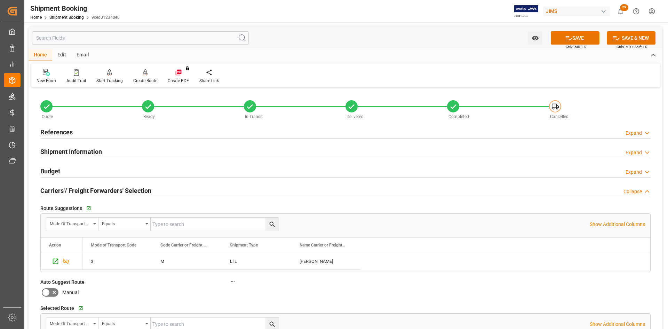
click at [53, 169] on h2 "Budget" at bounding box center [50, 170] width 20 height 9
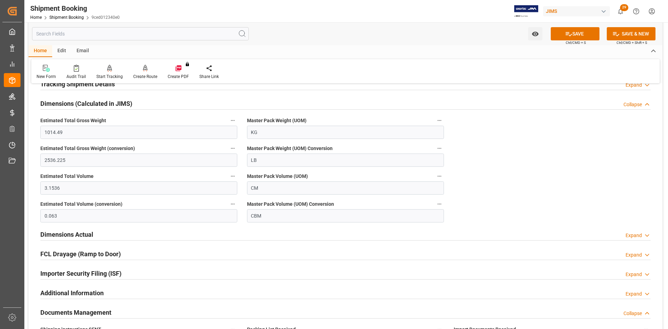
scroll to position [731, 0]
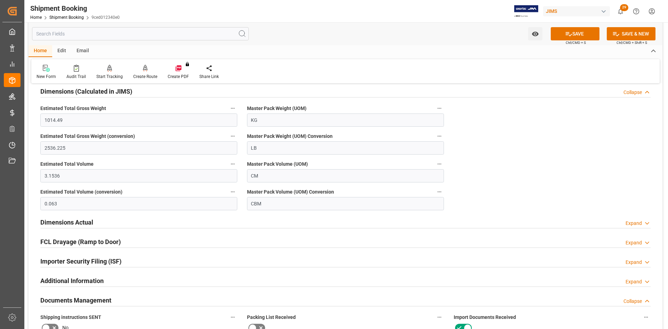
click at [53, 224] on h2 "Dimensions Actual" at bounding box center [66, 222] width 53 height 9
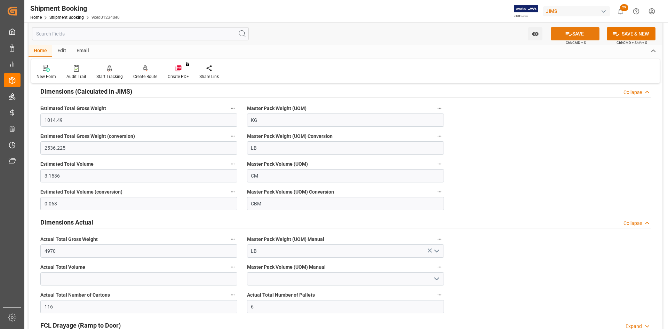
click at [584, 36] on button "SAVE" at bounding box center [575, 33] width 49 height 13
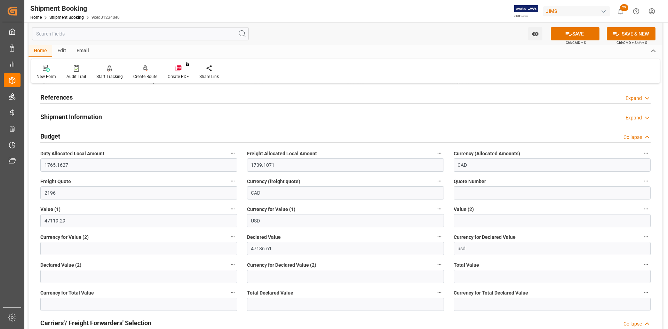
scroll to position [0, 0]
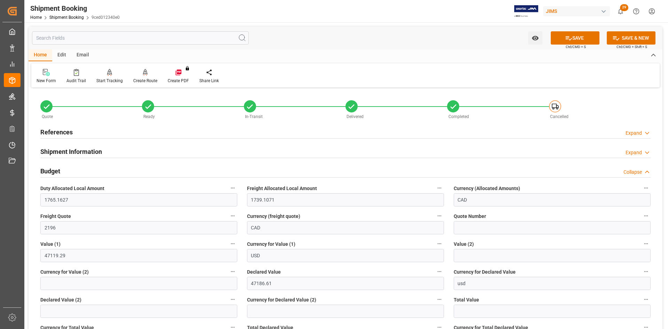
click at [68, 133] on h2 "References" at bounding box center [56, 131] width 32 height 9
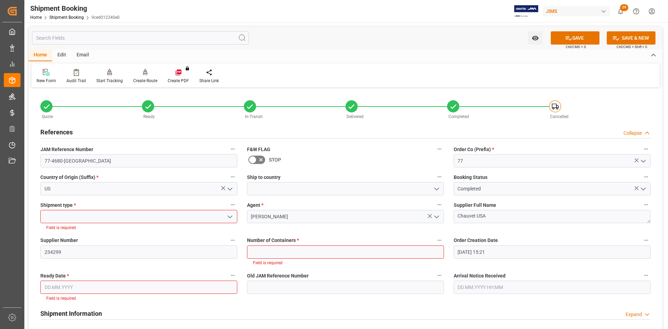
click at [229, 217] on polyline "open menu" at bounding box center [230, 217] width 4 height 2
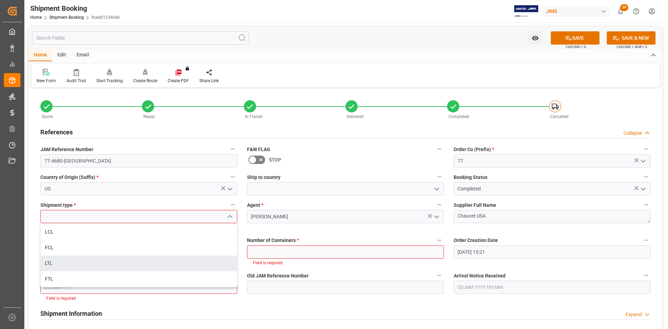
click at [53, 262] on div "LTL" at bounding box center [139, 263] width 196 height 16
type input "LTL"
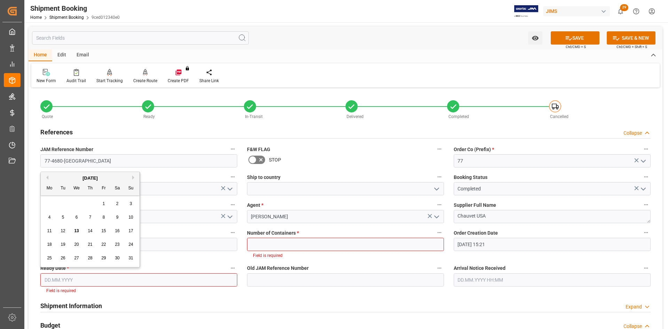
click at [57, 277] on input "text" at bounding box center [138, 279] width 197 height 13
click at [379, 241] on input "text" at bounding box center [345, 244] width 197 height 13
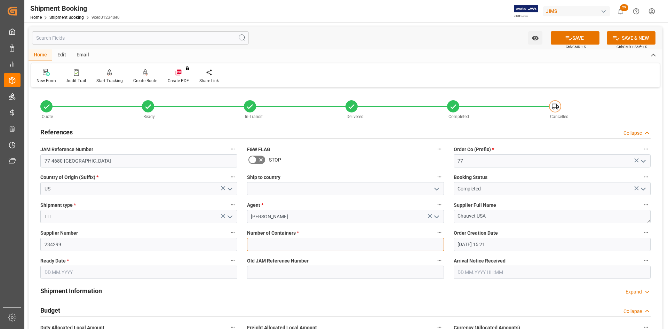
type input "0"
click at [59, 270] on input "text" at bounding box center [138, 272] width 197 height 13
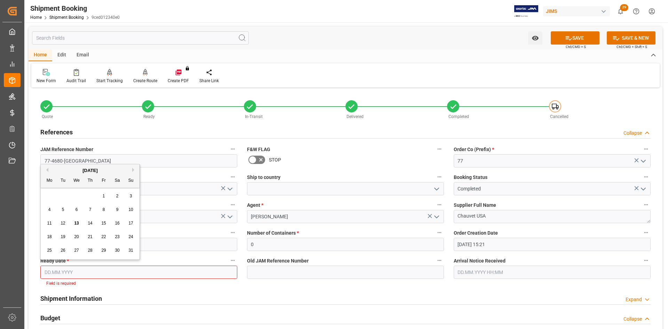
click at [56, 274] on input "text" at bounding box center [138, 272] width 197 height 13
click at [47, 171] on button "Previous Month" at bounding box center [46, 170] width 4 height 4
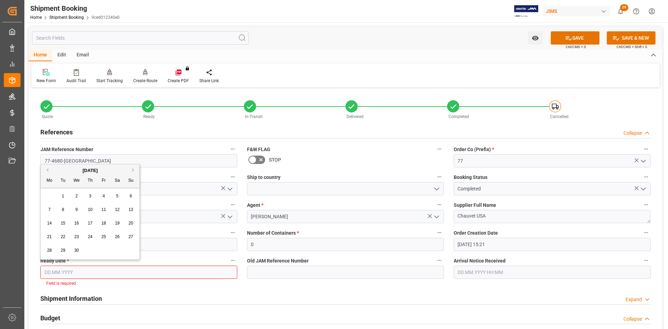
click at [47, 171] on button "Previous Month" at bounding box center [46, 170] width 4 height 4
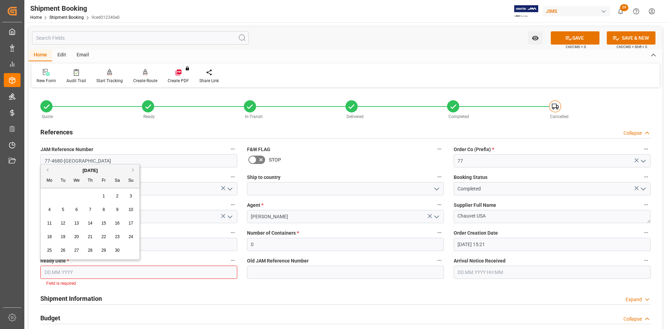
click at [47, 171] on button "Previous Month" at bounding box center [46, 170] width 4 height 4
click at [103, 236] on span "25" at bounding box center [103, 236] width 5 height 5
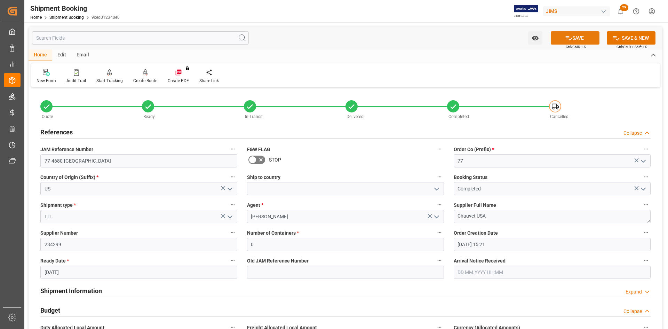
click at [585, 39] on button "SAVE" at bounding box center [575, 37] width 49 height 13
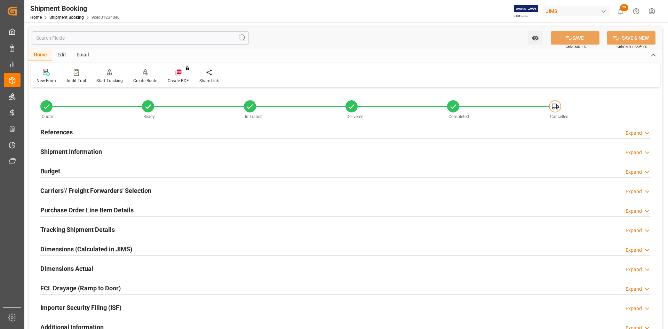
click at [50, 130] on h2 "References" at bounding box center [56, 131] width 32 height 9
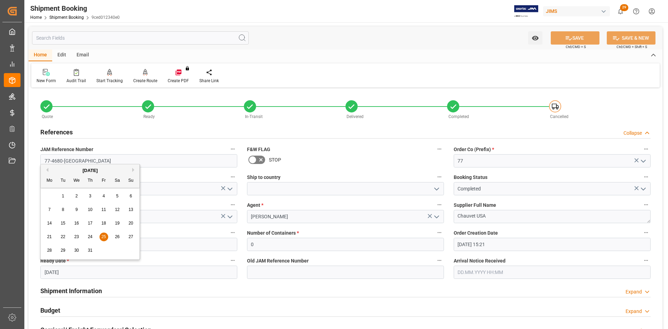
click at [61, 272] on input "25.10.2024" at bounding box center [138, 272] width 197 height 13
click at [46, 169] on button "Previous Month" at bounding box center [46, 170] width 4 height 4
click at [105, 224] on span "16" at bounding box center [103, 223] width 5 height 5
type input "16.08.2024"
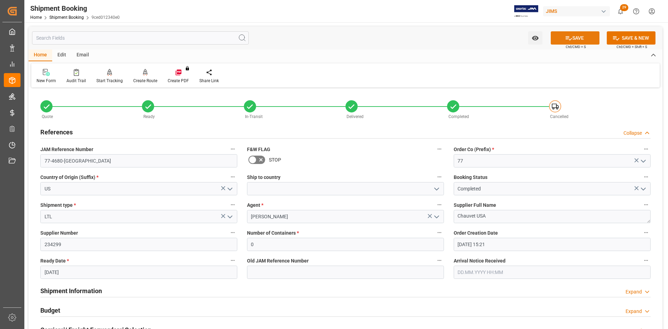
click at [578, 39] on button "SAVE" at bounding box center [575, 37] width 49 height 13
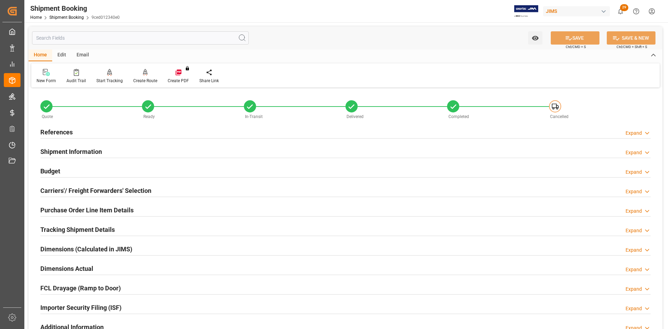
click at [67, 189] on h2 "Carriers'/ Freight Forwarders' Selection" at bounding box center [95, 190] width 111 height 9
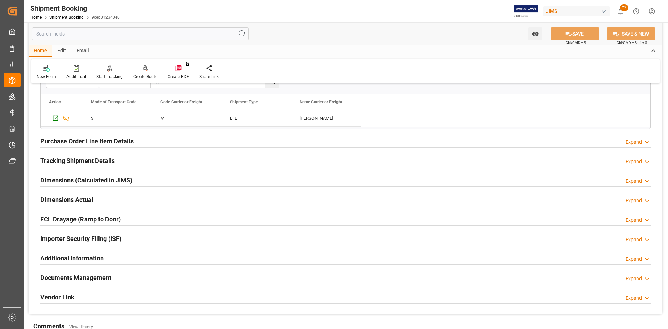
scroll to position [244, 0]
click at [66, 198] on h2 "Dimensions Actual" at bounding box center [66, 198] width 53 height 9
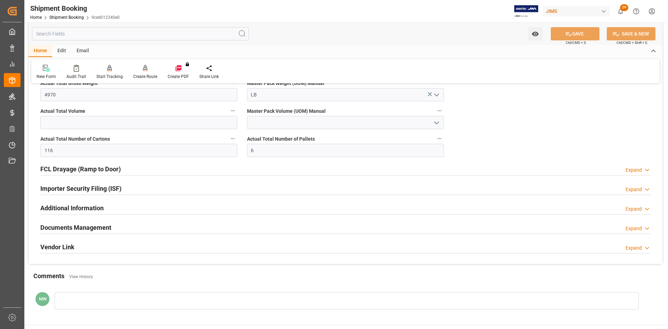
scroll to position [383, 0]
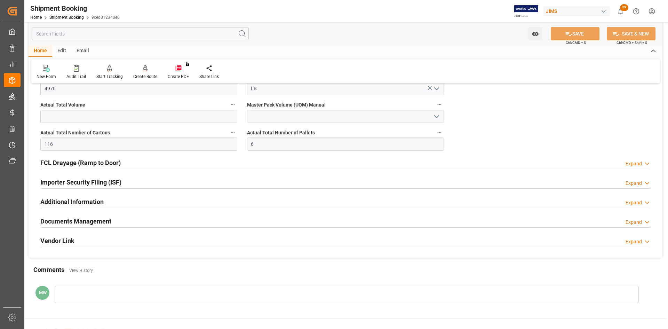
click at [56, 220] on h2 "Documents Management" at bounding box center [75, 220] width 71 height 9
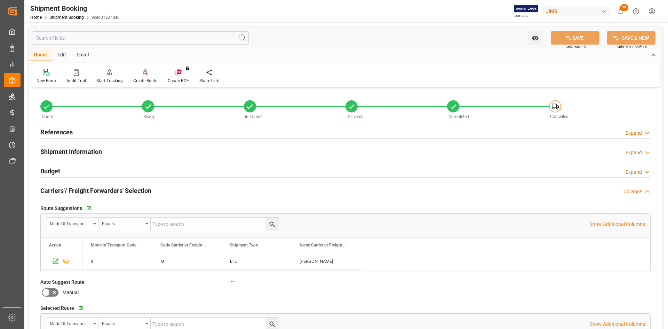
scroll to position [0, 0]
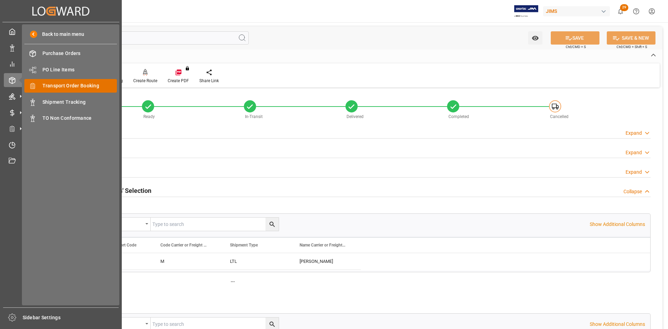
click at [68, 87] on span "Transport Order Booking" at bounding box center [79, 85] width 75 height 7
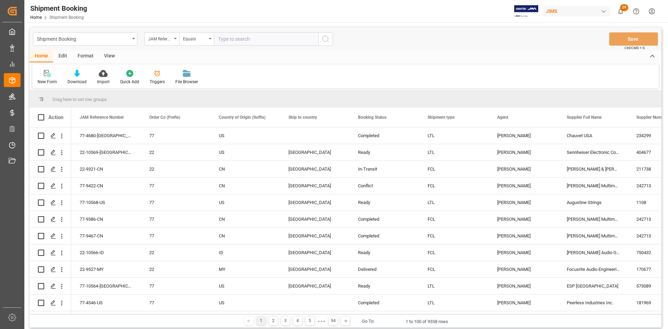
click at [223, 38] on input "text" at bounding box center [266, 38] width 104 height 13
type input "77-4899-US"
click at [329, 40] on icon "search button" at bounding box center [326, 39] width 8 height 8
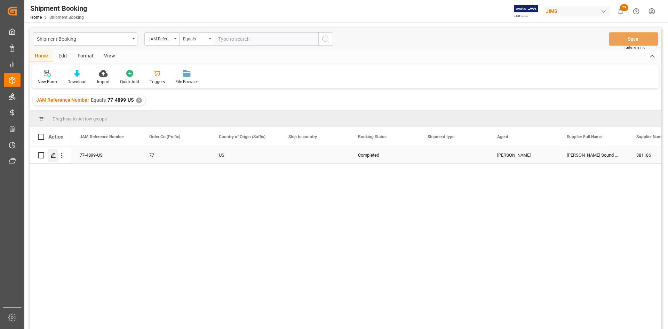
click at [53, 155] on icon "Press SPACE to select this row." at bounding box center [53, 155] width 6 height 6
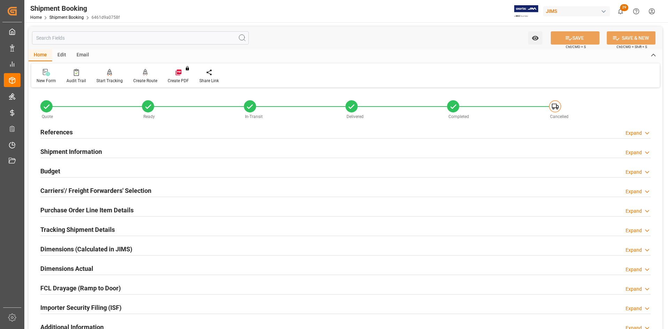
click at [84, 189] on h2 "Carriers'/ Freight Forwarders' Selection" at bounding box center [95, 190] width 111 height 9
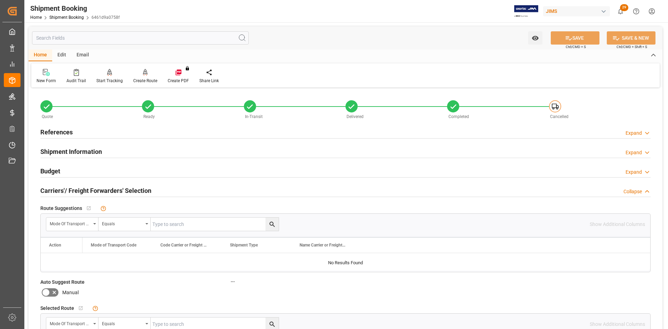
click at [57, 133] on h2 "References" at bounding box center [56, 131] width 32 height 9
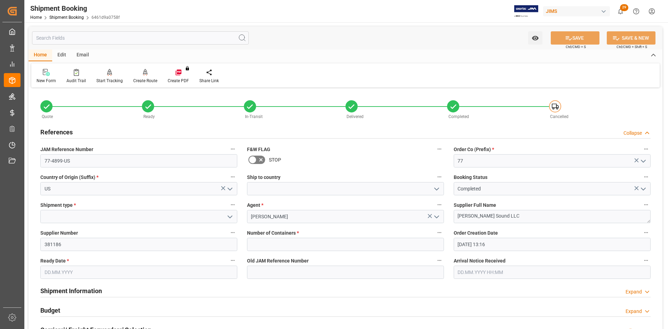
click at [228, 215] on icon "open menu" at bounding box center [230, 217] width 8 height 8
click at [49, 264] on div "LTL" at bounding box center [139, 263] width 196 height 16
type input "LTL"
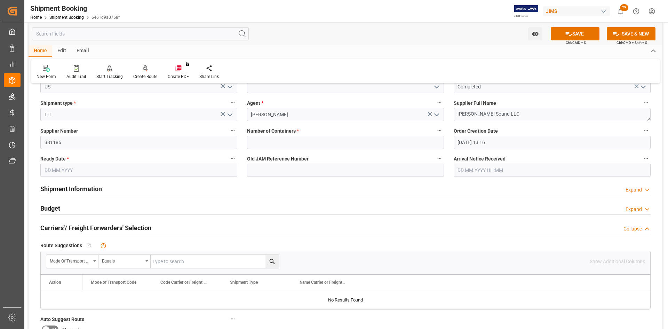
scroll to position [104, 0]
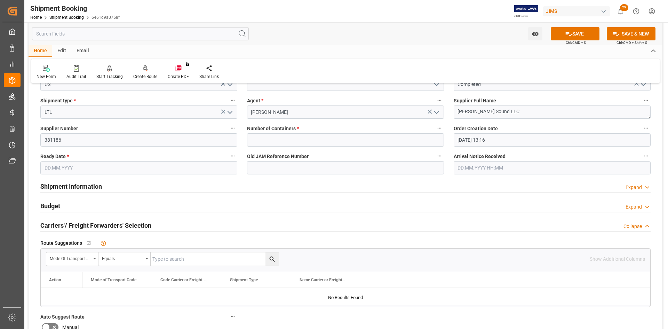
click at [56, 185] on h2 "Shipment Information" at bounding box center [71, 186] width 62 height 9
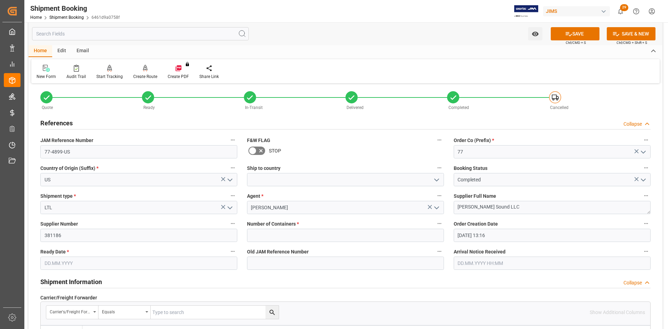
scroll to position [0, 0]
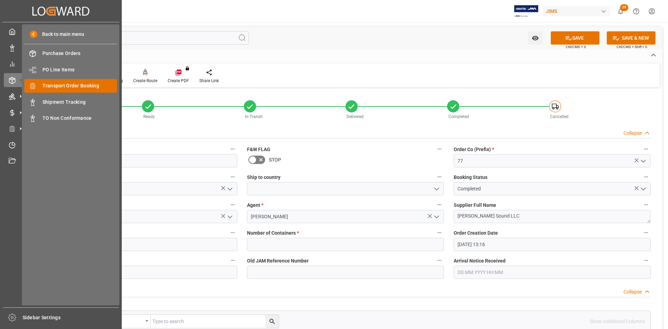
click at [59, 86] on span "Transport Order Booking" at bounding box center [79, 85] width 75 height 7
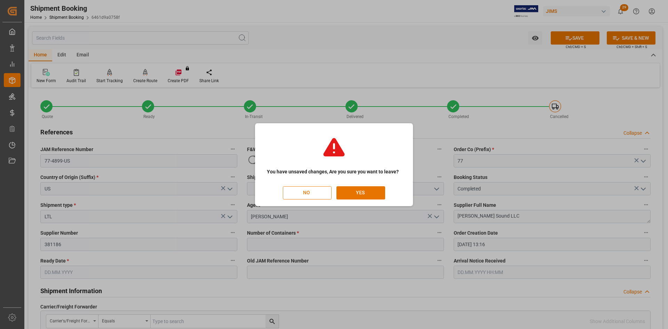
click at [309, 192] on button "NO" at bounding box center [307, 192] width 49 height 13
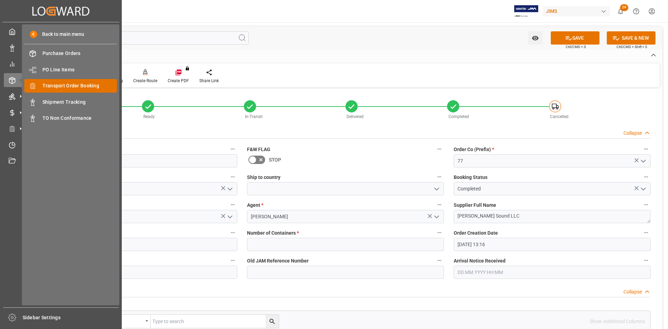
click at [56, 87] on span "Transport Order Booking" at bounding box center [79, 85] width 75 height 7
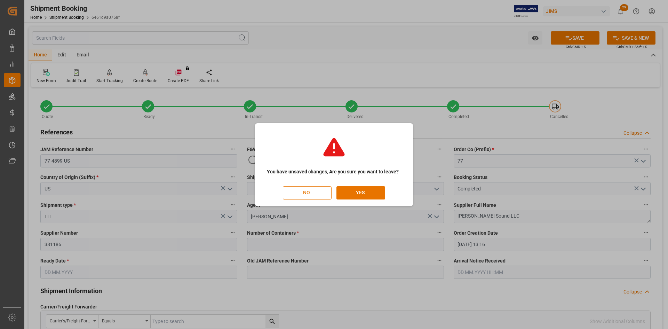
click at [322, 192] on button "NO" at bounding box center [307, 192] width 49 height 13
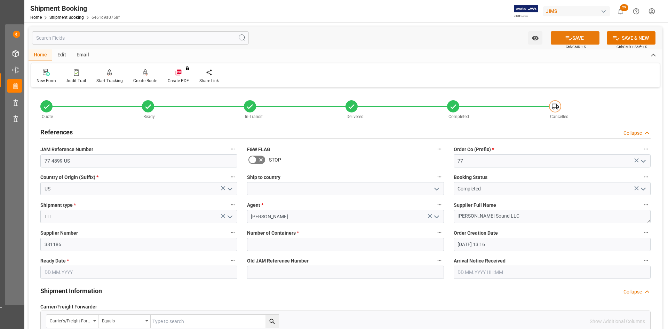
click at [585, 36] on button "SAVE" at bounding box center [575, 37] width 49 height 13
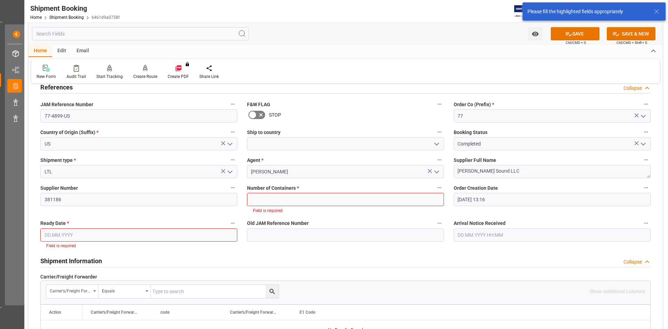
scroll to position [0, 0]
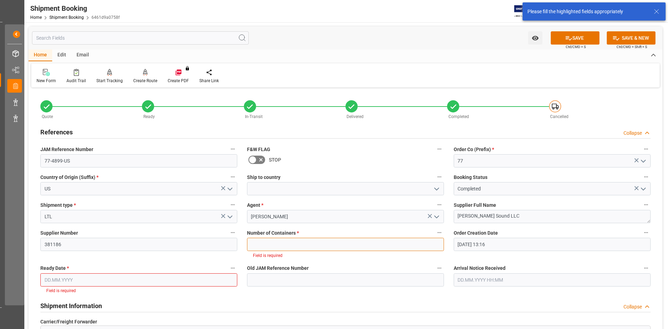
click at [391, 244] on input "text" at bounding box center [345, 244] width 197 height 13
type input "0"
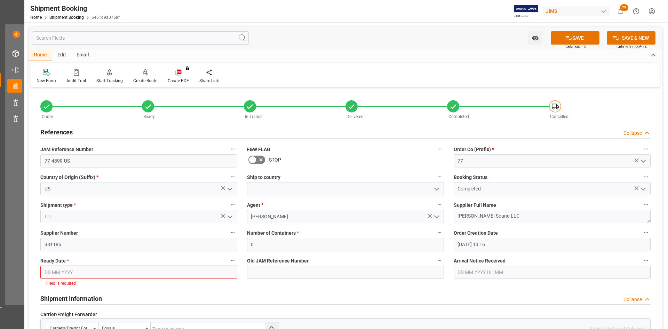
click at [53, 270] on input "text" at bounding box center [138, 272] width 197 height 13
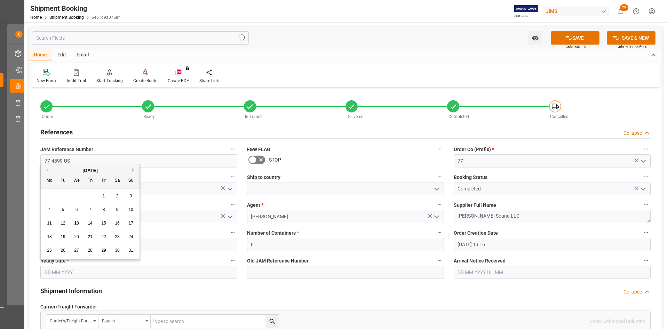
scroll to position [0, 15]
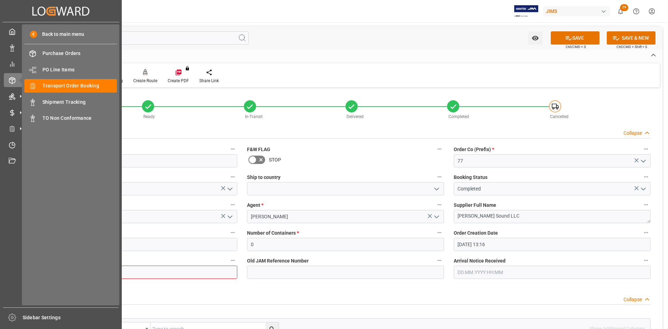
scroll to position [0, 0]
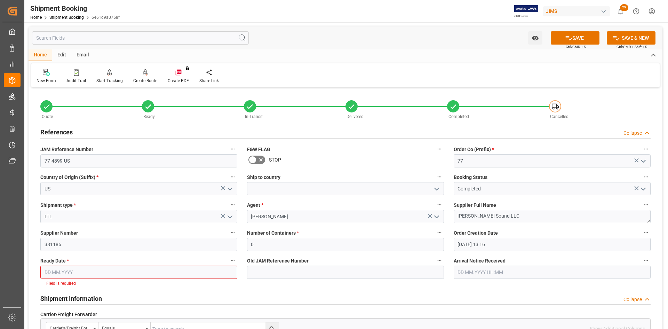
click at [73, 272] on input "text" at bounding box center [138, 272] width 197 height 13
type input "[DATE]"
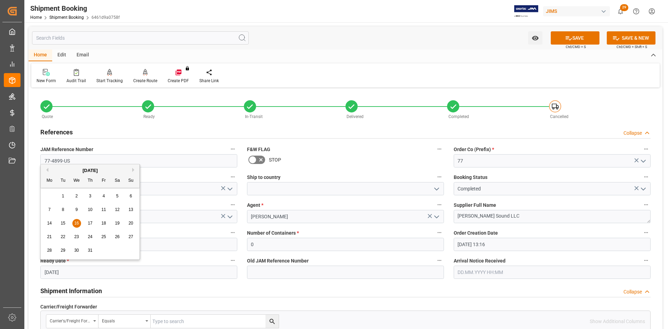
click at [46, 170] on button "Previous Month" at bounding box center [46, 170] width 4 height 4
click at [48, 172] on div "March 2025" at bounding box center [90, 170] width 99 height 7
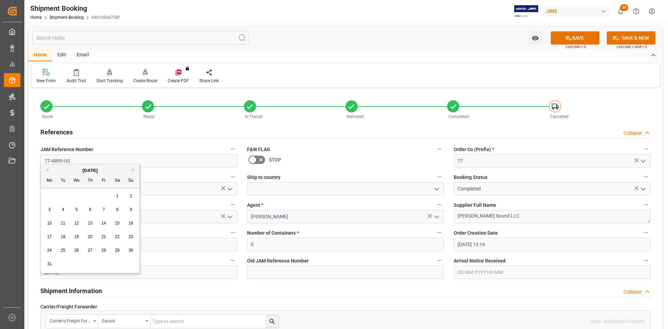
click at [48, 172] on div "March 2025" at bounding box center [90, 170] width 99 height 7
click at [48, 171] on button "Previous Month" at bounding box center [46, 170] width 4 height 4
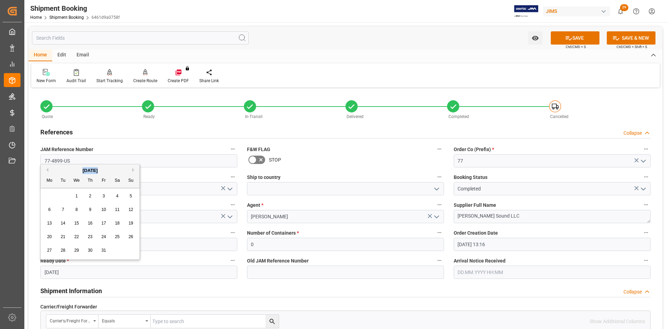
click at [48, 171] on button "Previous Month" at bounding box center [46, 170] width 4 height 4
click at [164, 120] on div "Quote Ready In-Transit Delivered Completed Cancelled" at bounding box center [345, 108] width 620 height 30
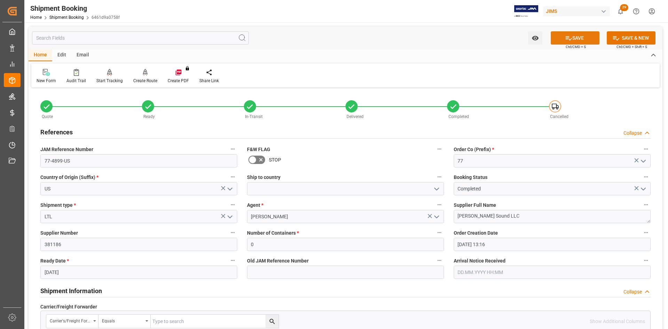
click at [582, 39] on button "SAVE" at bounding box center [575, 37] width 49 height 13
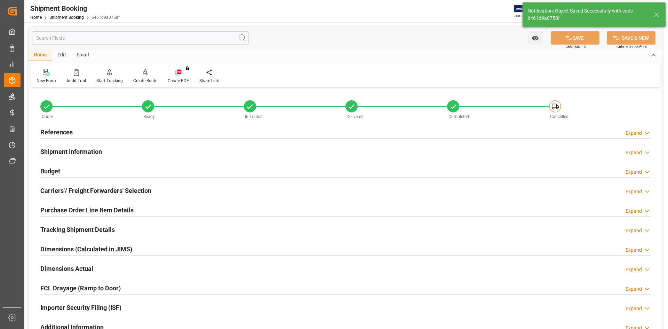
scroll to position [35, 0]
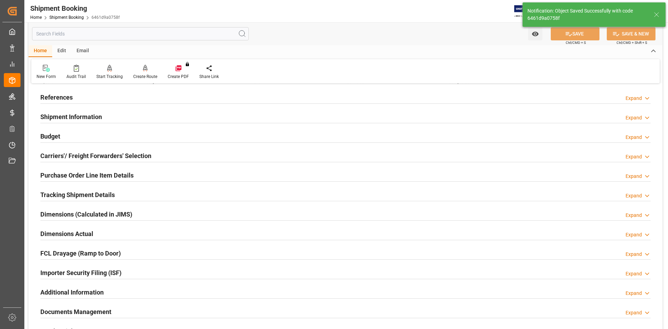
click at [56, 212] on h2 "Dimensions (Calculated in JIMS)" at bounding box center [86, 213] width 92 height 9
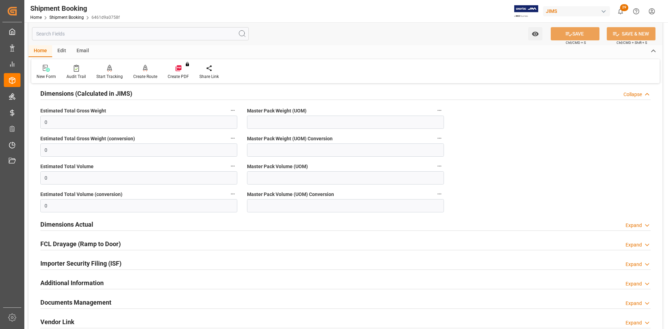
scroll to position [174, 0]
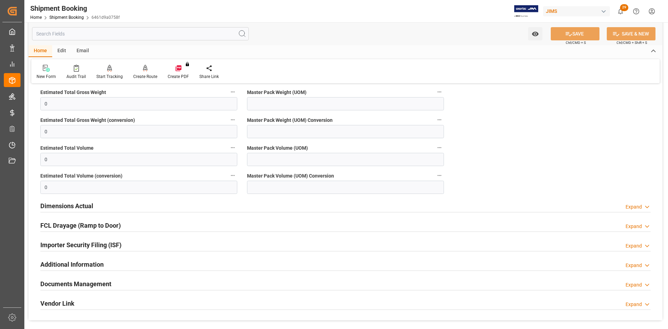
click at [51, 204] on h2 "Dimensions Actual" at bounding box center [66, 205] width 53 height 9
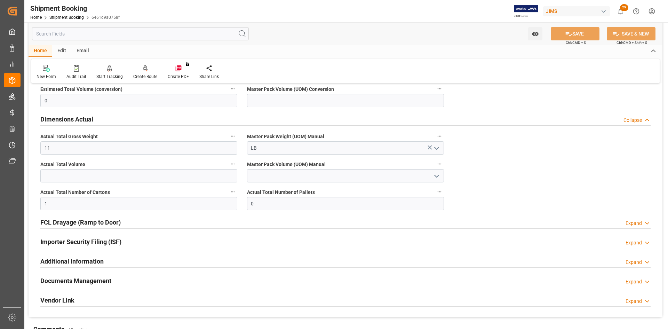
scroll to position [278, 0]
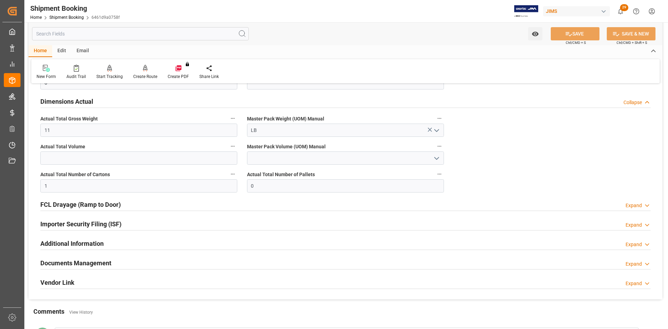
click at [68, 262] on h2 "Documents Management" at bounding box center [75, 262] width 71 height 9
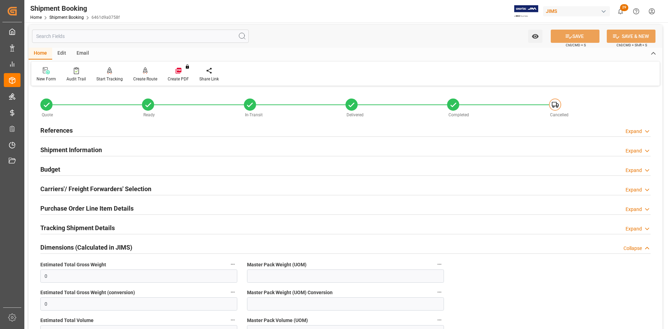
scroll to position [0, 0]
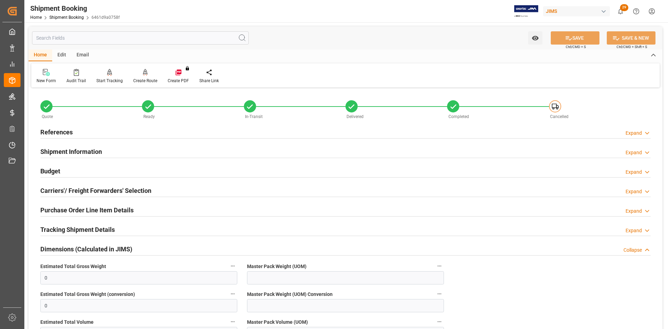
click at [93, 193] on h2 "Carriers'/ Freight Forwarders' Selection" at bounding box center [95, 190] width 111 height 9
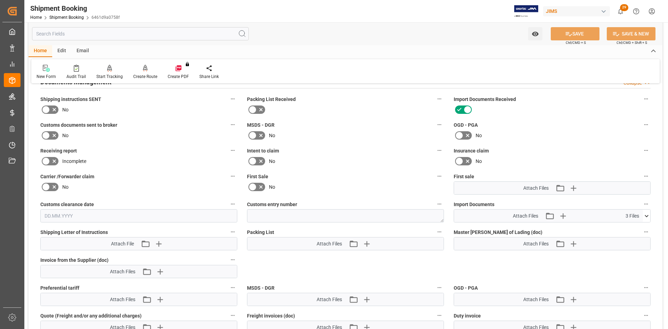
scroll to position [661, 0]
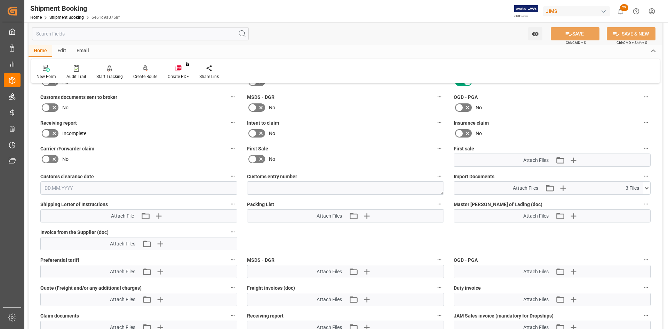
click at [649, 187] on icon at bounding box center [646, 187] width 7 height 7
click at [628, 215] on icon at bounding box center [629, 216] width 6 height 6
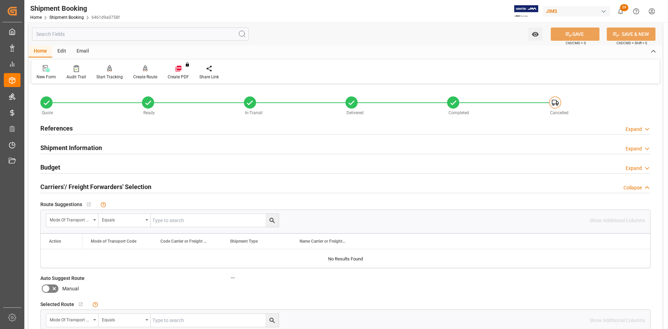
scroll to position [0, 0]
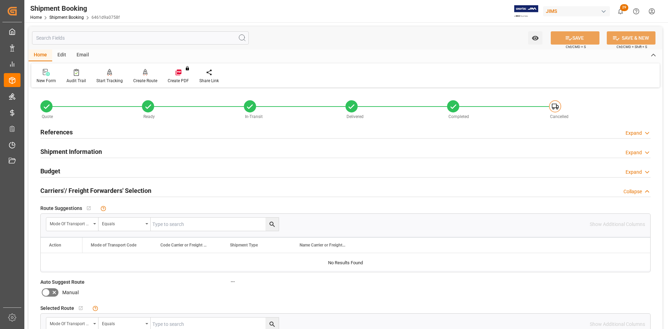
click at [81, 150] on h2 "Shipment Information" at bounding box center [71, 151] width 62 height 9
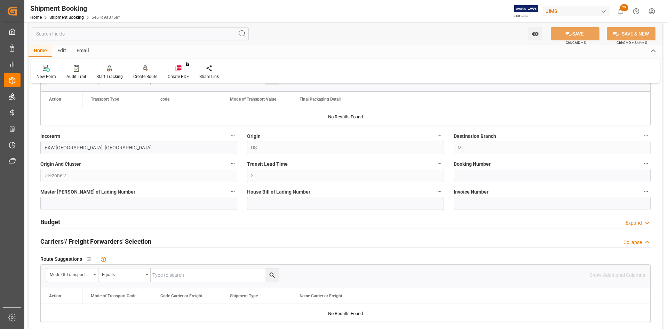
scroll to position [244, 0]
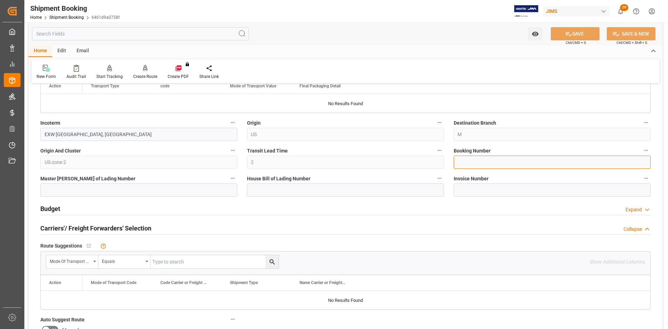
click at [459, 161] on input at bounding box center [552, 162] width 197 height 13
paste input "1ZV191446842221023"
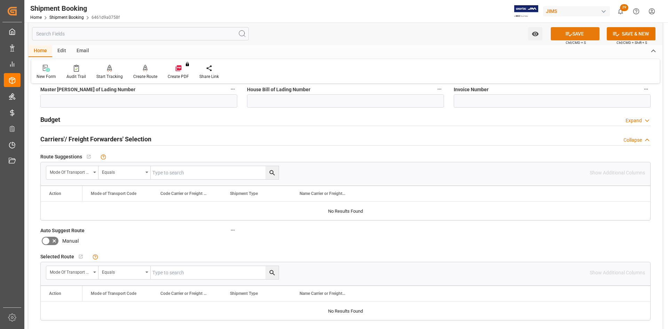
scroll to position [348, 0]
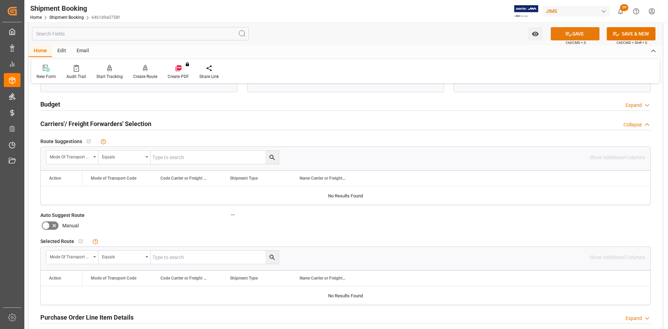
type input "1ZV191446842221023"
click at [577, 32] on button "SAVE" at bounding box center [575, 33] width 49 height 13
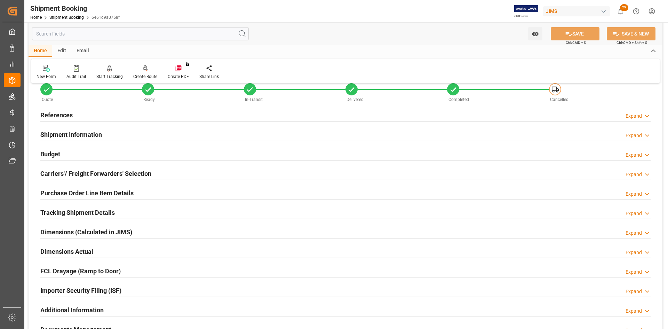
scroll to position [0, 0]
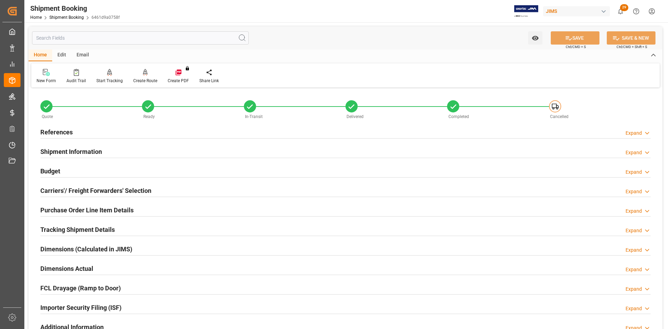
click at [87, 188] on h2 "Carriers'/ Freight Forwarders' Selection" at bounding box center [95, 190] width 111 height 9
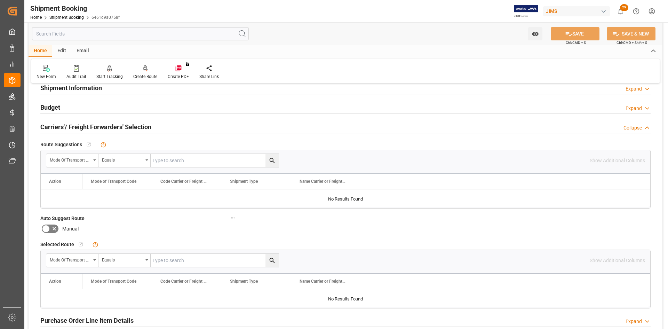
scroll to position [70, 0]
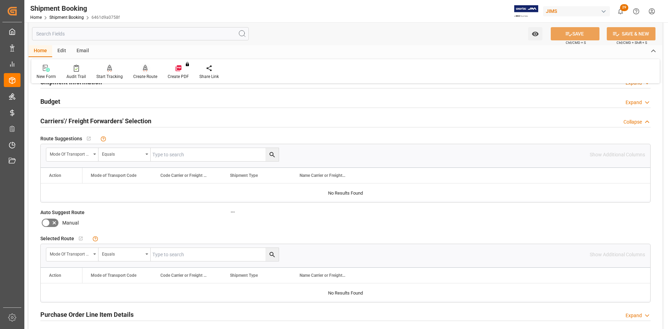
click at [149, 77] on div "Create Route" at bounding box center [145, 76] width 24 height 6
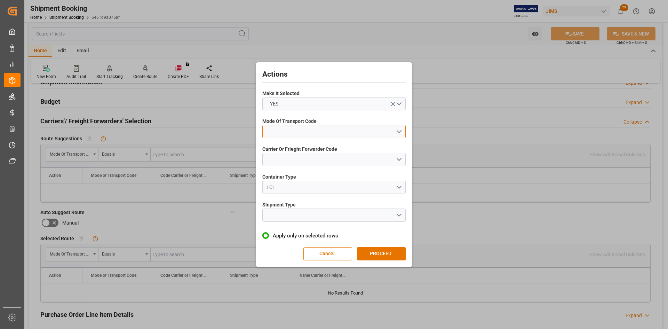
click at [402, 130] on button "open menu" at bounding box center [333, 131] width 143 height 13
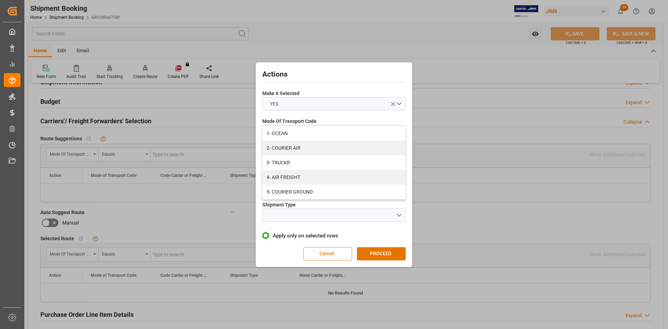
click at [325, 253] on button "Cancel" at bounding box center [327, 253] width 49 height 13
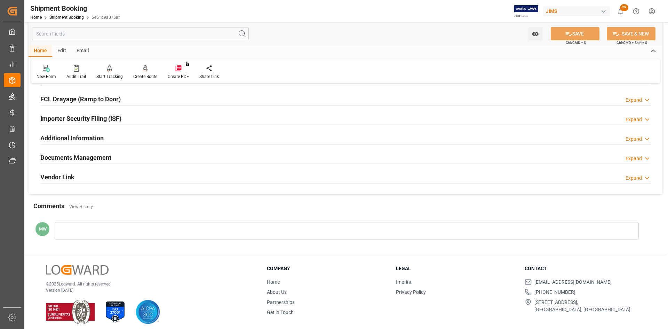
scroll to position [367, 0]
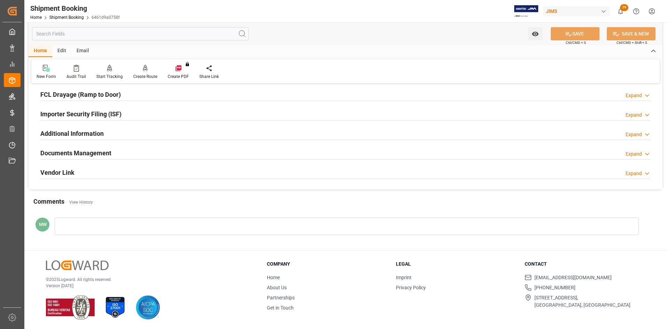
click at [648, 152] on icon at bounding box center [647, 153] width 7 height 7
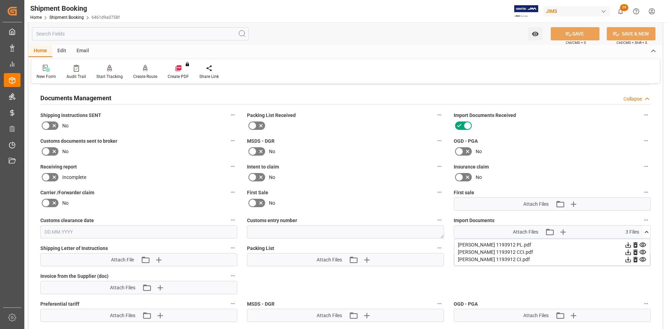
scroll to position [437, 0]
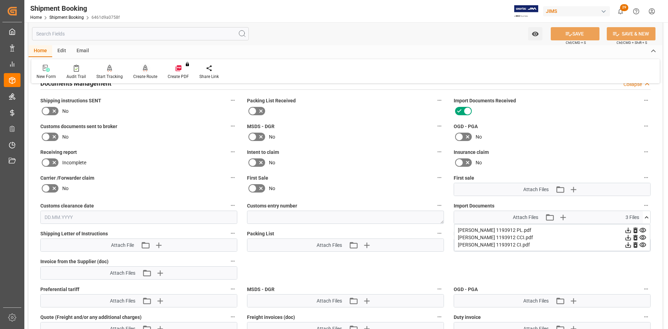
click at [138, 77] on div "Create Route" at bounding box center [145, 76] width 24 height 6
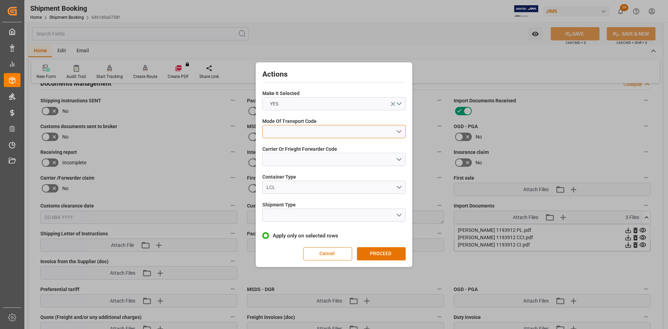
click at [398, 133] on button "open menu" at bounding box center [333, 131] width 143 height 13
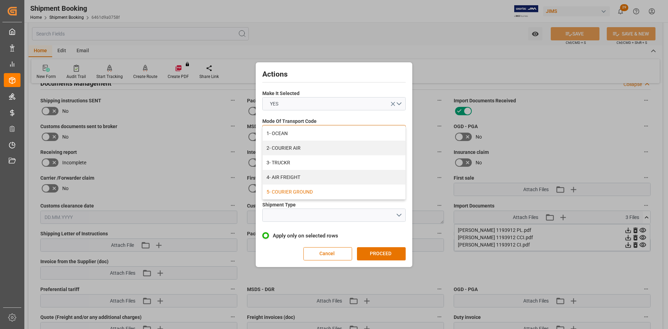
click at [303, 190] on div "5- COURIER GROUND" at bounding box center [334, 191] width 143 height 15
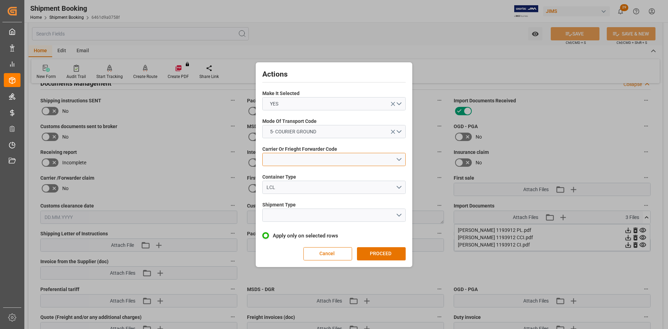
click at [401, 161] on button "open menu" at bounding box center [333, 159] width 143 height 13
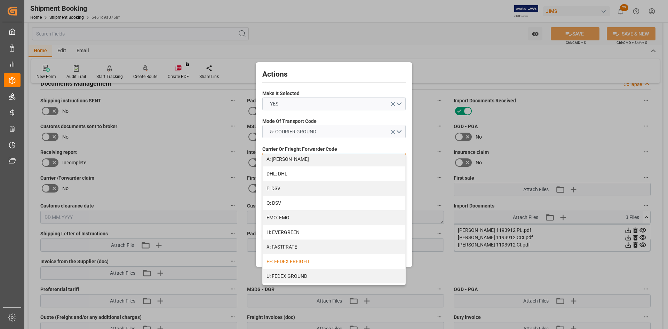
scroll to position [139, 0]
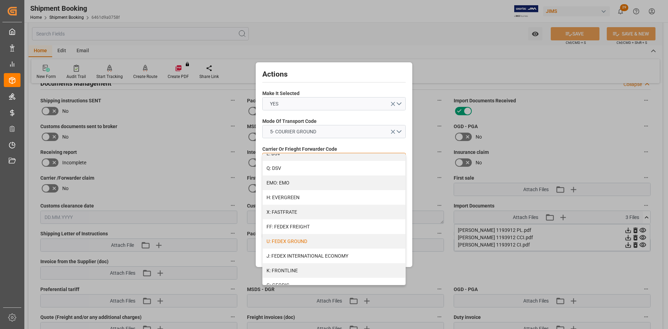
click at [300, 242] on div "U: FEDEX GROUND" at bounding box center [334, 241] width 143 height 15
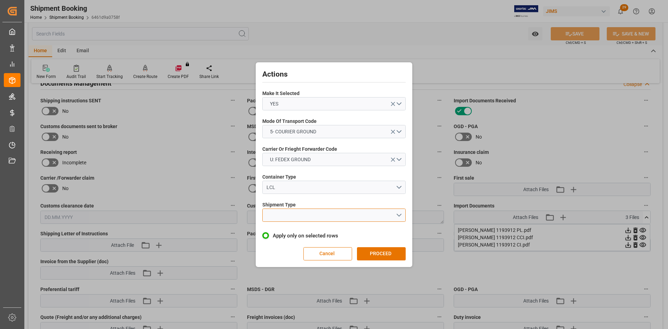
click at [401, 213] on button "open menu" at bounding box center [333, 214] width 143 height 13
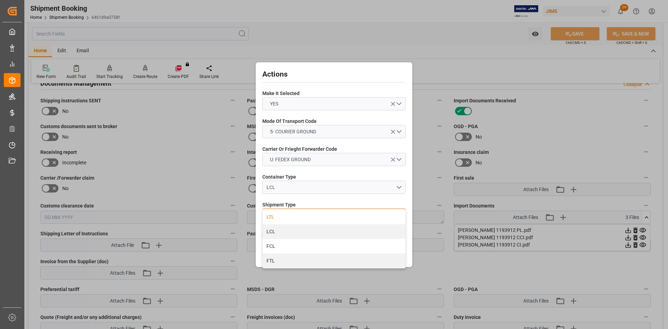
click at [280, 217] on div "LTL" at bounding box center [334, 216] width 143 height 15
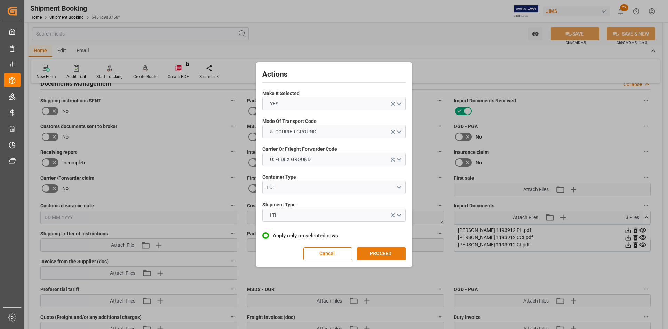
click at [382, 254] on button "PROCEED" at bounding box center [381, 253] width 49 height 13
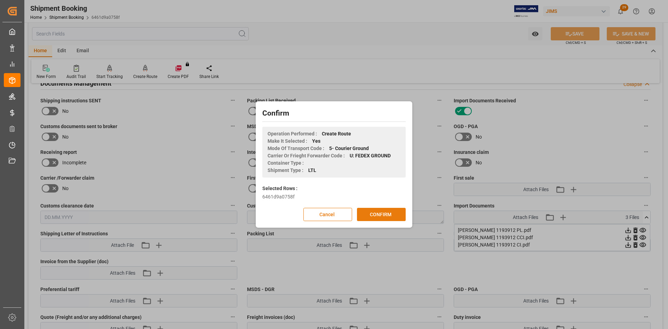
click at [378, 215] on button "CONFIRM" at bounding box center [381, 214] width 49 height 13
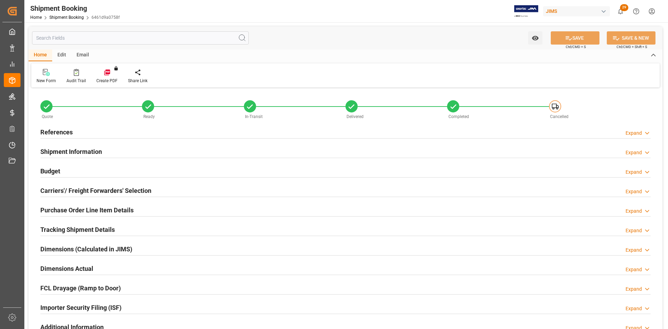
type input "0"
type input "[DATE] 13:16"
type input "[DATE]"
click at [52, 195] on div "Carriers'/ Freight Forwarders' Selection" at bounding box center [95, 189] width 111 height 13
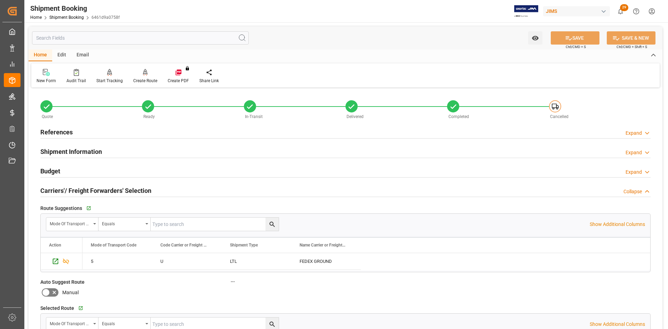
scroll to position [35, 0]
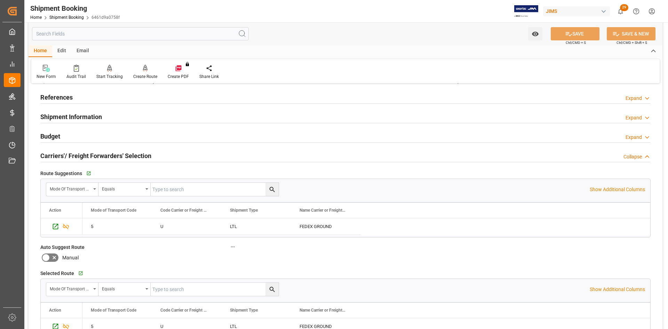
click at [71, 96] on h2 "References" at bounding box center [56, 97] width 32 height 9
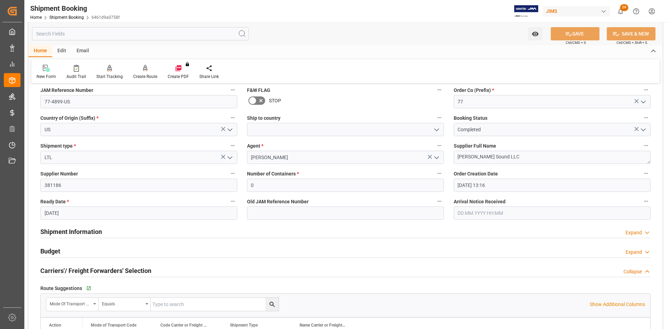
scroll to position [70, 0]
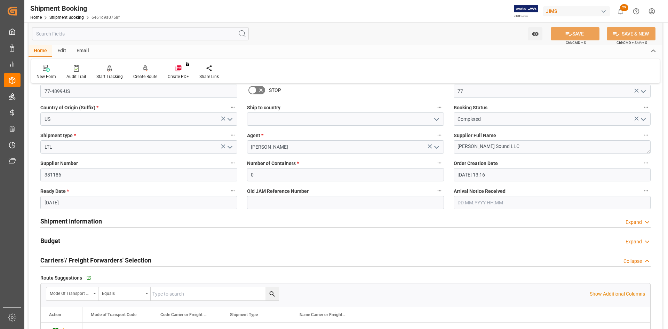
click at [72, 220] on h2 "Shipment Information" at bounding box center [71, 220] width 62 height 9
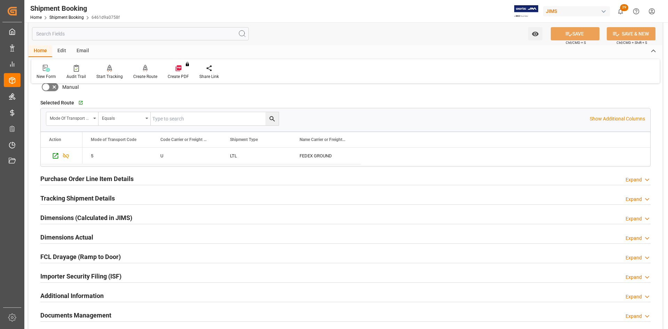
scroll to position [626, 0]
click at [92, 198] on h2 "Tracking Shipment Details" at bounding box center [77, 197] width 74 height 9
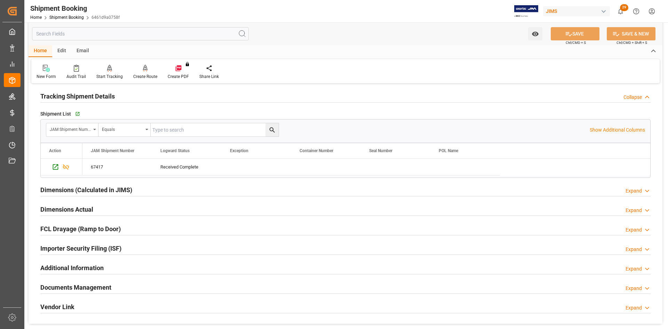
scroll to position [731, 0]
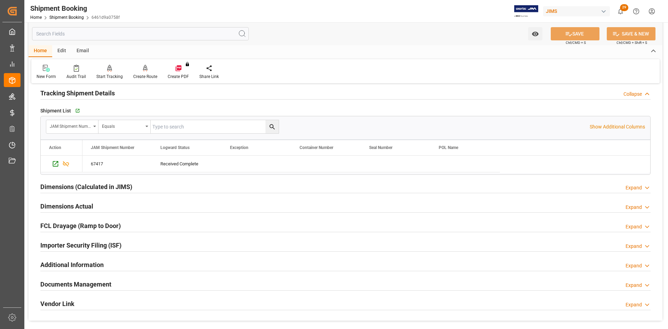
click at [76, 205] on h2 "Dimensions Actual" at bounding box center [66, 205] width 53 height 9
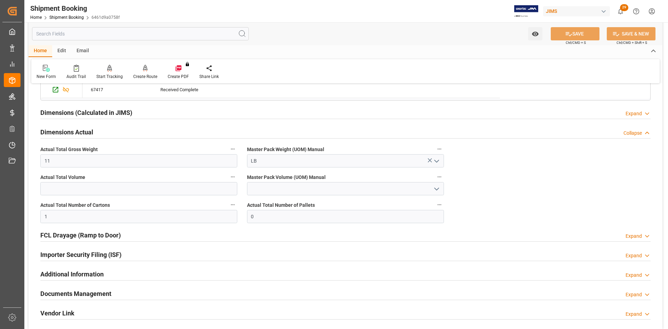
scroll to position [835, 0]
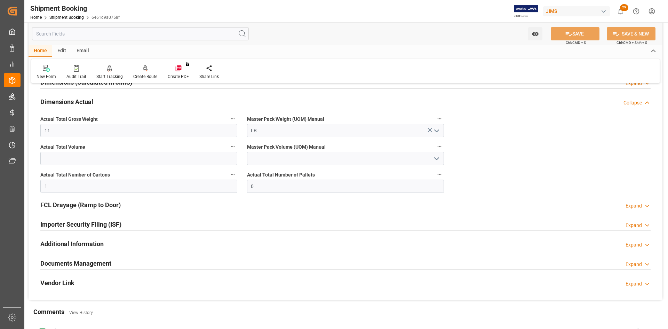
click at [73, 260] on h2 "Documents Management" at bounding box center [75, 263] width 71 height 9
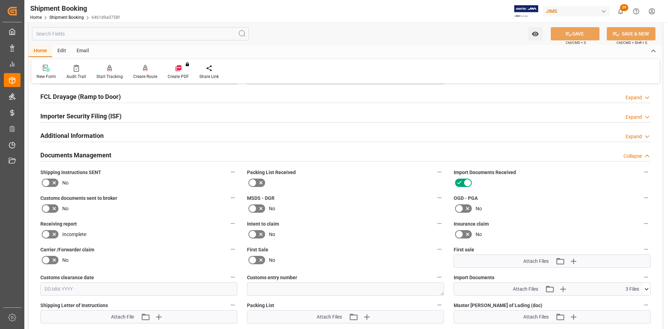
scroll to position [1044, 0]
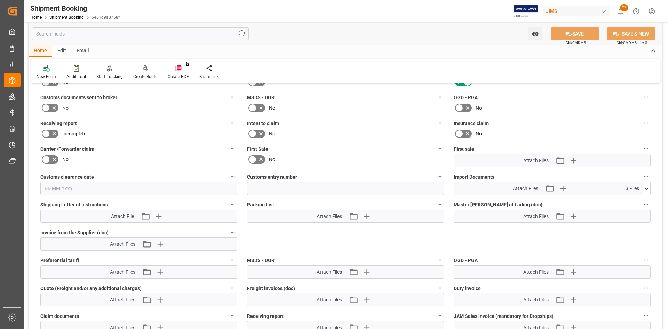
click at [649, 188] on icon at bounding box center [646, 188] width 7 height 7
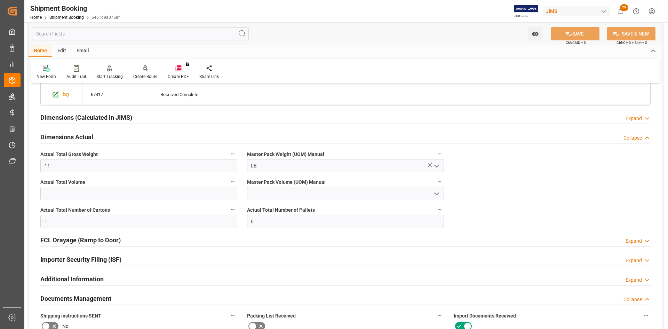
scroll to position [835, 0]
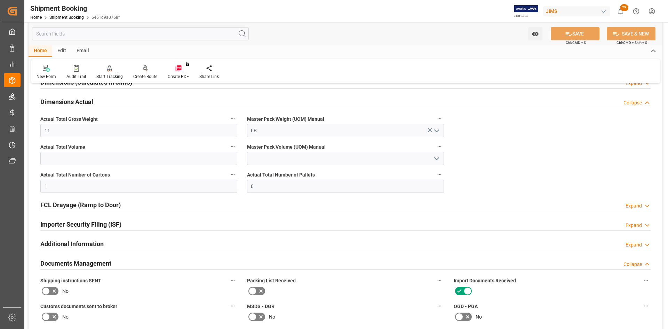
click at [90, 264] on h2 "Documents Management" at bounding box center [75, 263] width 71 height 9
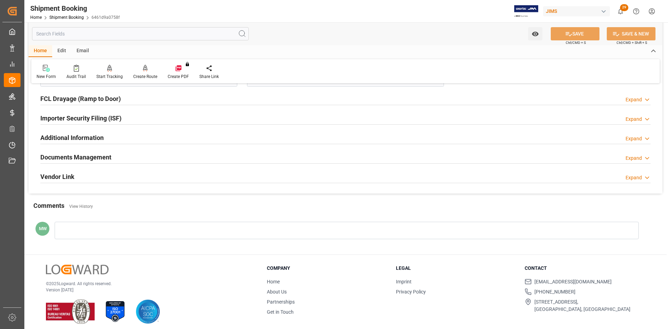
scroll to position [946, 0]
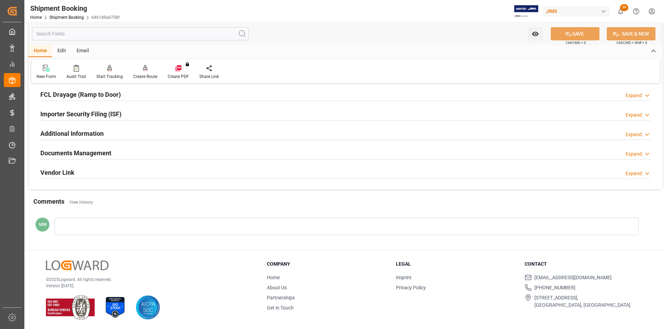
click at [85, 150] on h2 "Documents Management" at bounding box center [75, 152] width 71 height 9
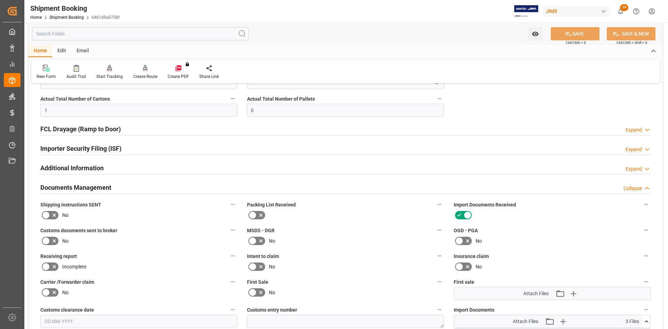
scroll to position [911, 0]
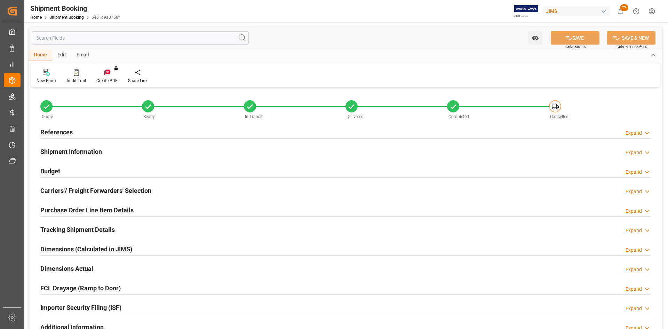
type input "11"
type input "1"
type input "0"
click at [68, 268] on h2 "Dimensions Actual" at bounding box center [66, 268] width 53 height 9
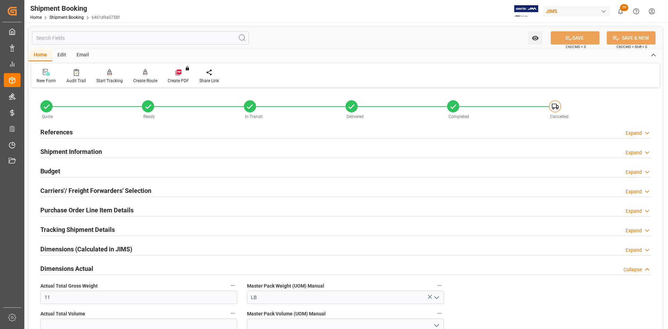
click at [76, 191] on h2 "Carriers'/ Freight Forwarders' Selection" at bounding box center [95, 190] width 111 height 9
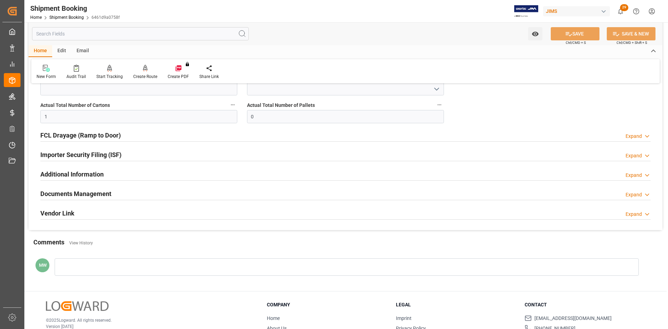
scroll to position [418, 0]
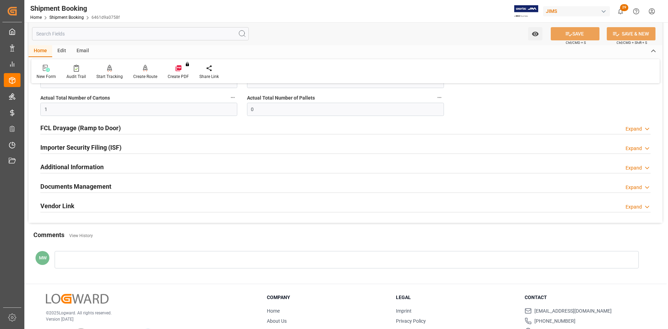
click at [71, 188] on h2 "Documents Management" at bounding box center [75, 186] width 71 height 9
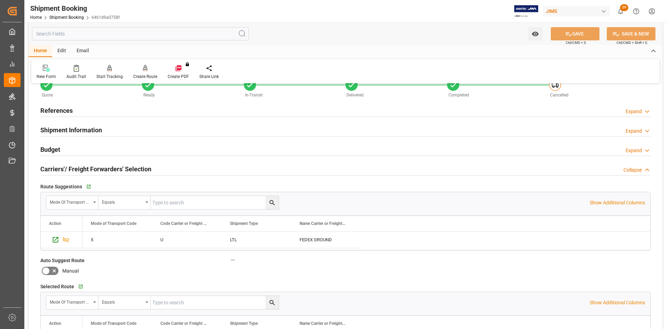
scroll to position [0, 0]
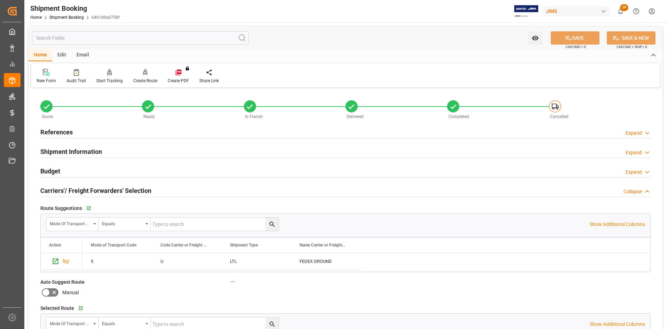
click at [70, 132] on h2 "References" at bounding box center [56, 131] width 32 height 9
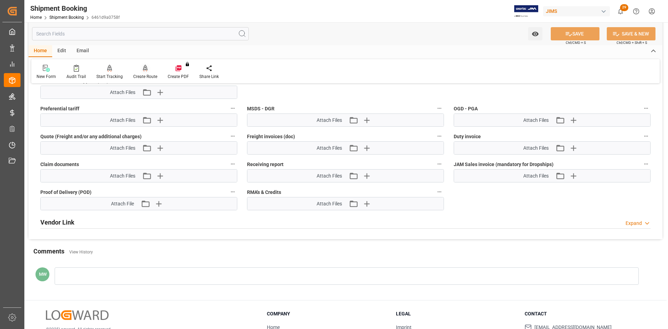
scroll to position [800, 0]
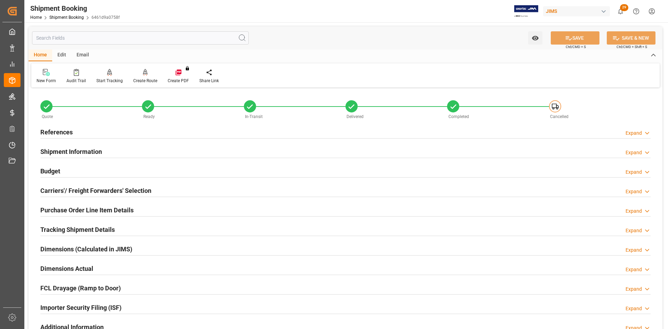
click at [49, 134] on h2 "References" at bounding box center [56, 131] width 32 height 9
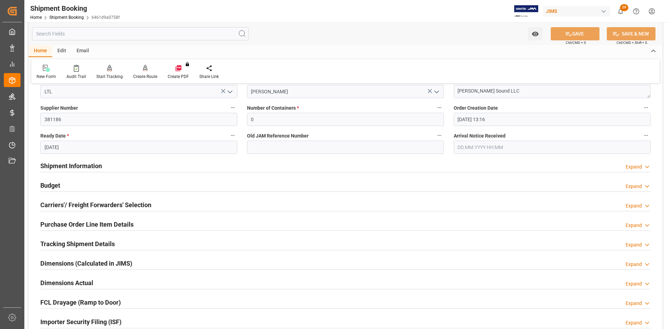
scroll to position [139, 0]
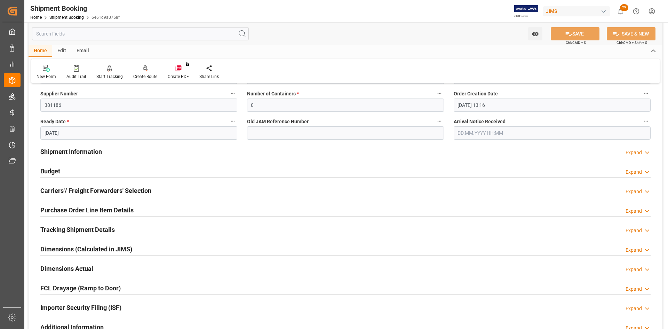
click at [60, 187] on h2 "Carriers'/ Freight Forwarders' Selection" at bounding box center [95, 190] width 111 height 9
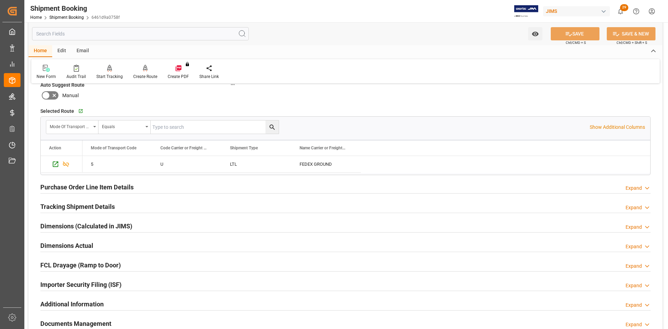
scroll to position [348, 0]
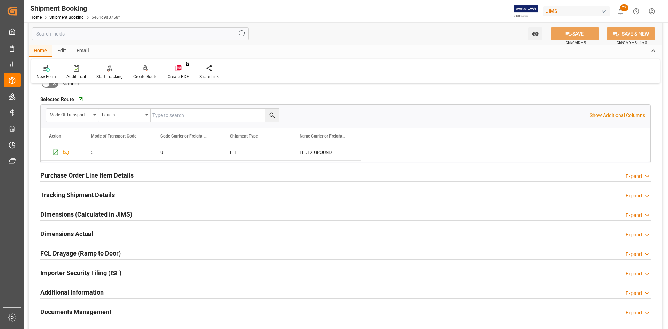
click at [55, 213] on h2 "Dimensions (Calculated in JIMS)" at bounding box center [86, 213] width 92 height 9
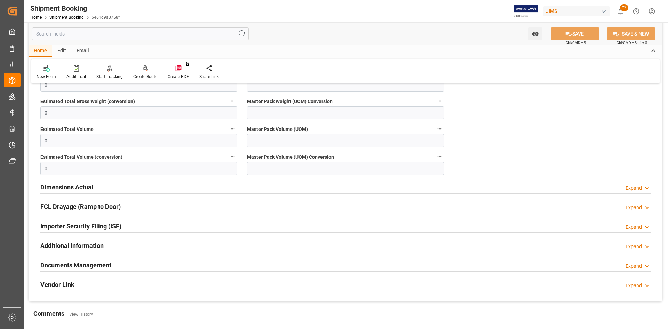
scroll to position [522, 0]
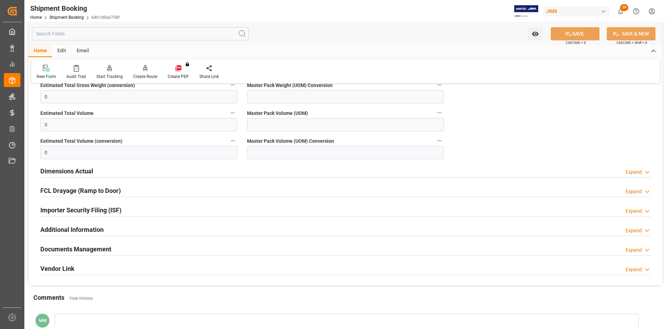
click at [63, 242] on div "Documents Management" at bounding box center [75, 248] width 71 height 13
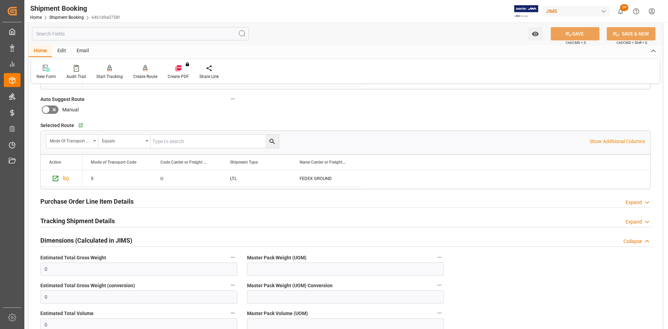
scroll to position [313, 0]
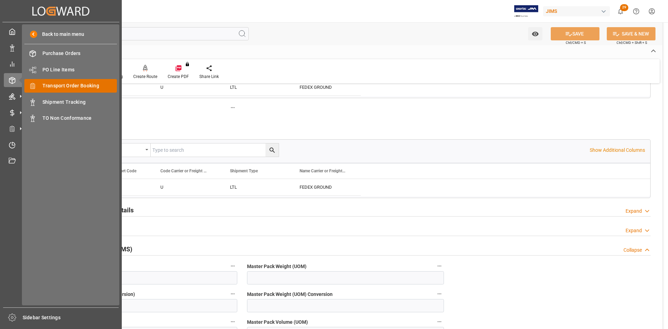
click at [61, 87] on span "Transport Order Booking" at bounding box center [79, 85] width 75 height 7
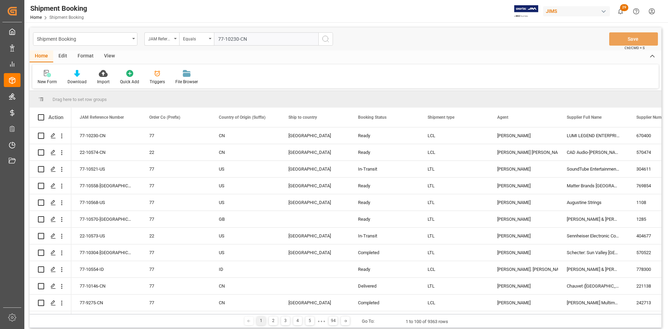
type input "77-10230-CN"
click at [322, 40] on icon "search button" at bounding box center [326, 39] width 8 height 8
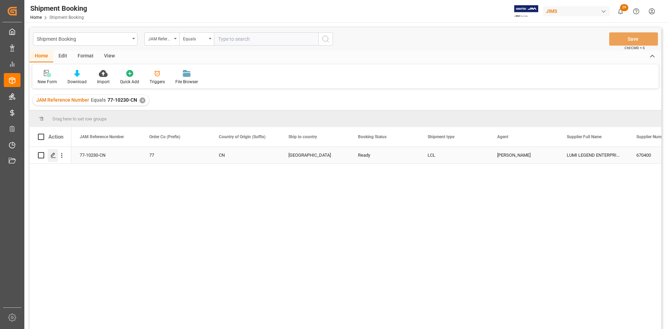
click at [50, 155] on icon "Press SPACE to select this row." at bounding box center [53, 155] width 6 height 6
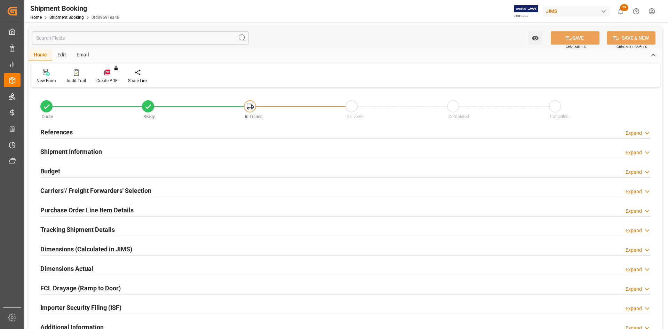
type input "0"
type input "68"
type input "[DATE]"
click at [45, 124] on div "References Expand" at bounding box center [345, 131] width 620 height 19
click at [45, 131] on h2 "References" at bounding box center [56, 131] width 32 height 9
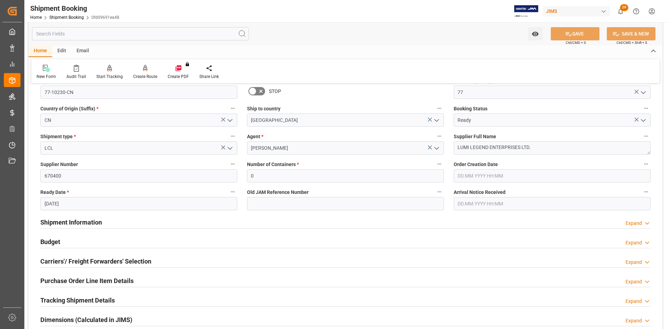
scroll to position [70, 0]
click at [62, 221] on h2 "Shipment Information" at bounding box center [71, 220] width 62 height 9
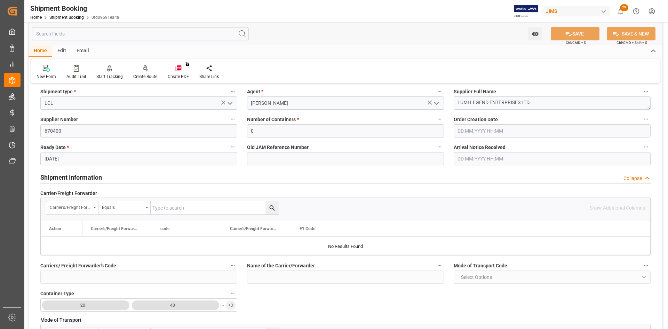
scroll to position [104, 0]
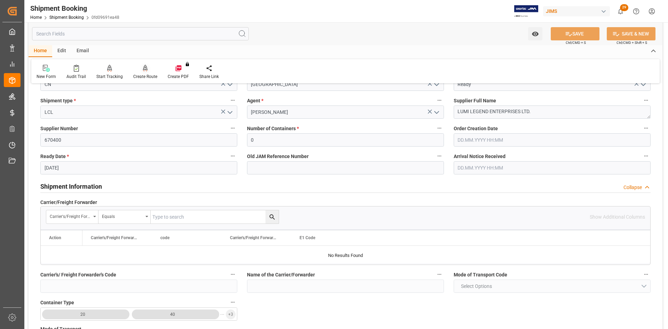
click at [140, 77] on div "Create Route" at bounding box center [145, 76] width 24 height 6
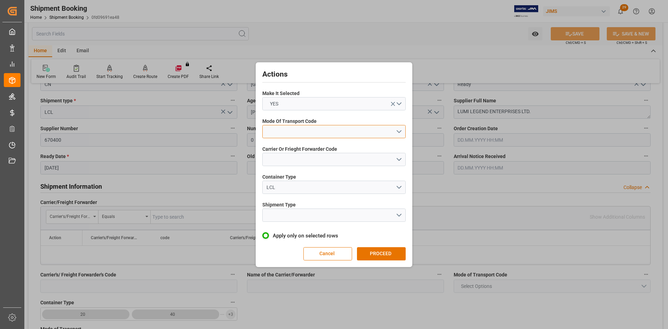
click at [399, 129] on button "open menu" at bounding box center [333, 131] width 143 height 13
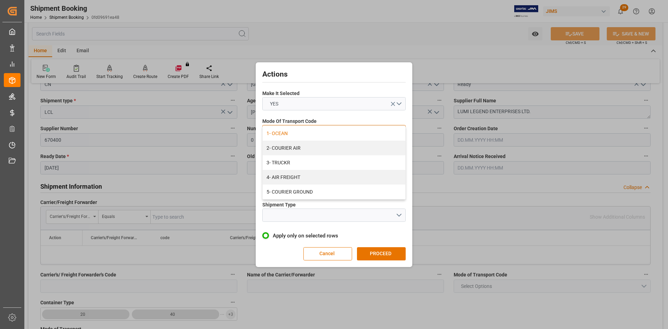
click at [278, 129] on div "1- OCEAN" at bounding box center [334, 133] width 143 height 15
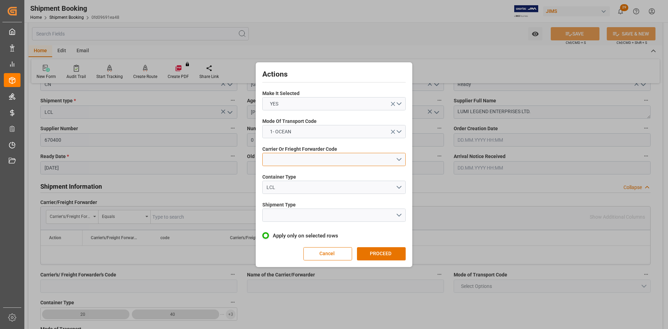
click at [396, 155] on button "open menu" at bounding box center [333, 159] width 143 height 13
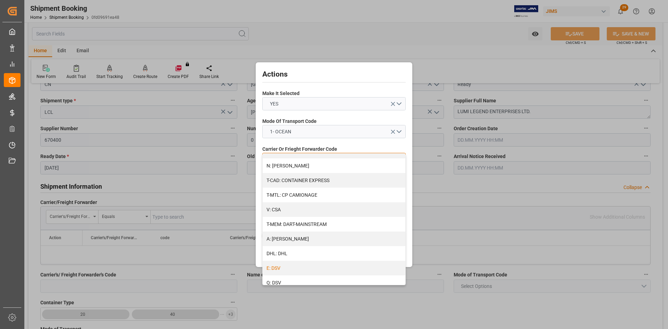
scroll to position [35, 0]
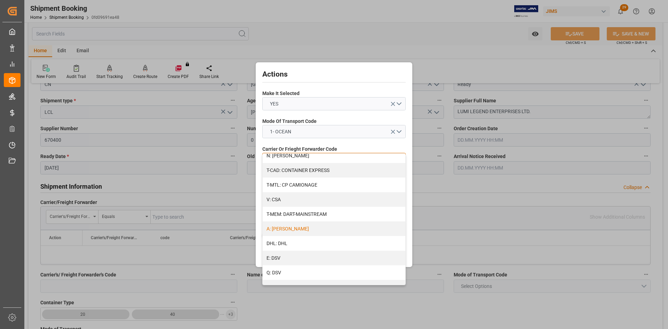
click at [276, 232] on div "A: [PERSON_NAME]" at bounding box center [334, 228] width 143 height 15
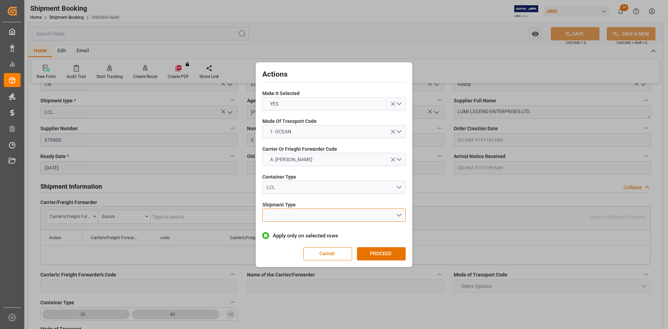
click at [397, 213] on button "open menu" at bounding box center [333, 214] width 143 height 13
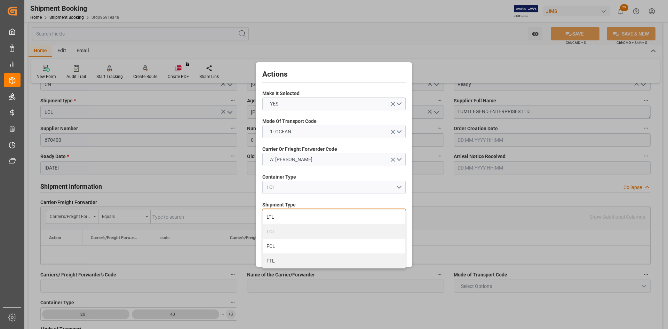
click at [274, 233] on div "LCL" at bounding box center [334, 231] width 143 height 15
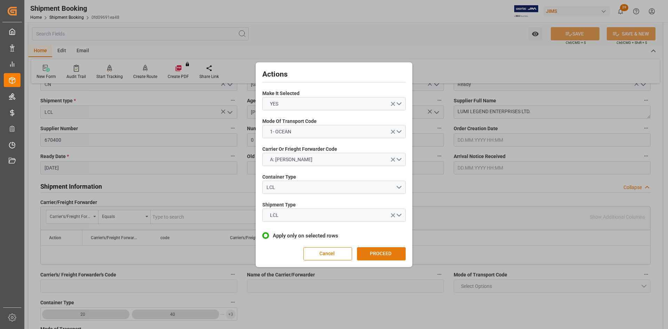
click at [378, 254] on button "PROCEED" at bounding box center [381, 253] width 49 height 13
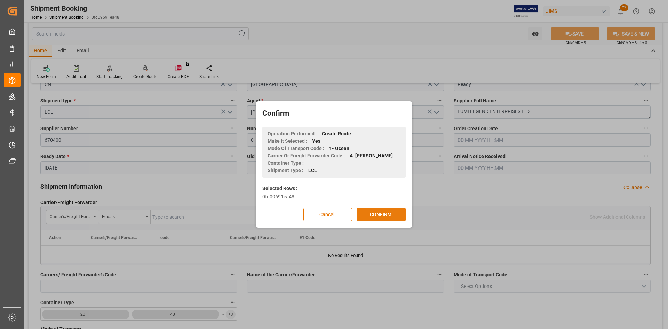
click at [371, 215] on button "CONFIRM" at bounding box center [381, 214] width 49 height 13
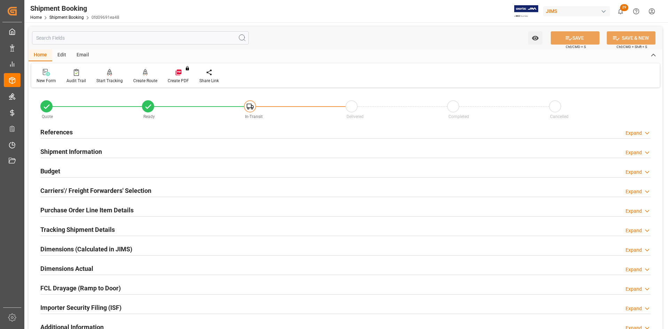
click at [59, 188] on h2 "Carriers'/ Freight Forwarders' Selection" at bounding box center [95, 190] width 111 height 9
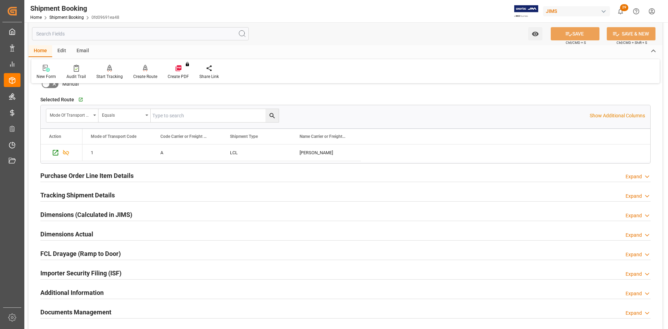
scroll to position [209, 0]
click at [53, 192] on h2 "Tracking Shipment Details" at bounding box center [77, 194] width 74 height 9
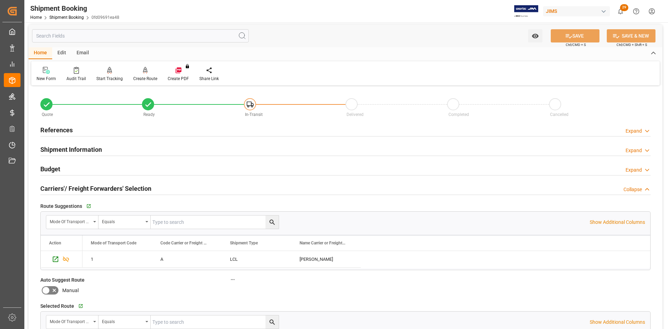
scroll to position [0, 0]
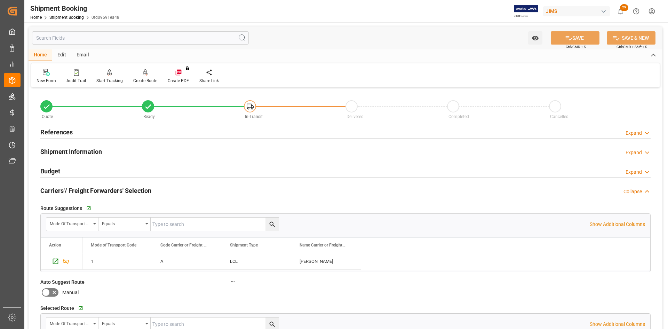
click at [48, 172] on h2 "Budget" at bounding box center [50, 170] width 20 height 9
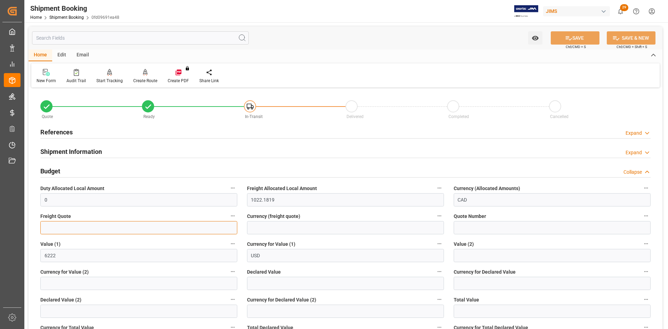
click at [53, 227] on input "text" at bounding box center [138, 227] width 197 height 13
type input "1000"
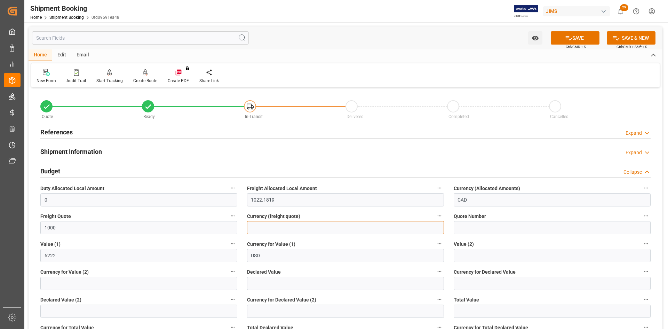
click at [263, 227] on input at bounding box center [345, 227] width 197 height 13
type input "USD"
click at [576, 39] on button "SAVE" at bounding box center [575, 37] width 49 height 13
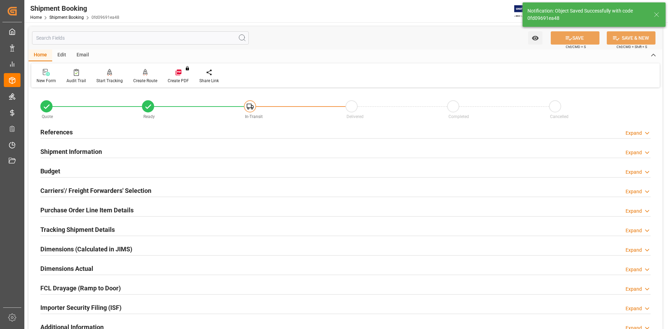
click at [52, 129] on h2 "References" at bounding box center [56, 131] width 32 height 9
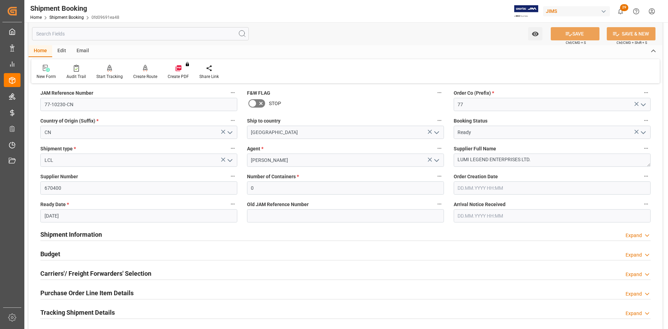
scroll to position [70, 0]
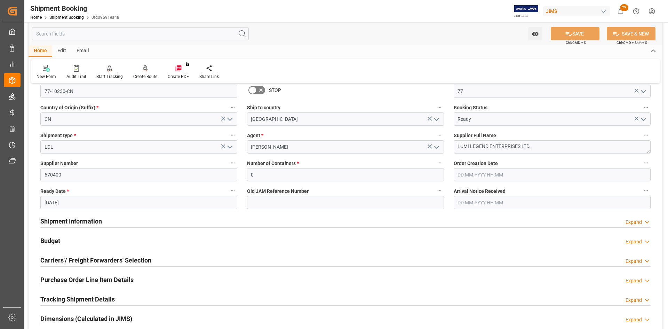
click at [58, 219] on h2 "Shipment Information" at bounding box center [71, 220] width 62 height 9
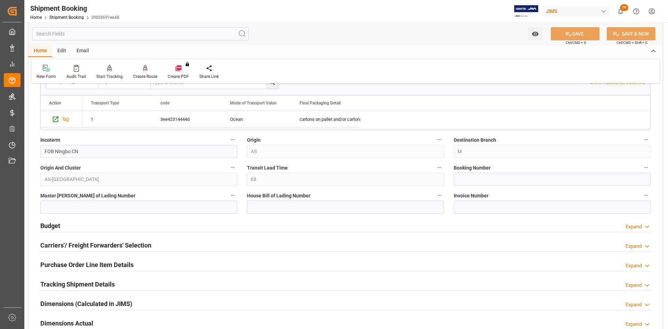
scroll to position [383, 0]
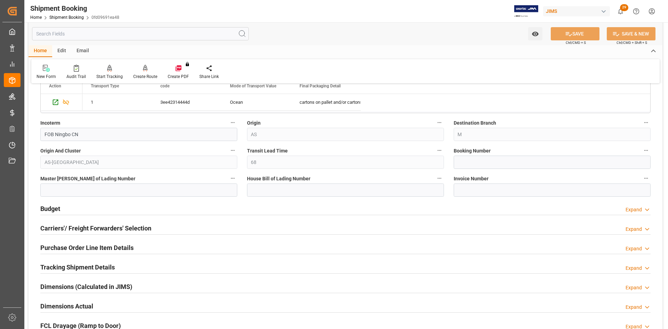
click at [52, 227] on h2 "Carriers'/ Freight Forwarders' Selection" at bounding box center [95, 227] width 111 height 9
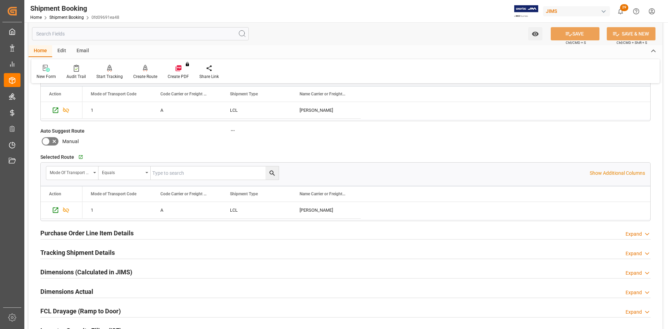
scroll to position [592, 0]
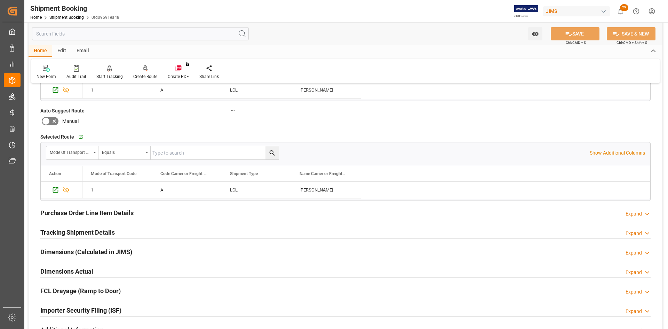
click at [53, 232] on h2 "Tracking Shipment Details" at bounding box center [77, 232] width 74 height 9
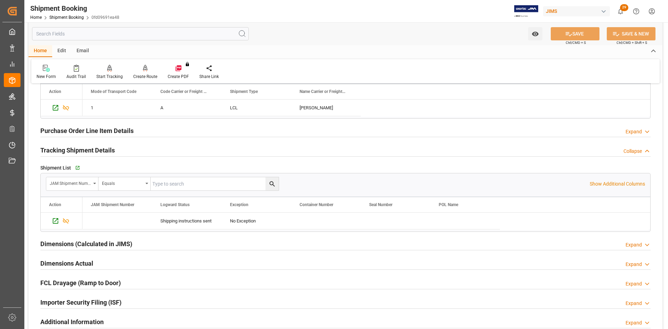
scroll to position [661, 0]
